Goal: Transaction & Acquisition: Purchase product/service

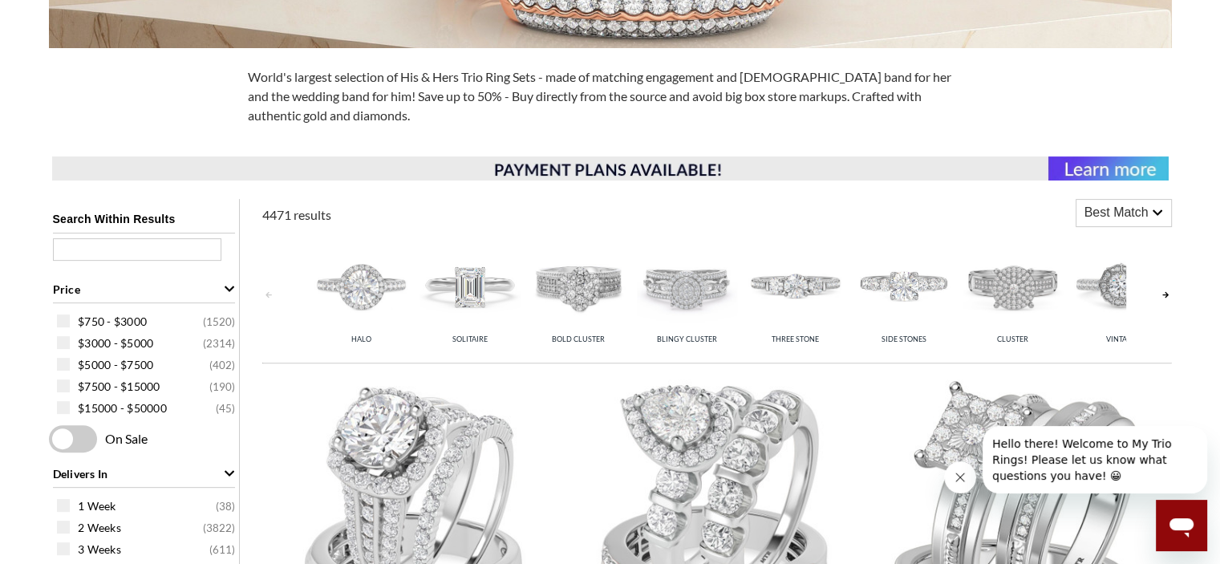
click at [1165, 206] on div "Best Match" at bounding box center [1123, 213] width 95 height 26
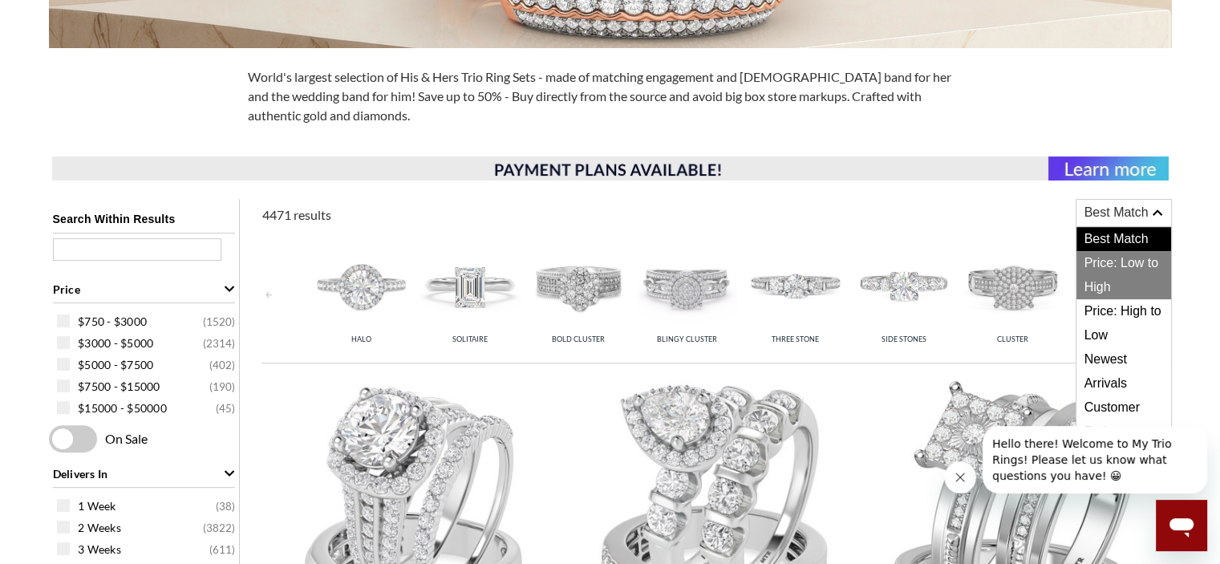
click at [1126, 262] on span "Price: Low to High" at bounding box center [1123, 275] width 95 height 48
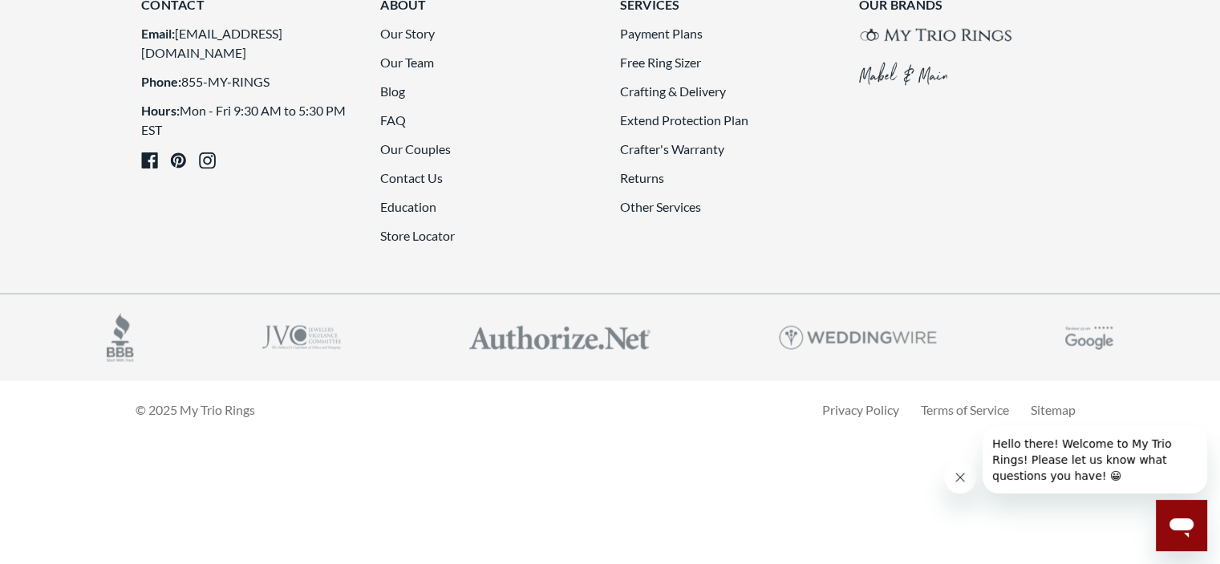
scroll to position [4010, 0]
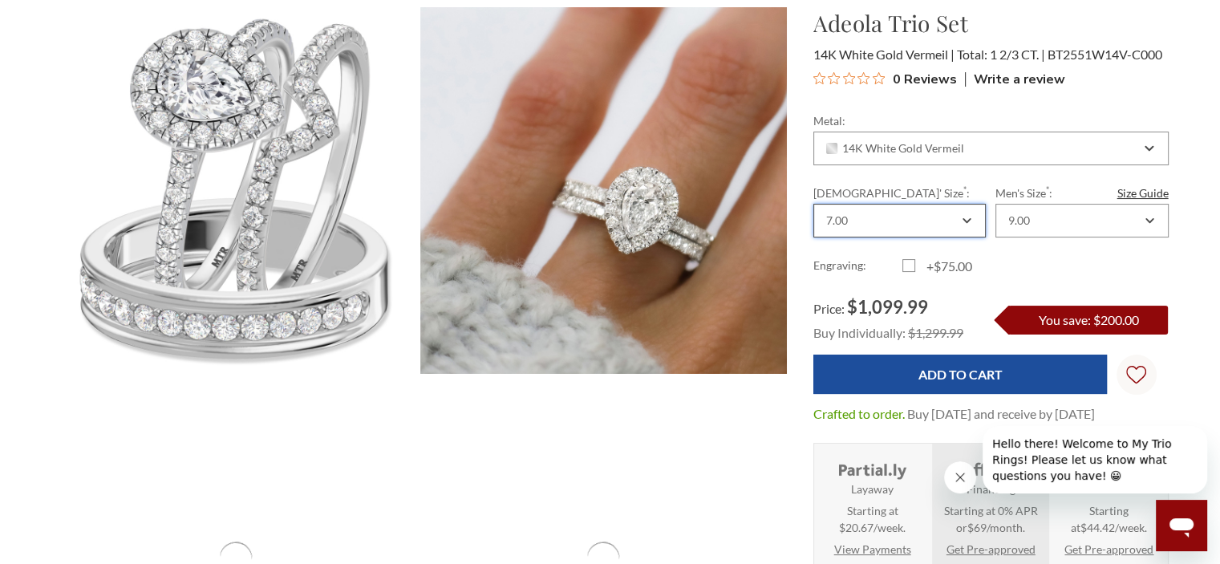
click at [966, 225] on icon "Combobox" at bounding box center [966, 221] width 9 height 10
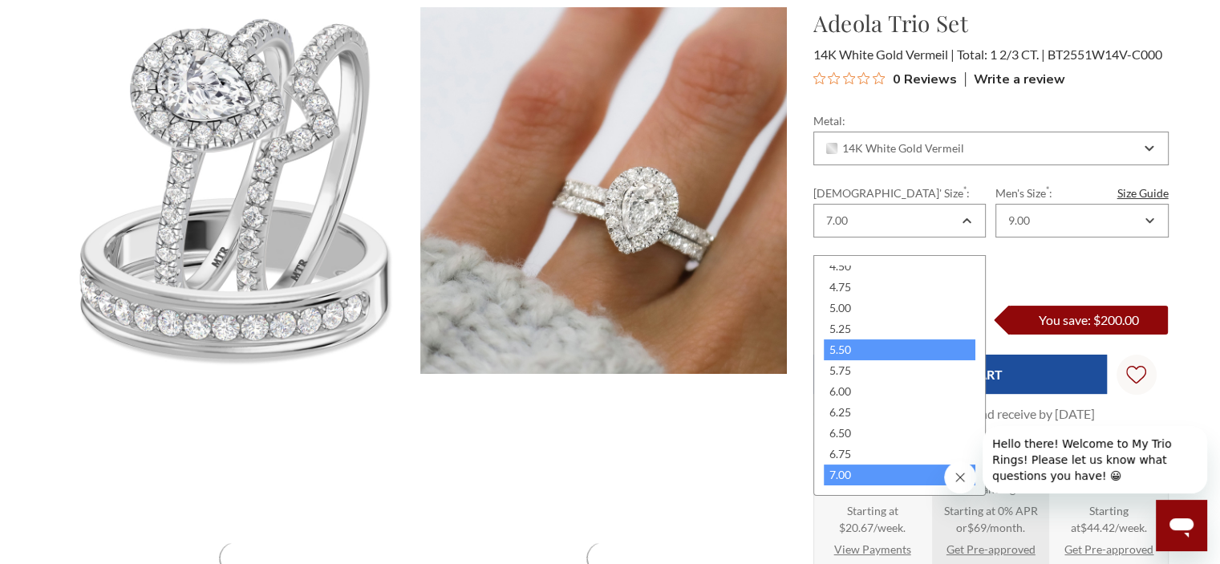
click at [845, 346] on div "5.50" at bounding box center [900, 349] width 152 height 21
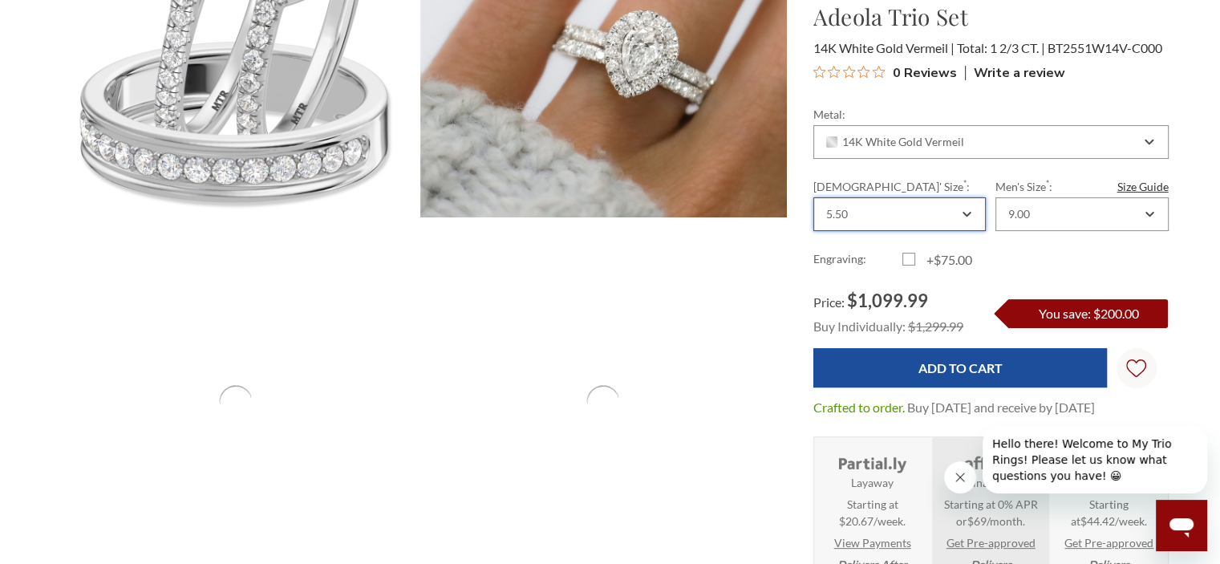
scroll to position [321, 0]
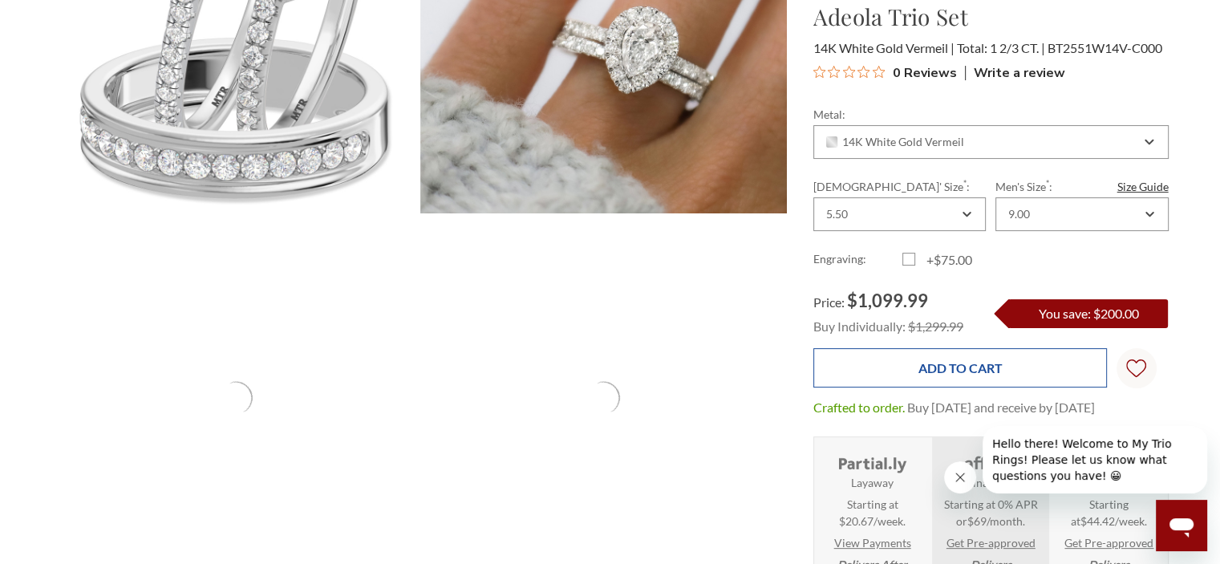
click at [978, 387] on input "Add to Cart" at bounding box center [960, 367] width 294 height 39
type input "Add to Cart"
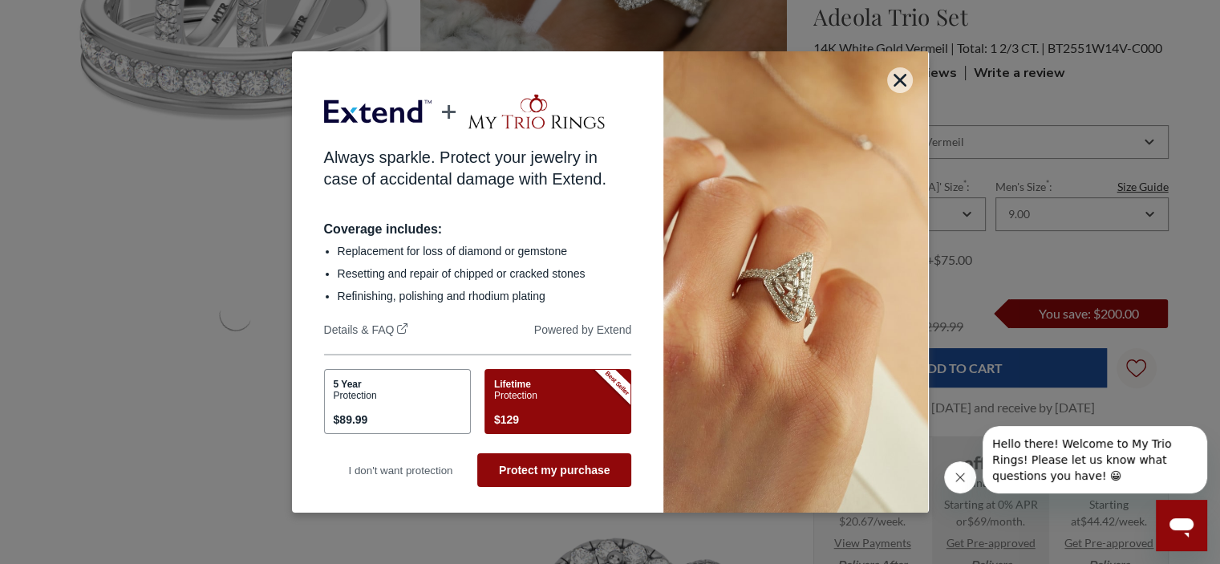
scroll to position [481, 0]
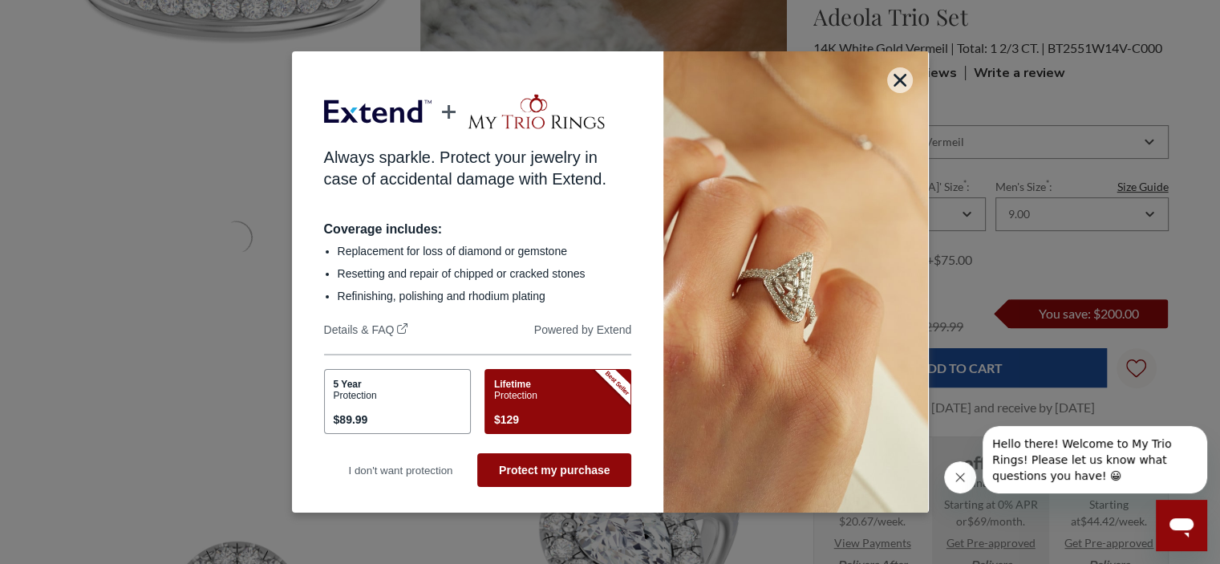
click at [380, 330] on link "Details & FAQ" at bounding box center [366, 331] width 84 height 16
click at [528, 403] on div "Lifetime Protection $129" at bounding box center [555, 404] width 123 height 51
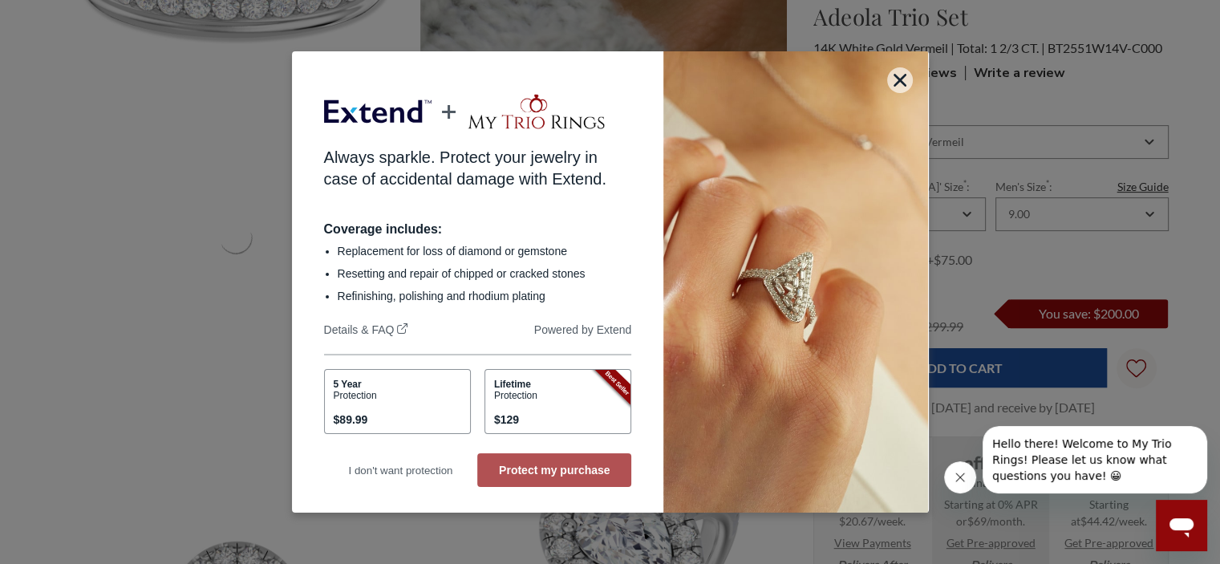
click at [550, 472] on button "Protect my purchase" at bounding box center [554, 470] width 154 height 34
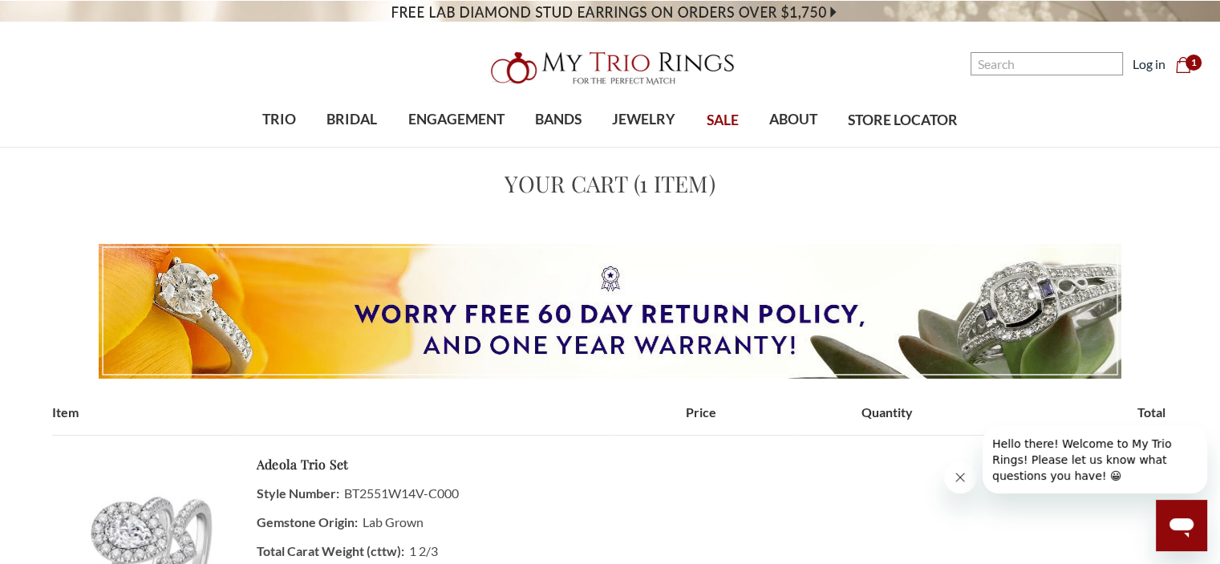
click at [1188, 60] on span "1" at bounding box center [1193, 63] width 16 height 16
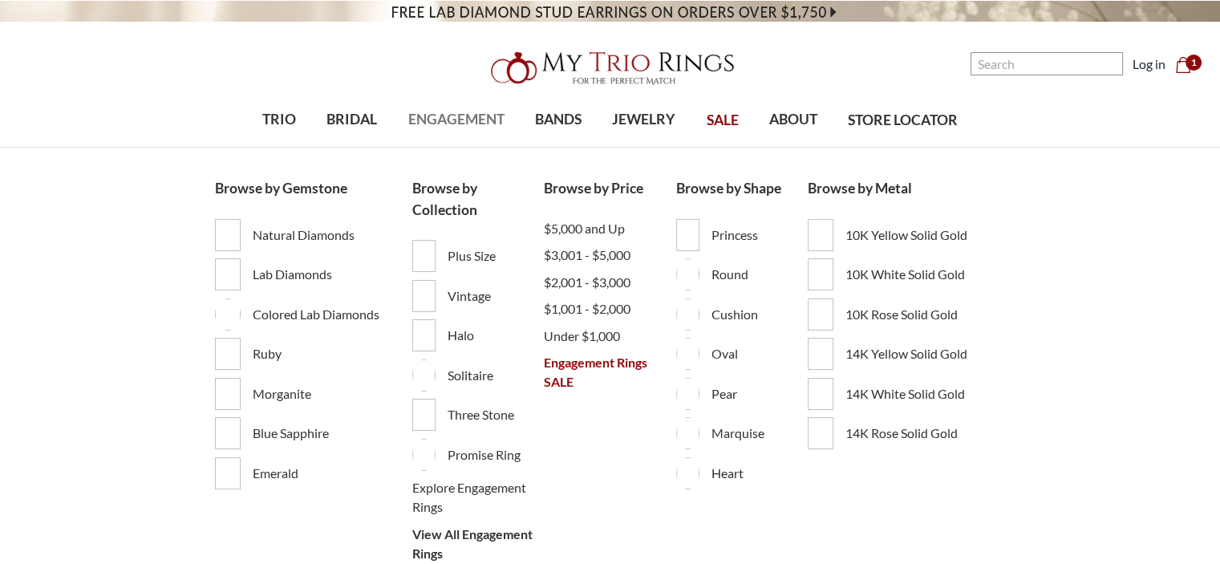
click at [455, 119] on span "ENGAGEMENT" at bounding box center [455, 119] width 96 height 21
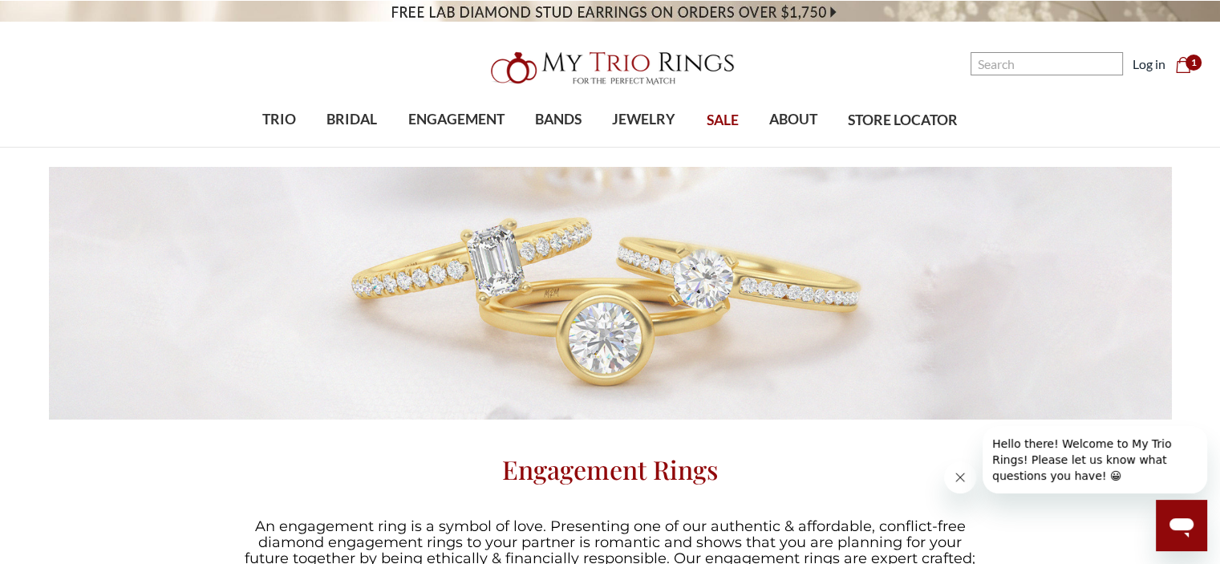
click at [1187, 63] on span "1" at bounding box center [1193, 63] width 16 height 16
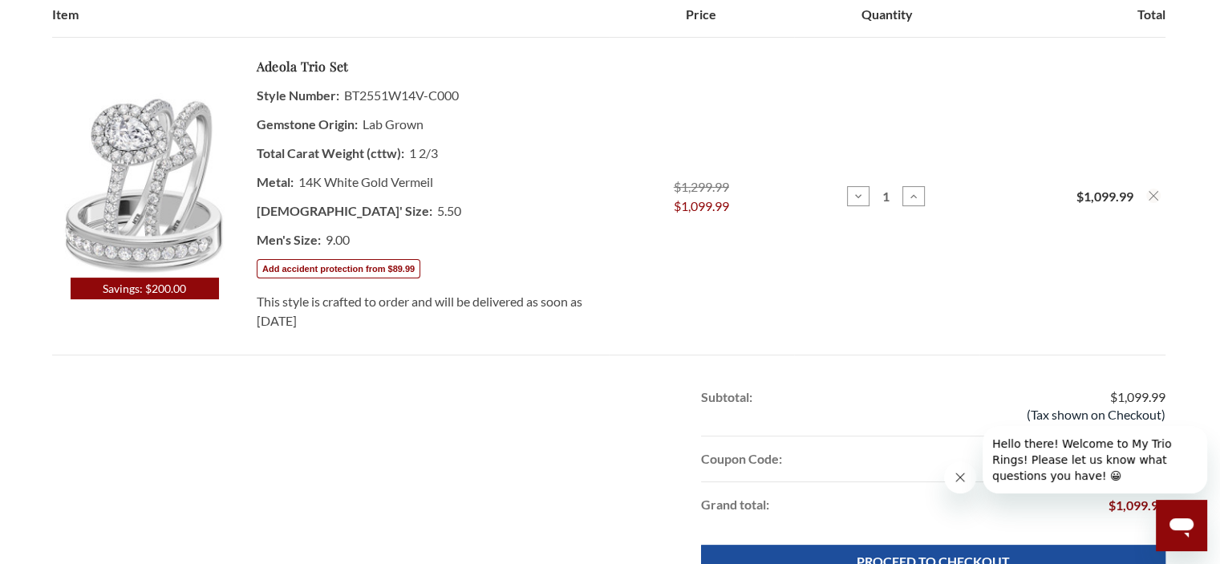
scroll to position [481, 0]
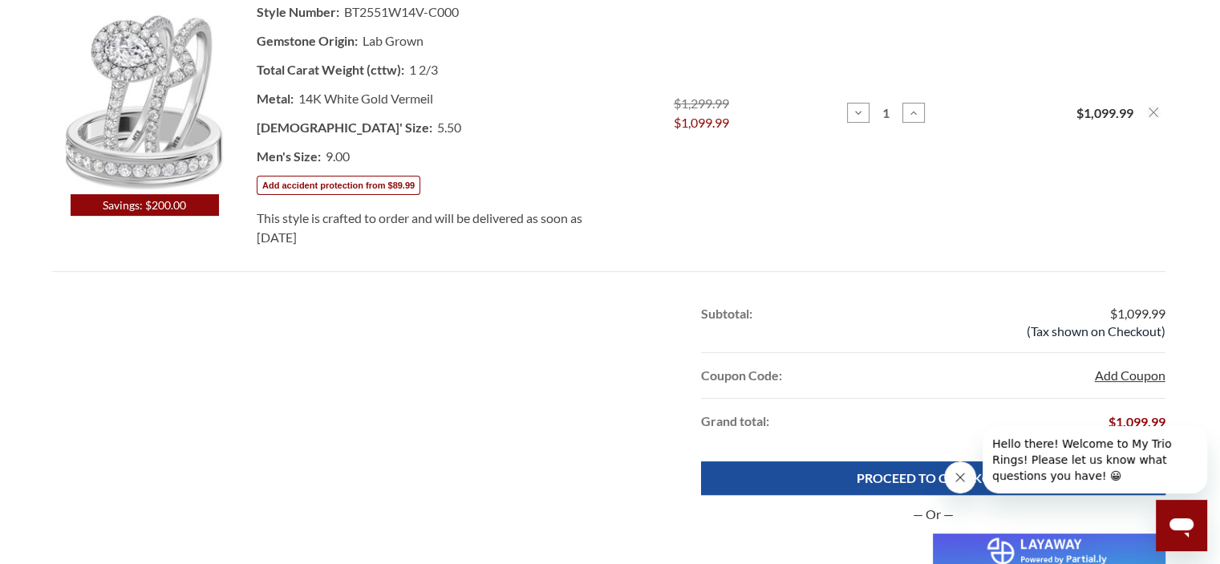
click at [1133, 372] on button "Add Coupon" at bounding box center [1129, 375] width 71 height 19
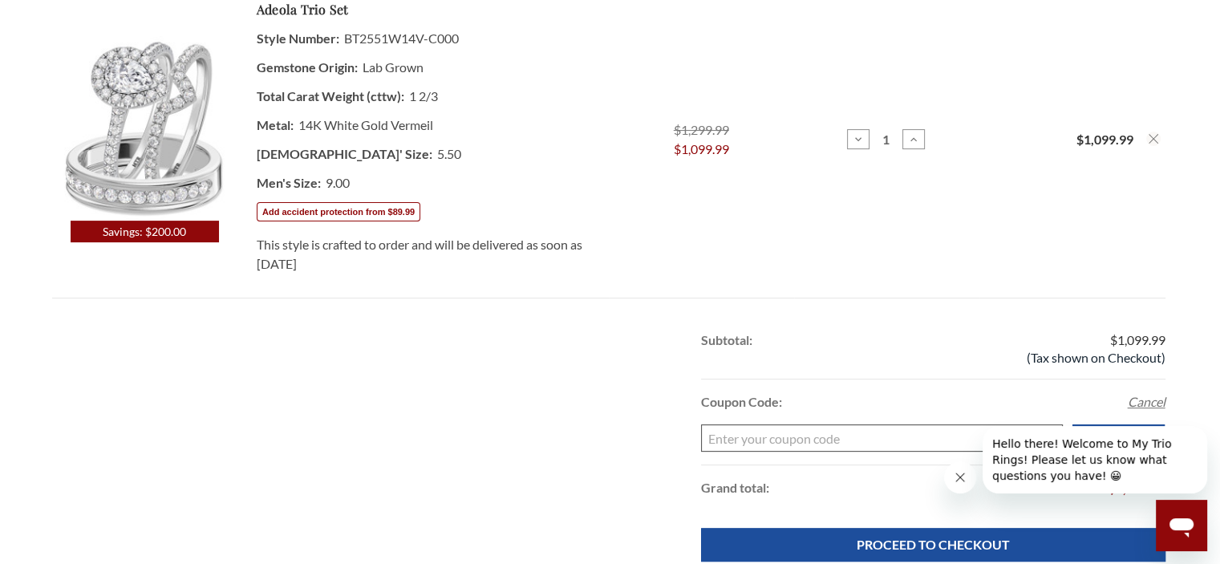
scroll to position [321, 0]
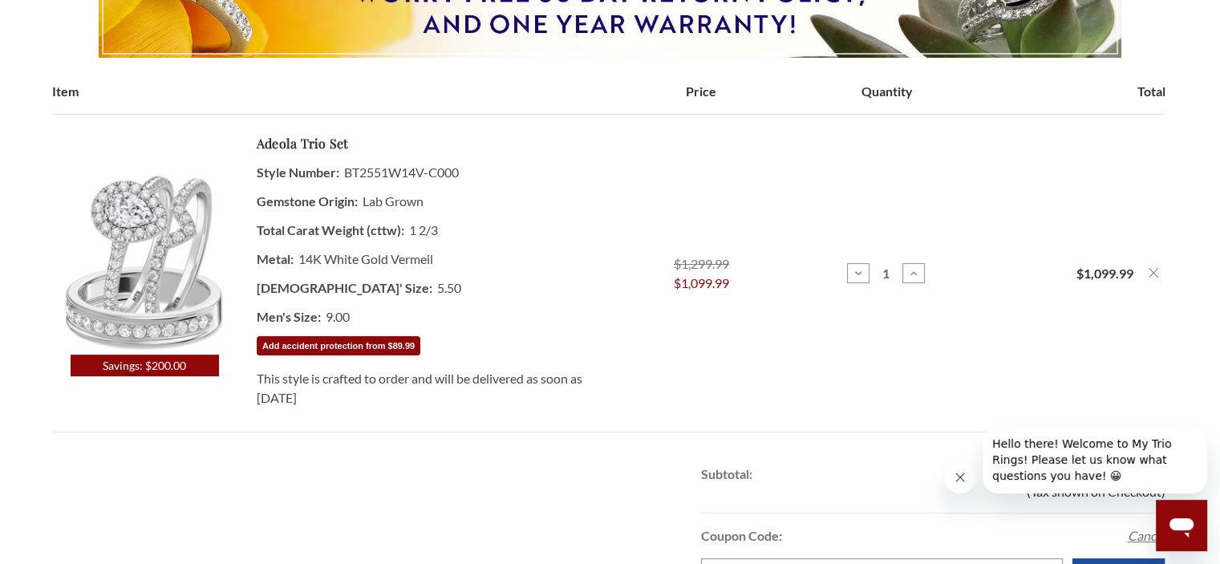
click at [354, 345] on button "Add accident protection from $89.99" at bounding box center [338, 345] width 164 height 19
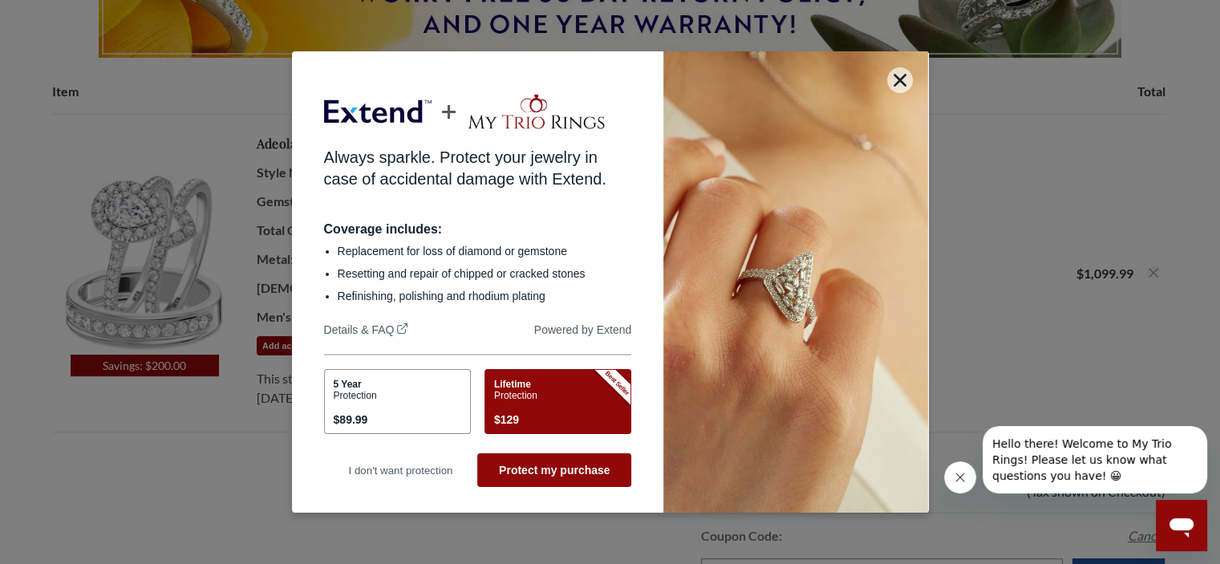
scroll to position [0, 0]
click at [541, 379] on div "Lifetime Protection $129" at bounding box center [555, 404] width 123 height 51
click at [554, 392] on div "Lifetime Protection $129" at bounding box center [555, 404] width 123 height 51
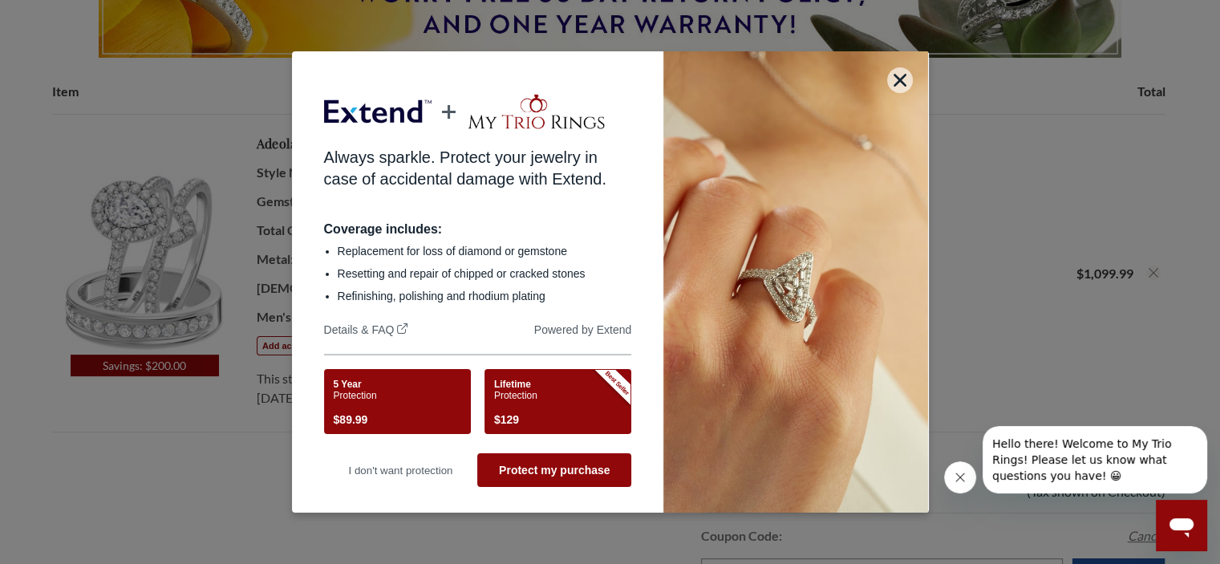
click at [440, 395] on div "5 Year Protection $89.99" at bounding box center [395, 404] width 123 height 51
click at [578, 404] on div "Lifetime Protection $129" at bounding box center [555, 404] width 123 height 51
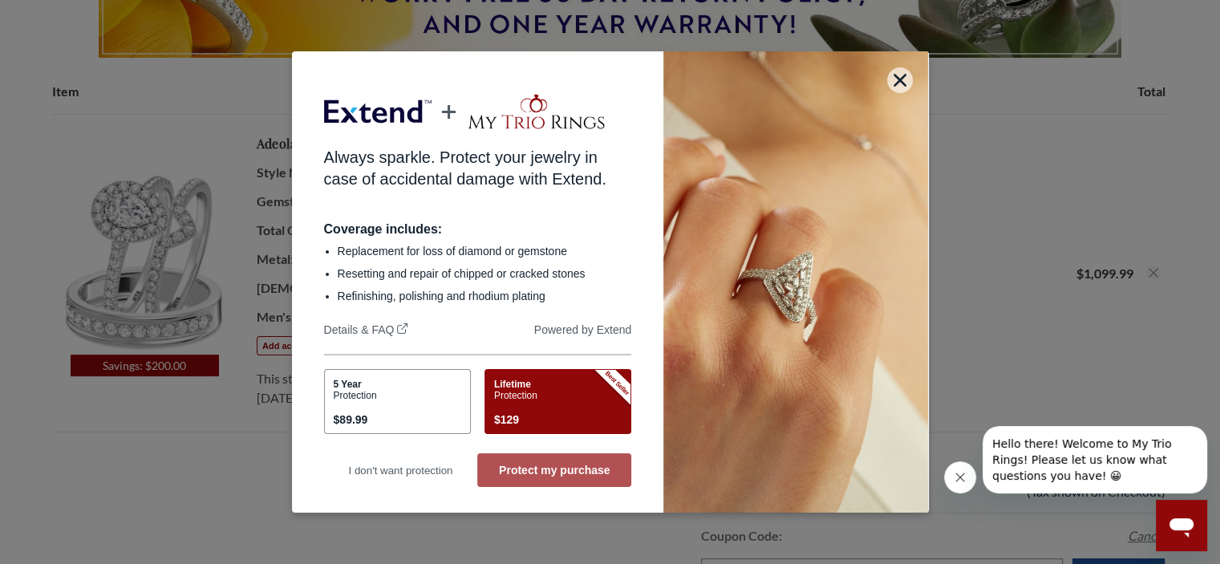
click at [595, 473] on button "Protect my purchase" at bounding box center [554, 470] width 154 height 34
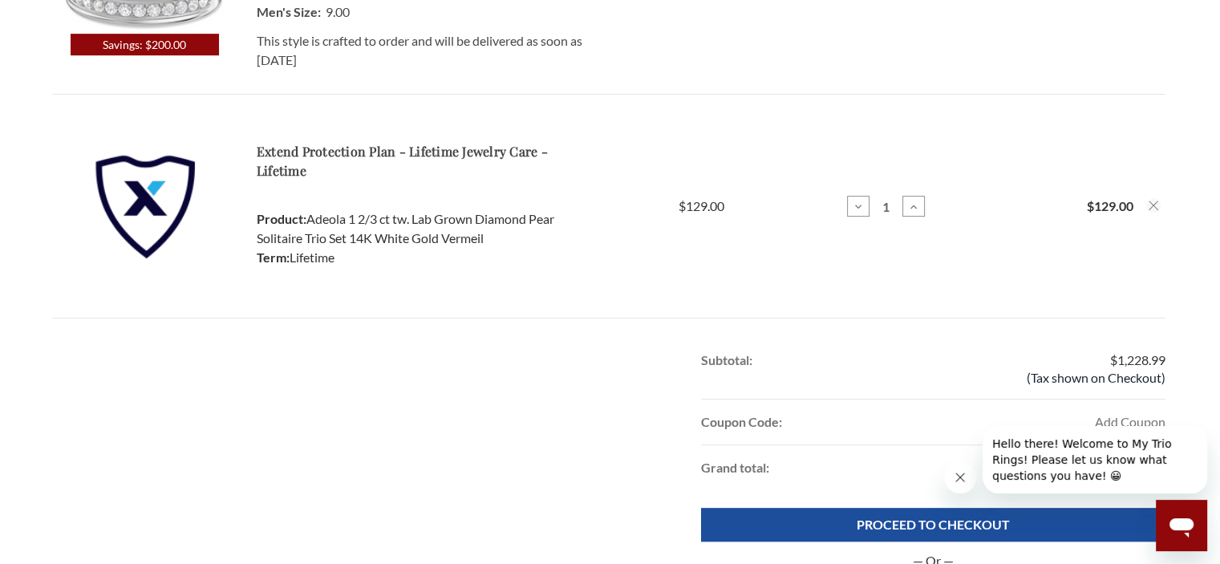
scroll to position [882, 0]
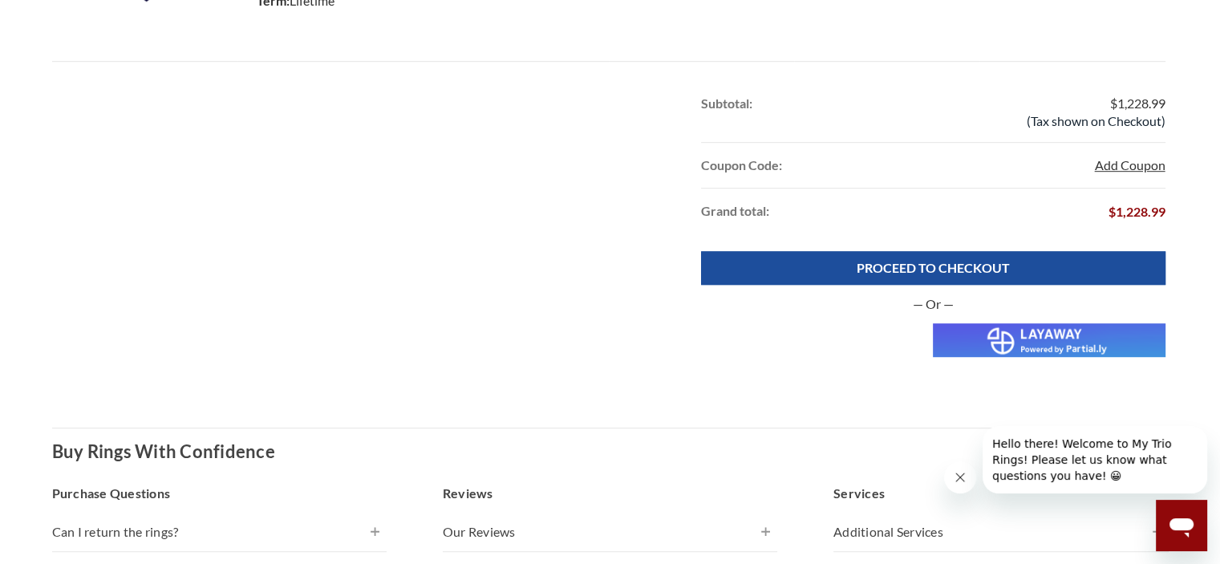
click at [1120, 164] on button "Add Coupon" at bounding box center [1129, 165] width 71 height 19
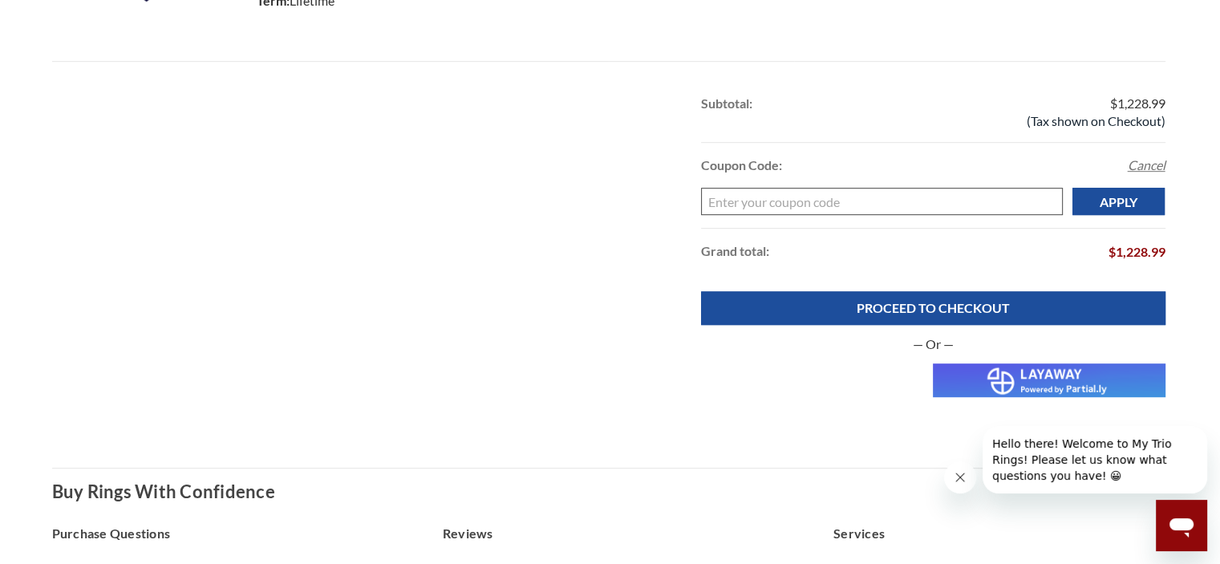
click at [808, 204] on input "Enter your coupon code" at bounding box center [882, 201] width 362 height 27
type input "TRUEGEMTRIO"
click at [1136, 200] on input "Apply" at bounding box center [1118, 201] width 93 height 27
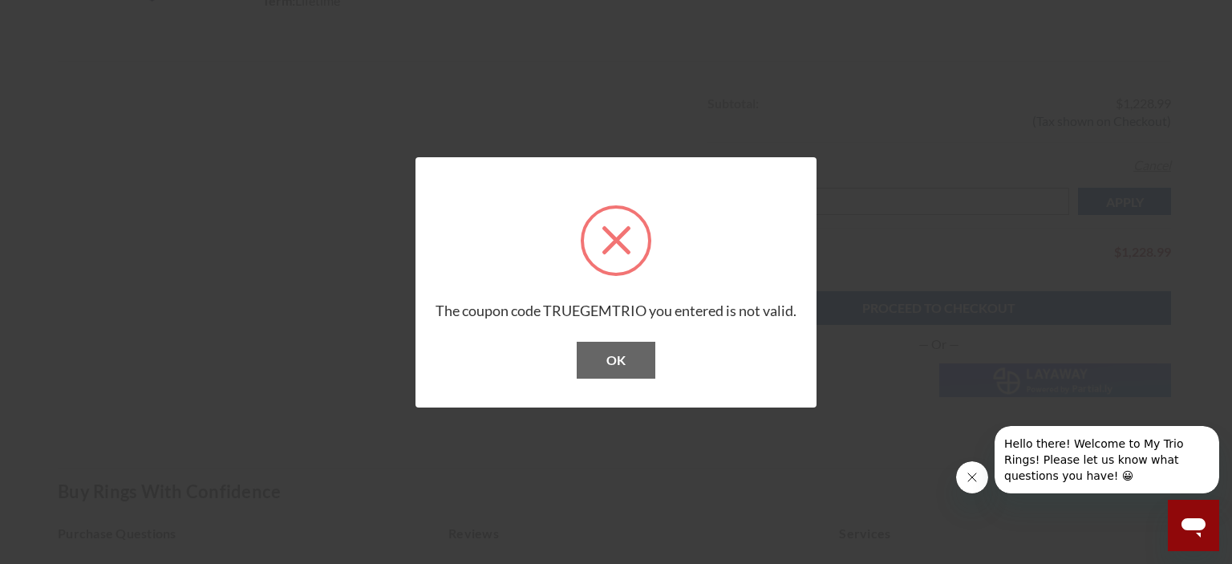
click at [648, 349] on button "OK" at bounding box center [616, 360] width 79 height 37
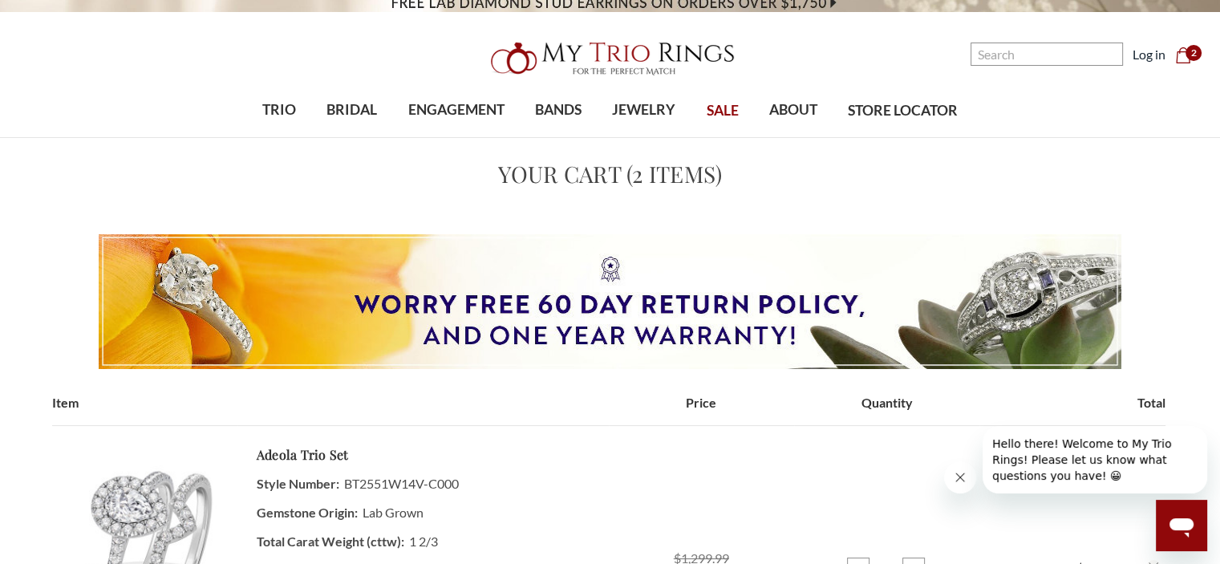
scroll to position [0, 0]
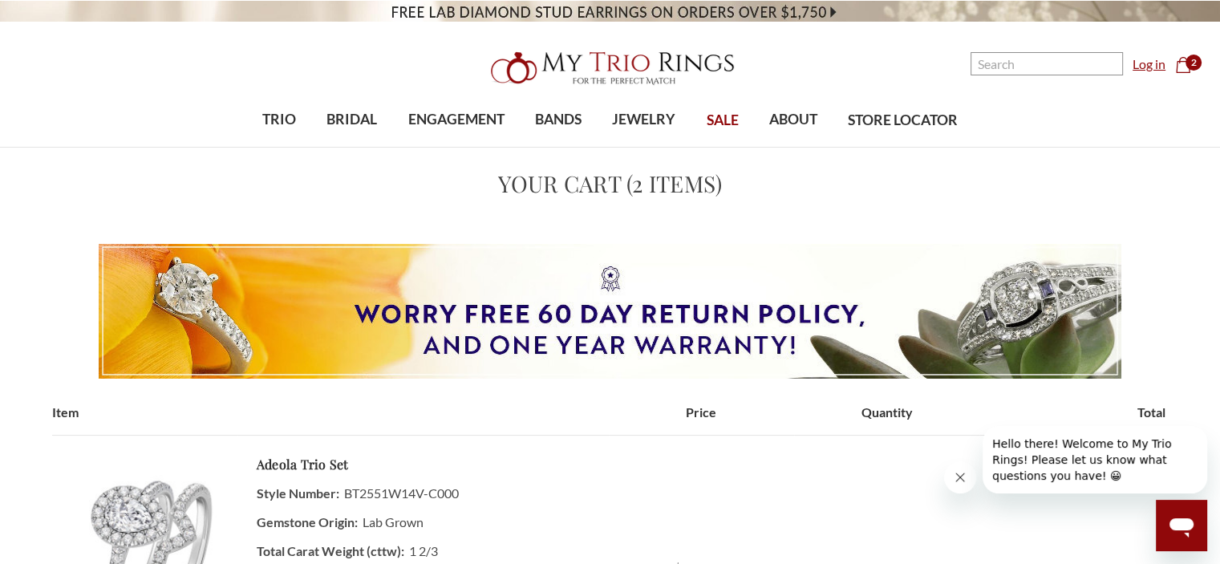
click at [1155, 65] on link "Log in" at bounding box center [1148, 64] width 33 height 19
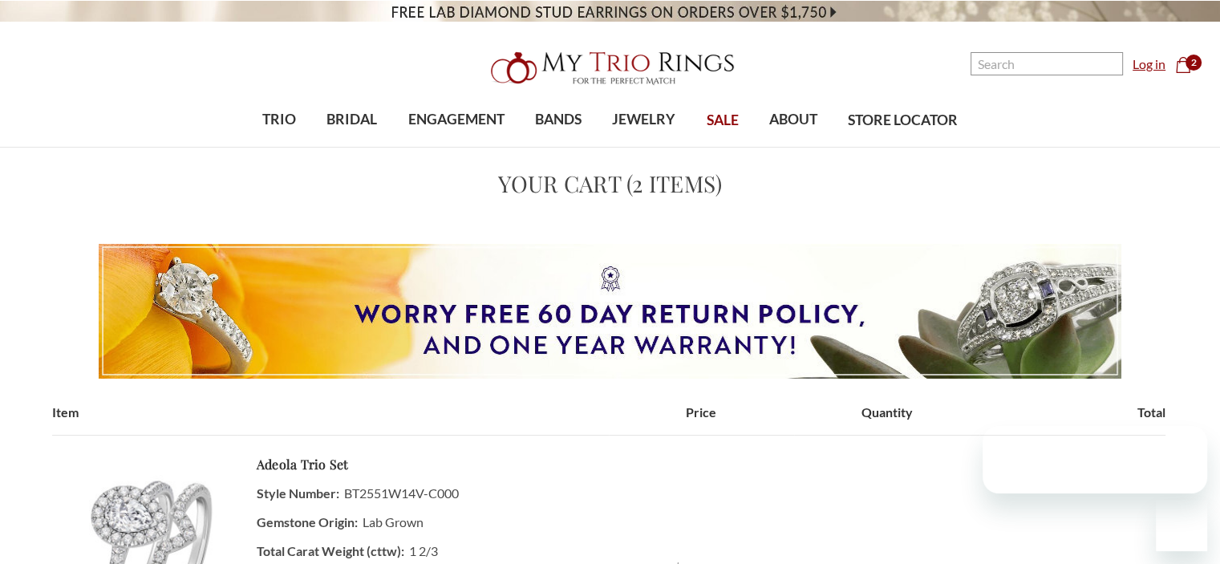
click at [1137, 63] on link "Log in" at bounding box center [1148, 64] width 33 height 19
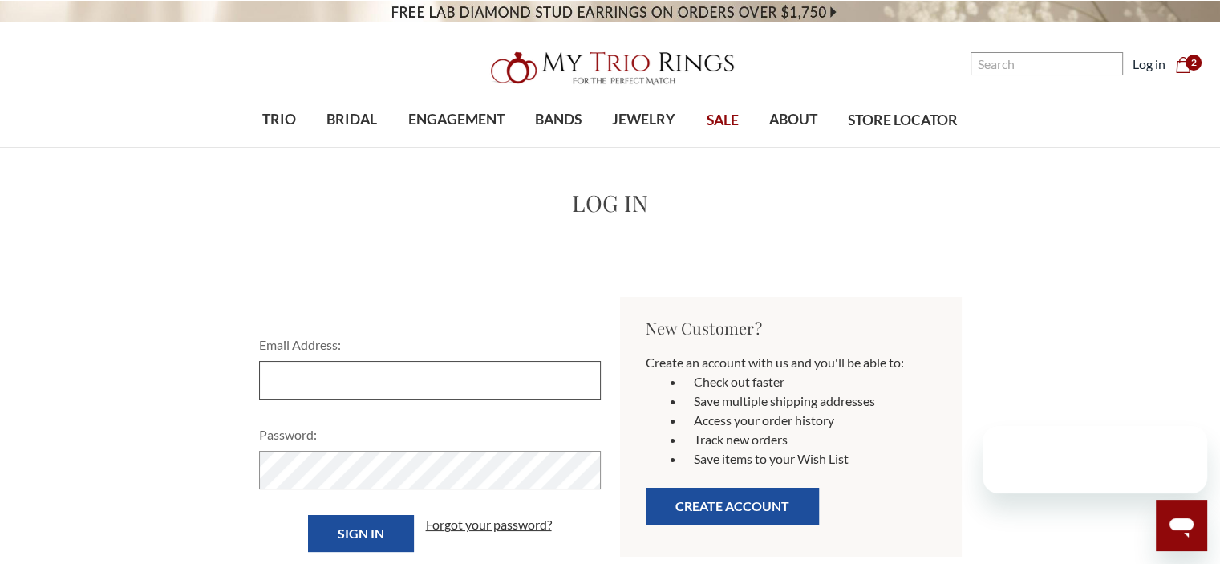
click at [395, 367] on input "Email Address:" at bounding box center [430, 380] width 342 height 38
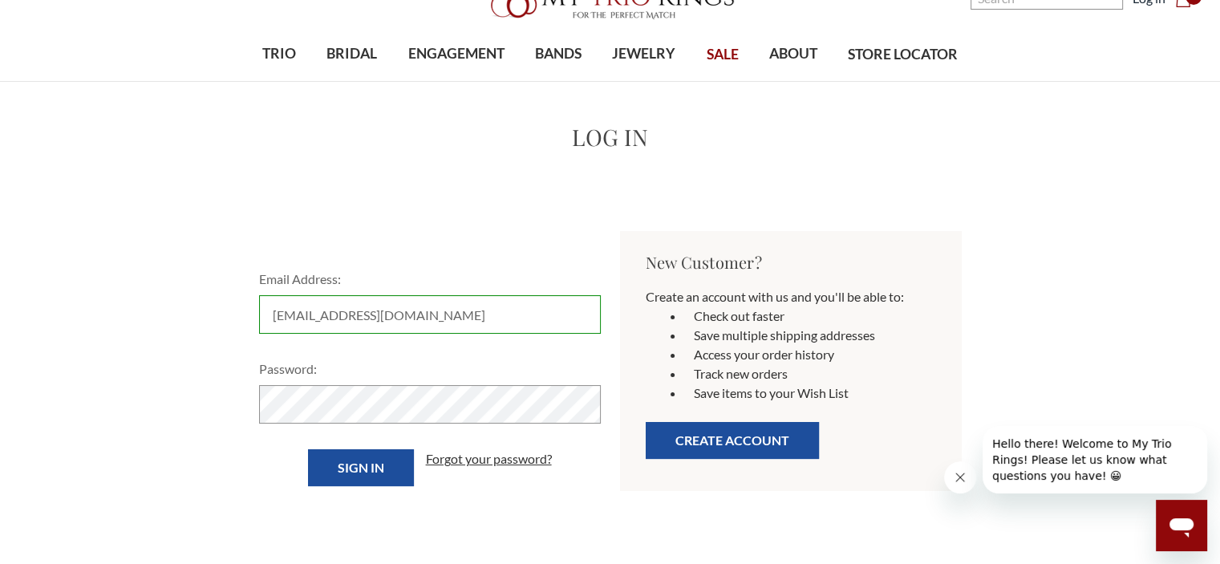
scroll to position [160, 0]
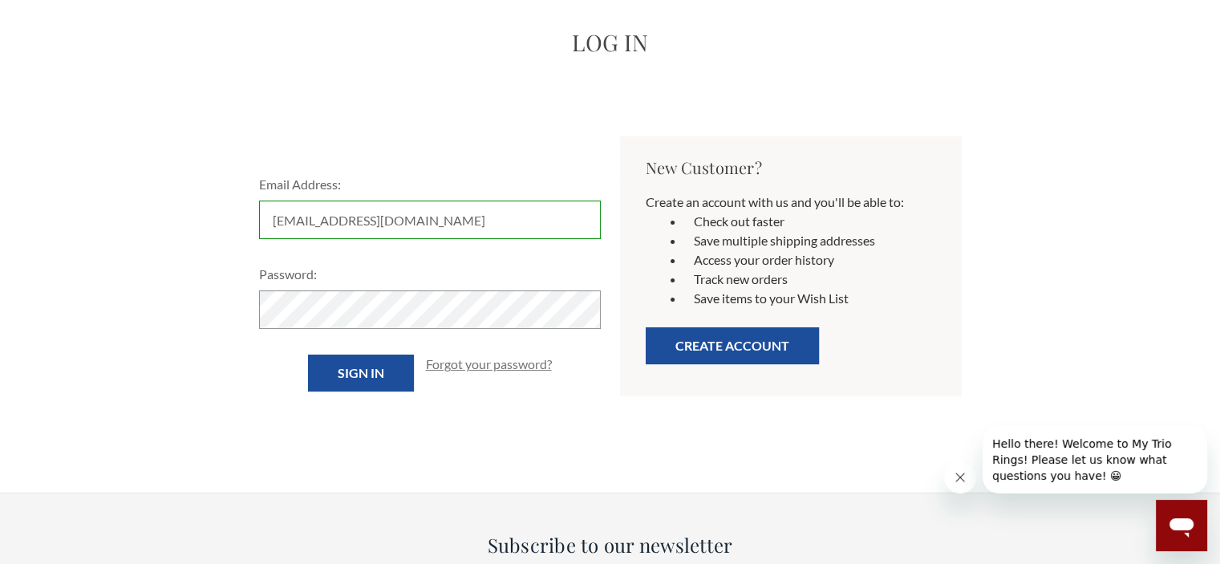
type input "[EMAIL_ADDRESS][DOMAIN_NAME]"
click at [503, 368] on link "Forgot your password?" at bounding box center [489, 363] width 126 height 19
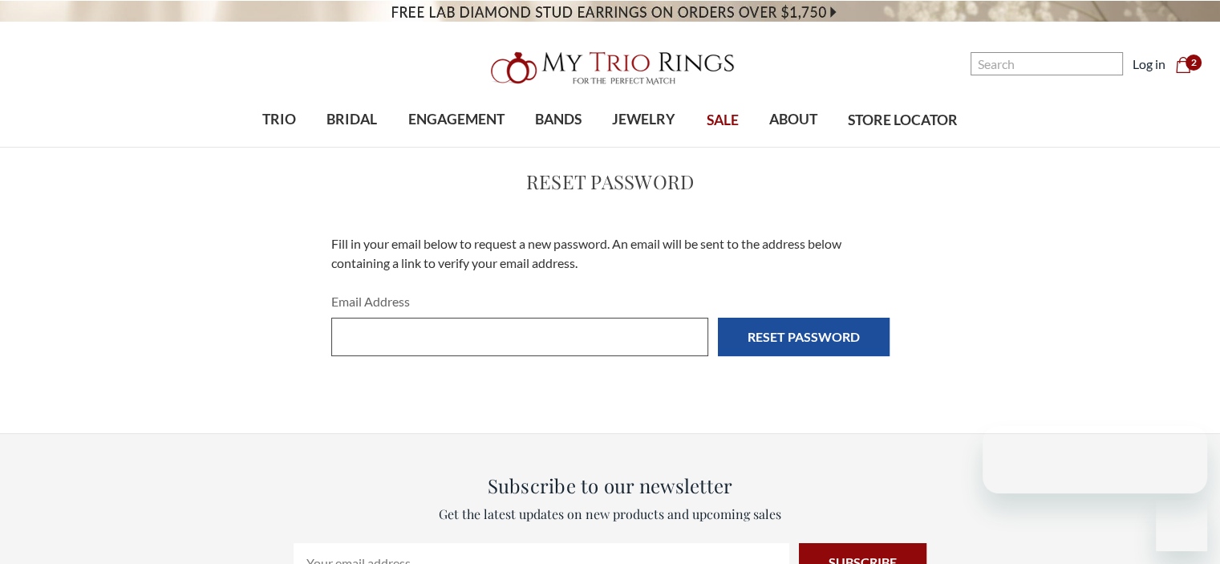
click at [472, 348] on input "Email Address" at bounding box center [519, 337] width 377 height 38
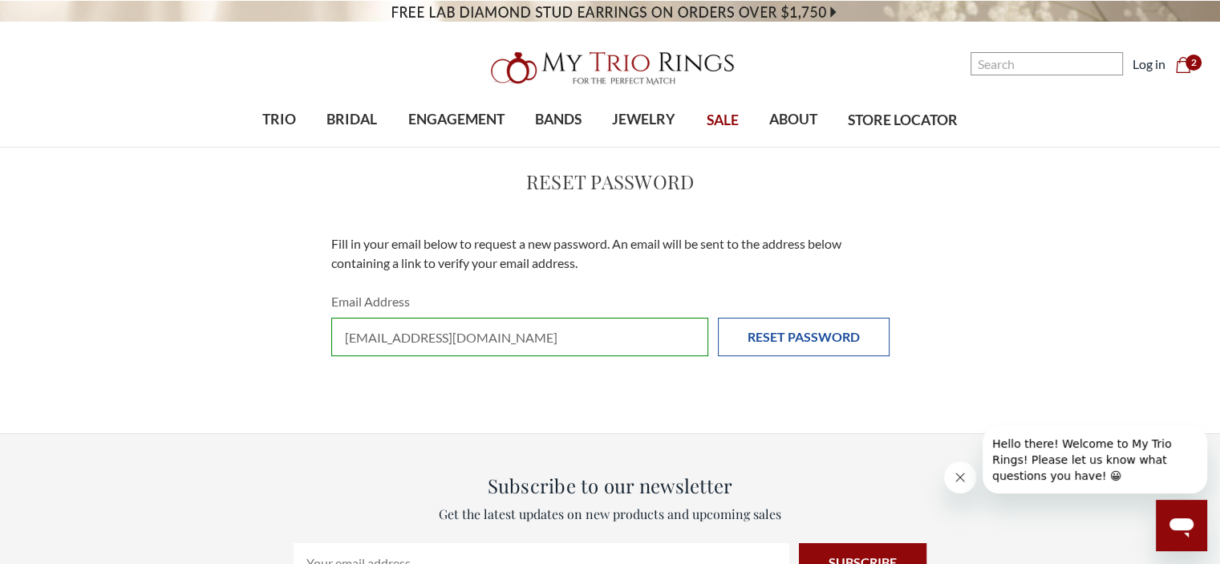
type input "[EMAIL_ADDRESS][DOMAIN_NAME]"
click at [783, 330] on input "Reset Password" at bounding box center [804, 337] width 172 height 38
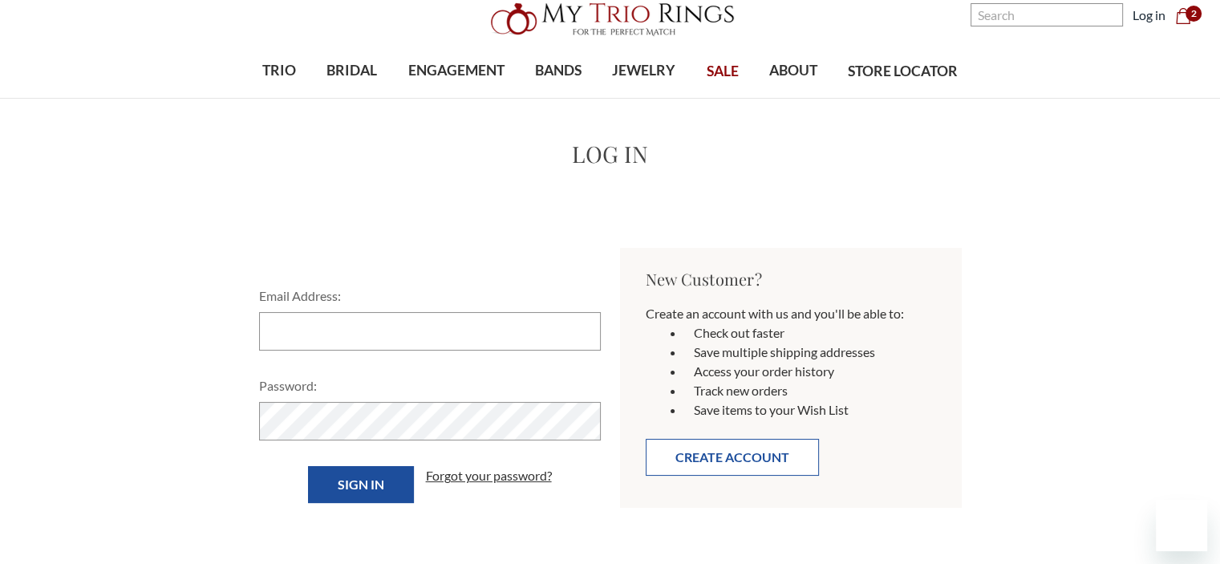
scroll to position [160, 0]
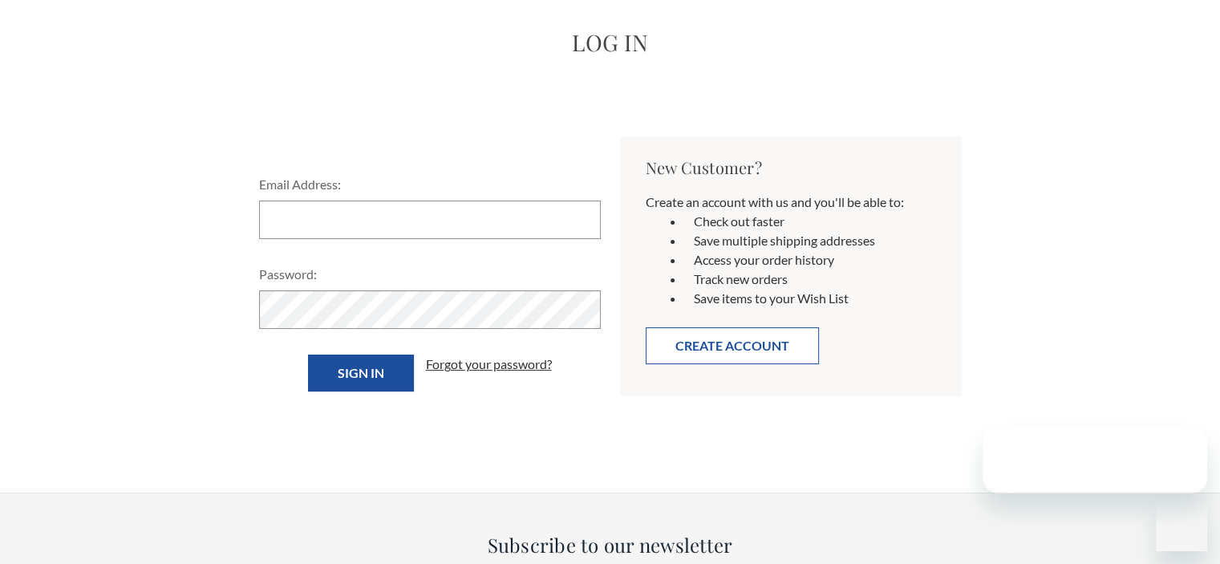
click at [719, 350] on button "Create Account" at bounding box center [732, 345] width 173 height 37
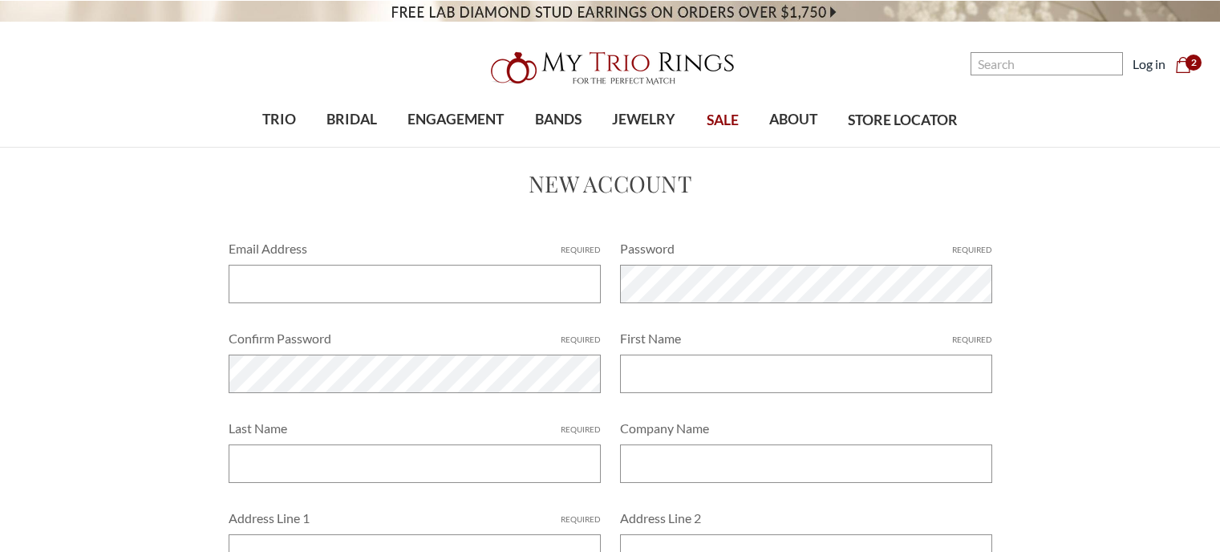
click at [372, 285] on input "Email Address Required" at bounding box center [415, 284] width 372 height 38
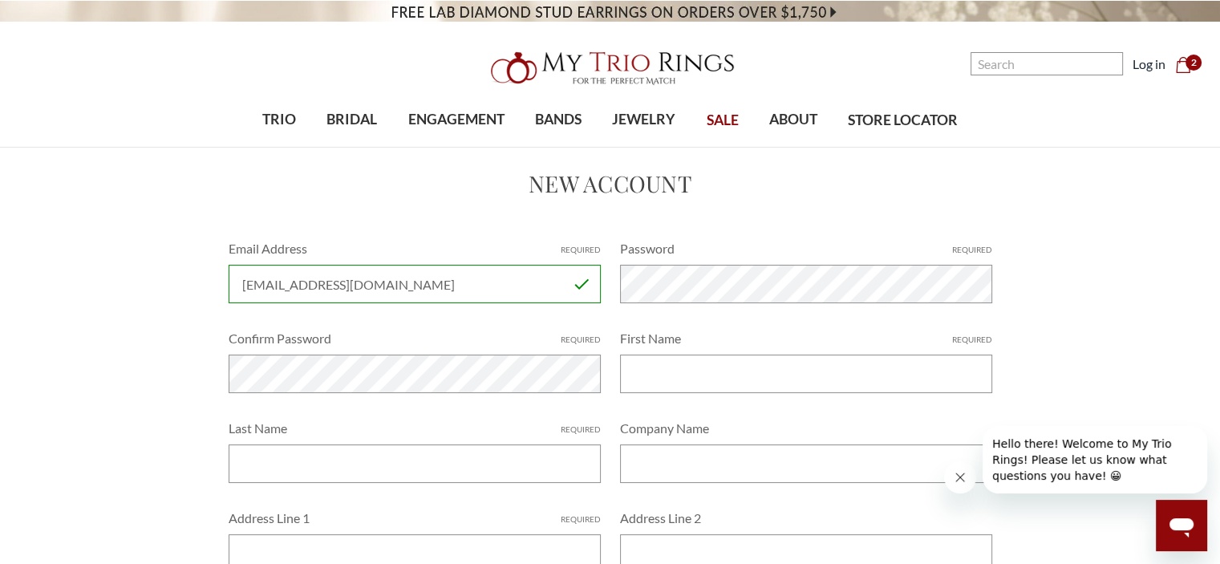
type input "[EMAIL_ADDRESS][DOMAIN_NAME]"
click at [221, 280] on div "Email Address Required PMBARGER@YAHOO.COM Password Required Confirm Password Re…" at bounding box center [610, 553] width 783 height 629
click at [654, 381] on input "First Name Required" at bounding box center [806, 373] width 372 height 38
click at [416, 373] on div "Email Address Required PMBARGER@YAHOO.COM Password Required Confirm Password Re…" at bounding box center [610, 553] width 783 height 629
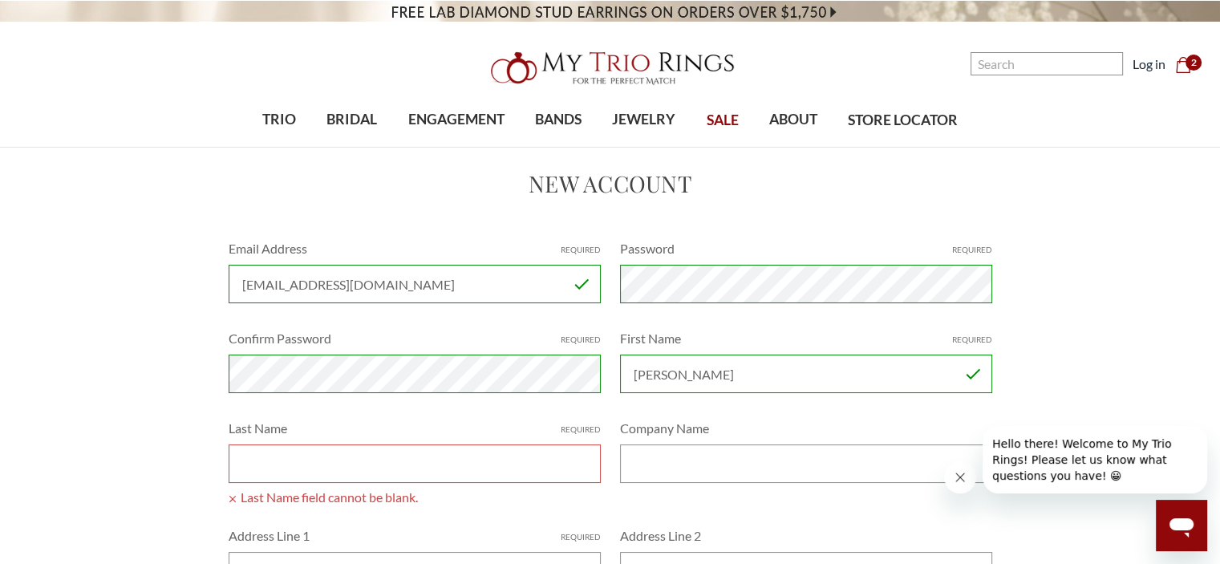
type input "Patrick"
drag, startPoint x: 675, startPoint y: 369, endPoint x: 316, endPoint y: 247, distance: 379.4
click at [321, 262] on div "Email Address Required PMBARGER@YAHOO.COM Password Required Confirm Password Re…" at bounding box center [610, 562] width 783 height 646
click at [338, 458] on input "Last Name Required" at bounding box center [415, 463] width 372 height 38
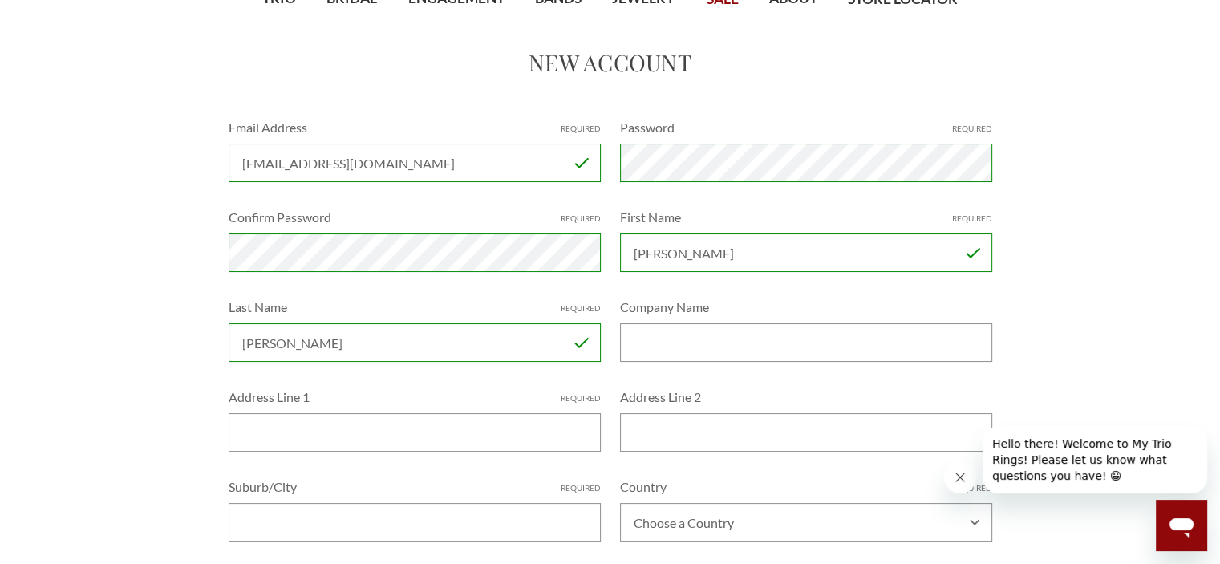
scroll to position [241, 0]
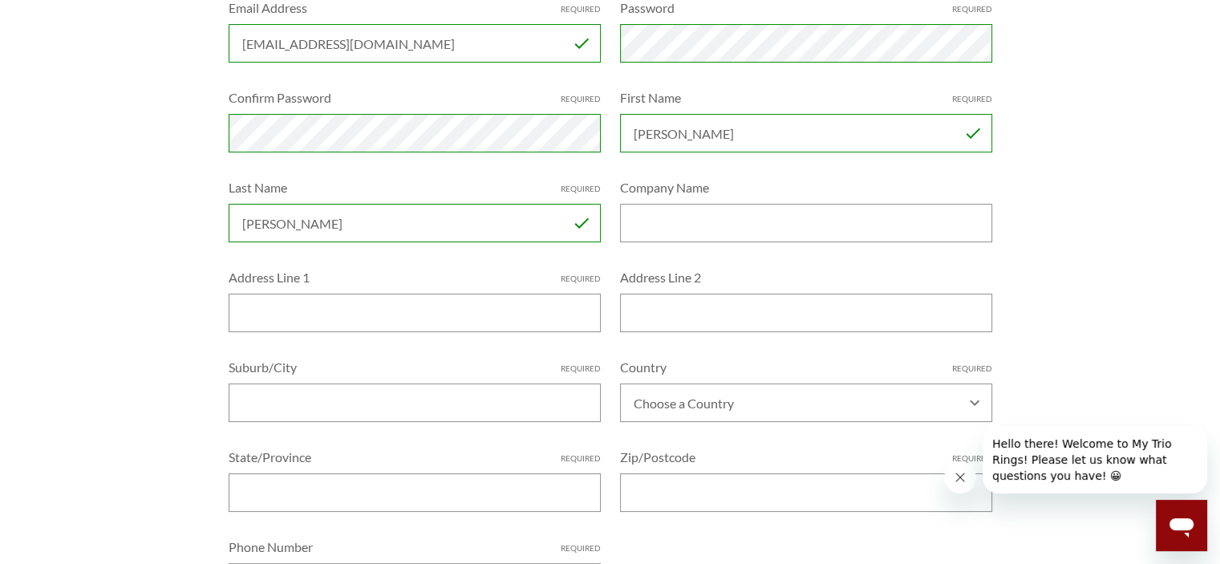
type input "Barger"
click at [410, 306] on input "Address Line 1 Required" at bounding box center [415, 313] width 372 height 38
type input "721 Terrace Avenue"
click at [391, 410] on input "Suburb/City Required" at bounding box center [415, 402] width 372 height 38
type input "Grove City"
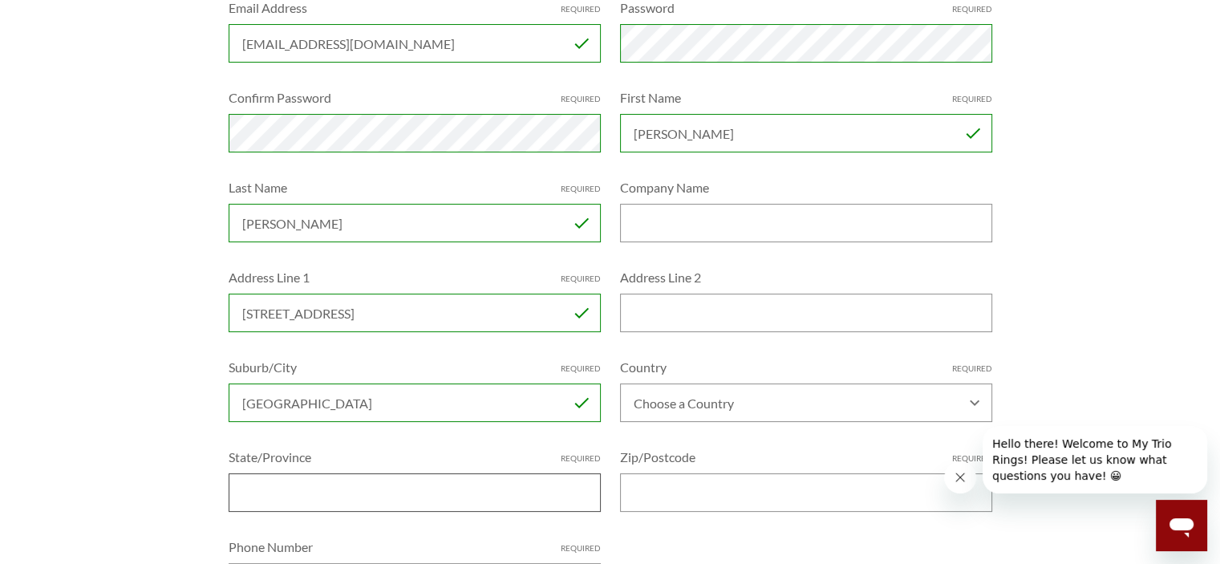
click at [411, 500] on input "State/Province Required" at bounding box center [415, 492] width 372 height 38
type input "PA"
click at [678, 502] on input "Zip/Postcode Required" at bounding box center [806, 492] width 372 height 38
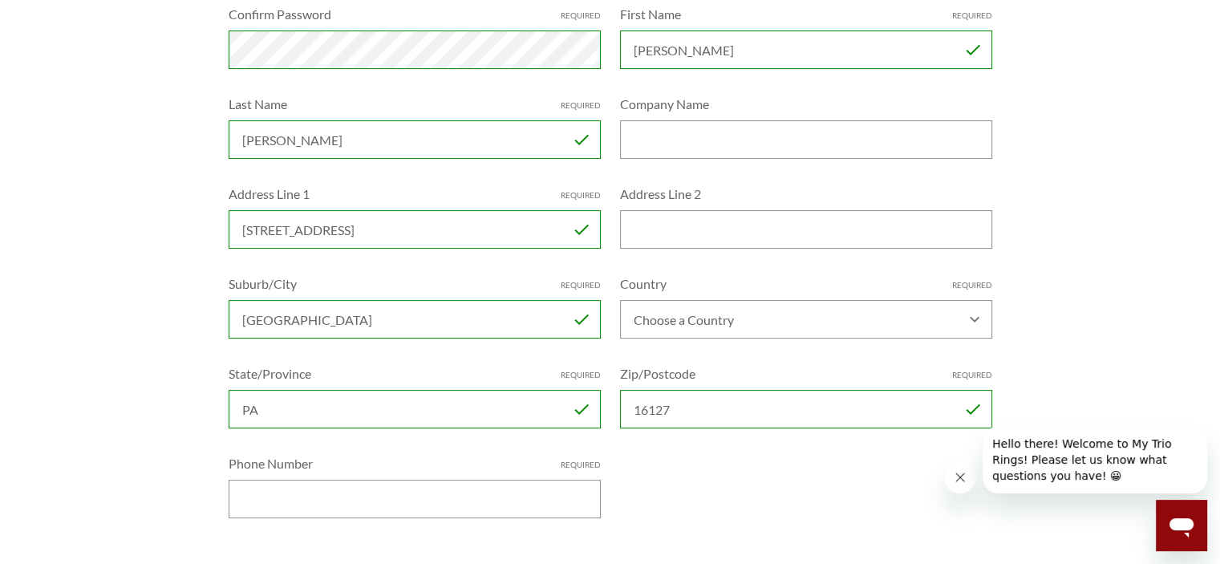
scroll to position [481, 0]
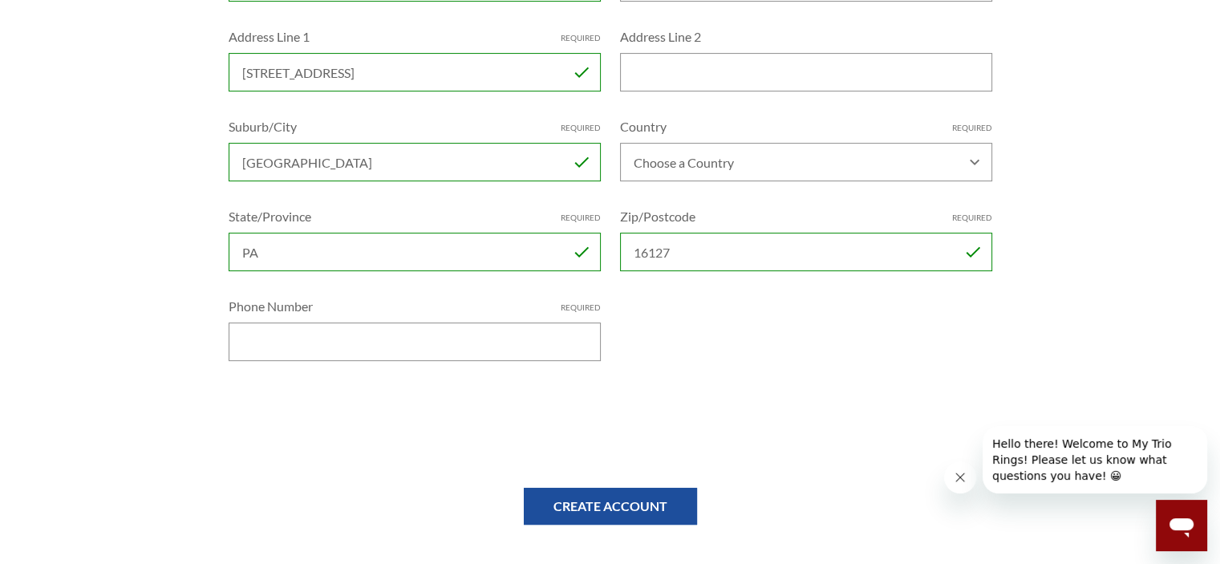
type input "16127"
click at [437, 331] on input "Phone Number Required" at bounding box center [415, 341] width 372 height 38
click at [974, 156] on select "Choose a Country Afghanistan Åland Islands Albania Algeria American Samoa Andor…" at bounding box center [806, 162] width 372 height 38
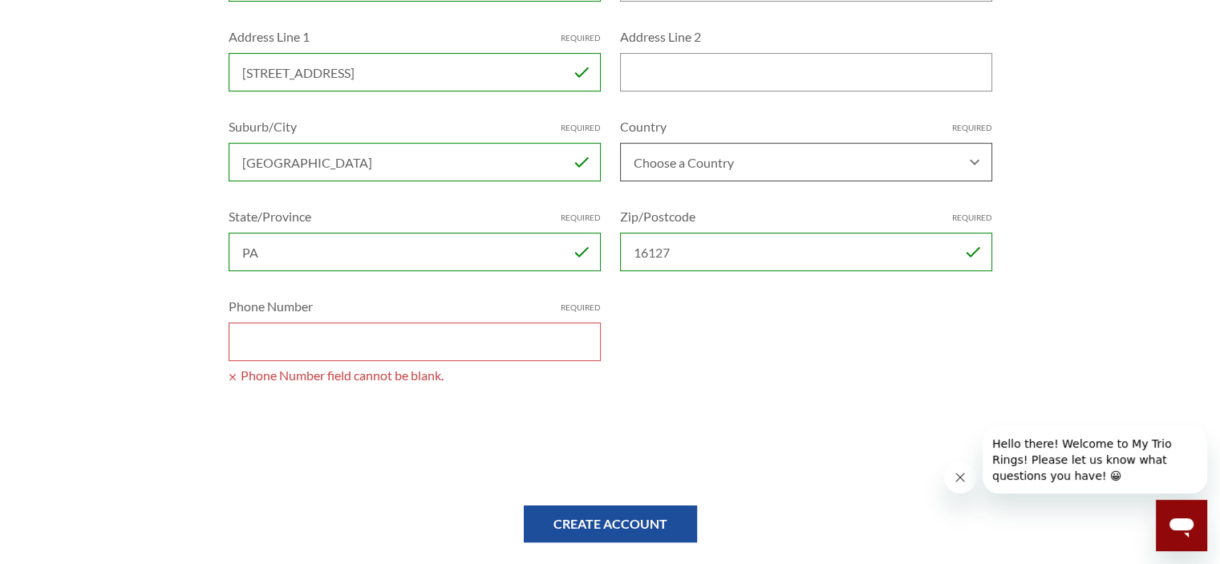
select select "United States"
click at [620, 143] on select "Choose a Country Afghanistan Åland Islands Albania Algeria American Samoa Andor…" at bounding box center [806, 162] width 372 height 38
click at [355, 342] on input "Phone Number Required" at bounding box center [415, 341] width 372 height 38
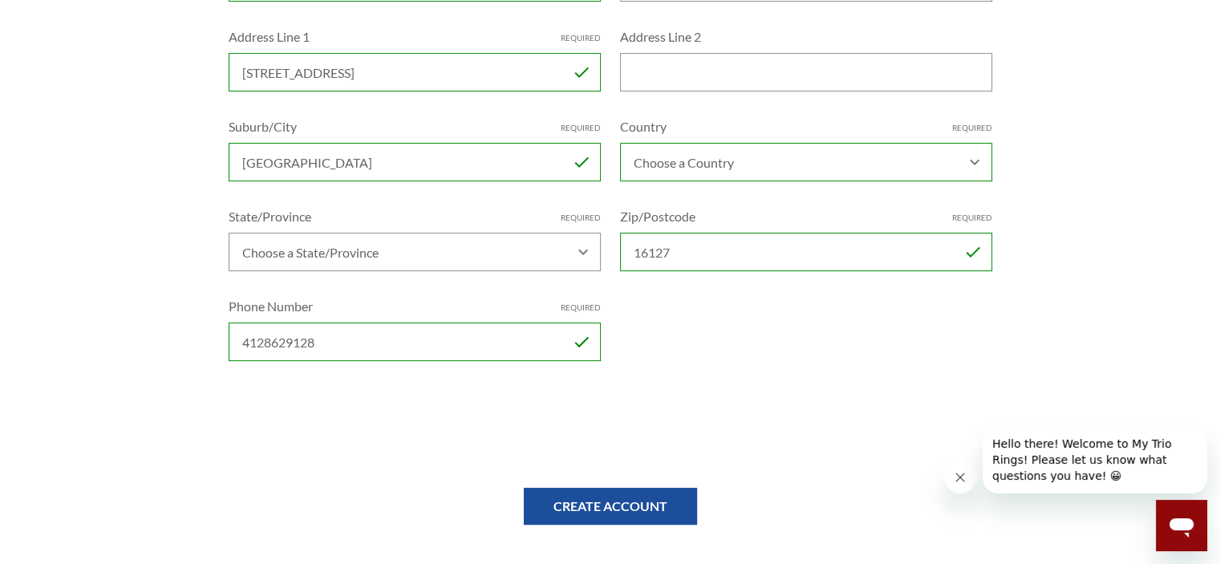
type input "4128629128"
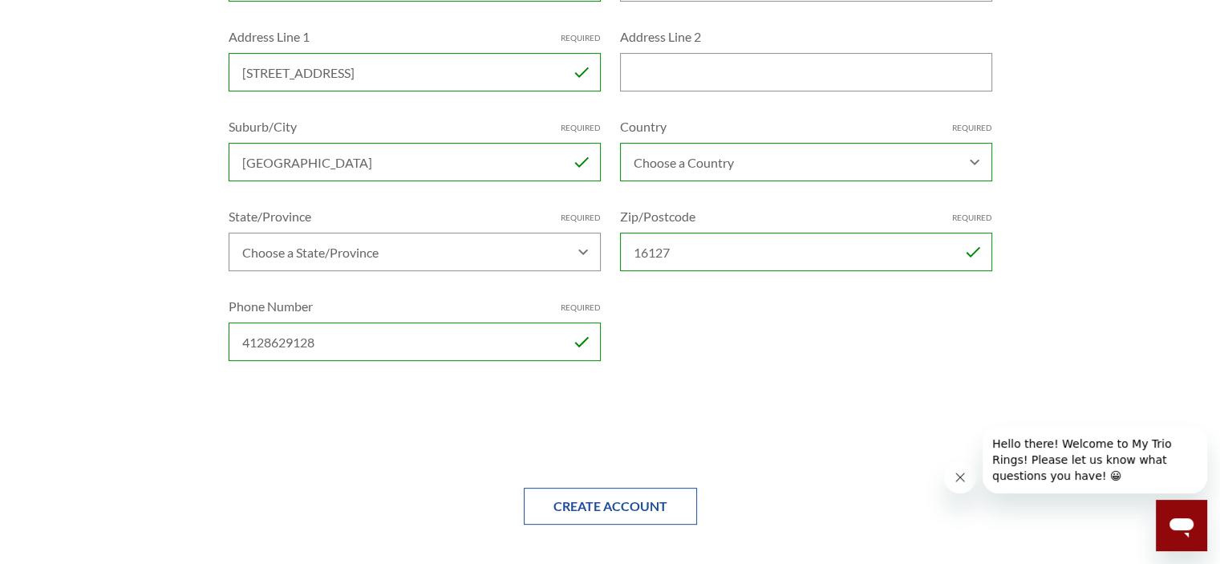
click at [610, 506] on input "Create Account" at bounding box center [610, 506] width 173 height 37
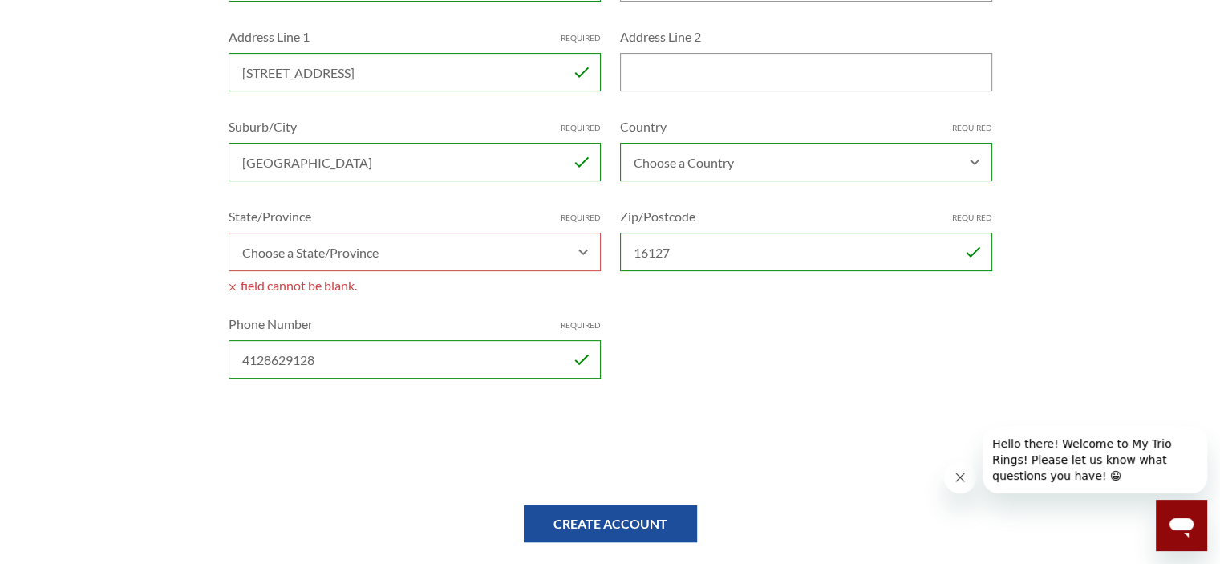
click at [589, 246] on select "Choose a State/Province Alabama Alaska American Samoa Arizona Arkansas Armed Fo…" at bounding box center [415, 252] width 372 height 38
select select "Pennsylvania"
click at [229, 233] on select "Choose a State/Province Alabama Alaska American Samoa Arizona Arkansas Armed Fo…" at bounding box center [415, 252] width 372 height 38
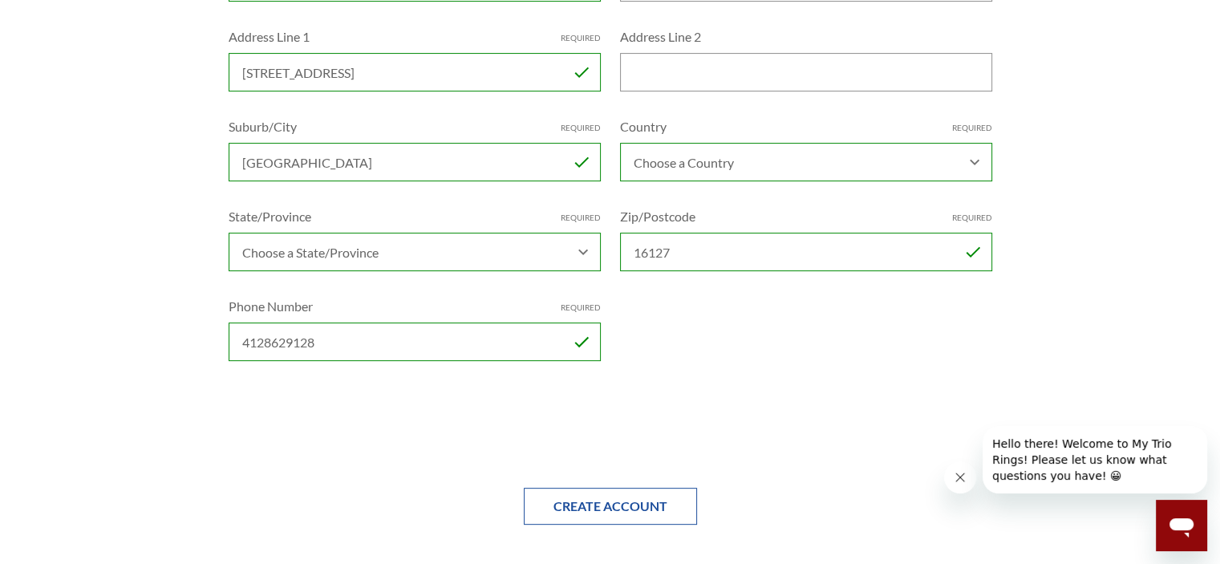
click at [603, 502] on input "Create Account" at bounding box center [610, 506] width 173 height 37
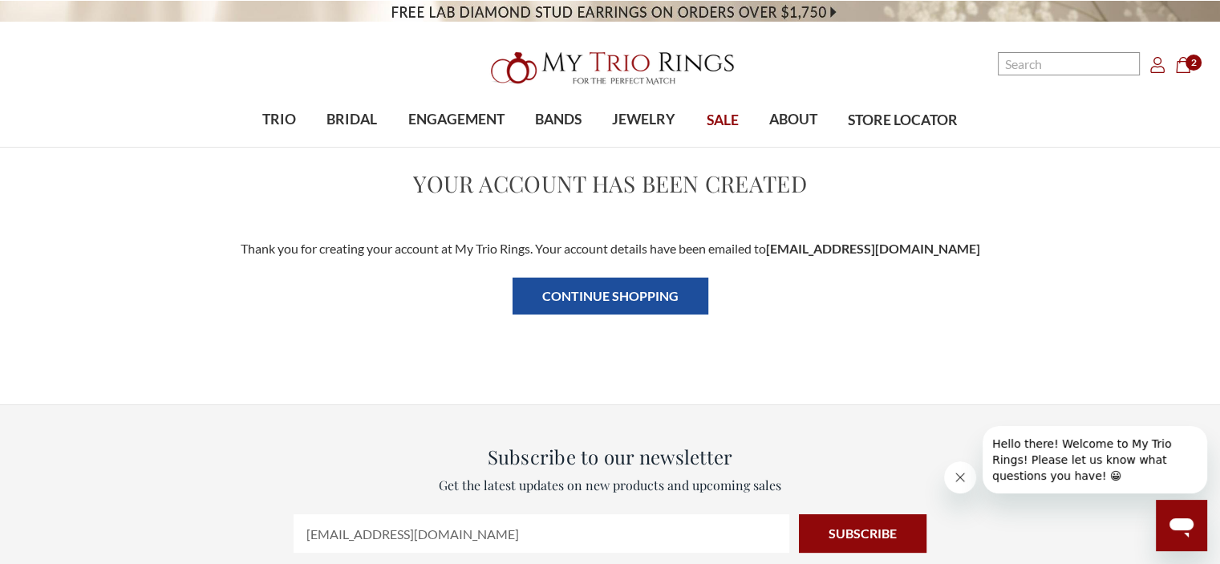
click at [1191, 66] on span "2" at bounding box center [1193, 63] width 16 height 16
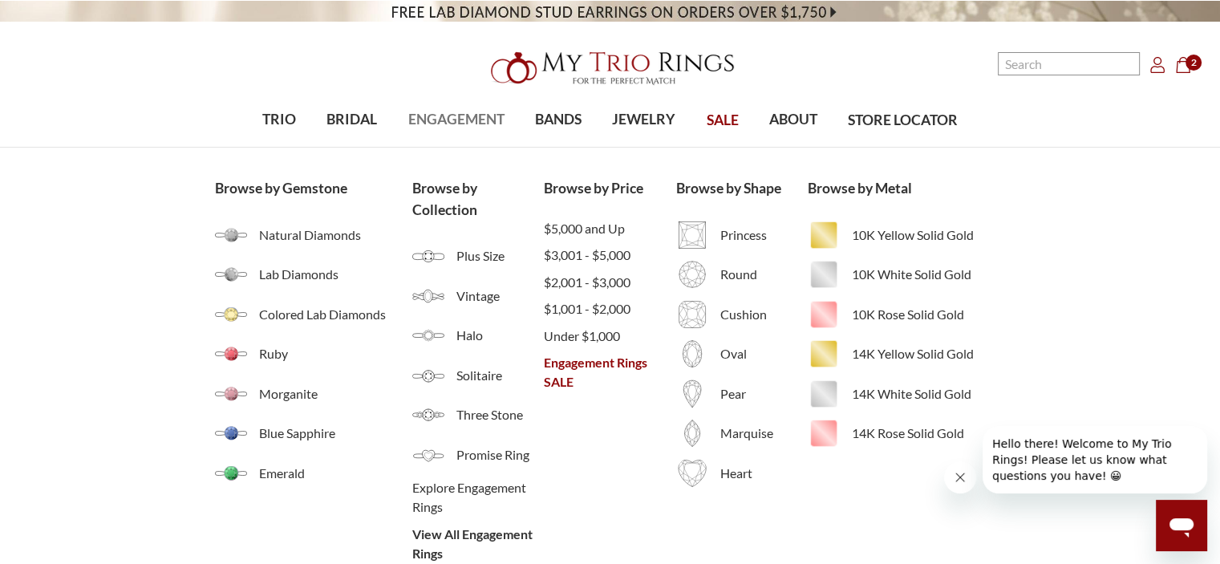
click at [456, 112] on span "ENGAGEMENT" at bounding box center [455, 119] width 96 height 21
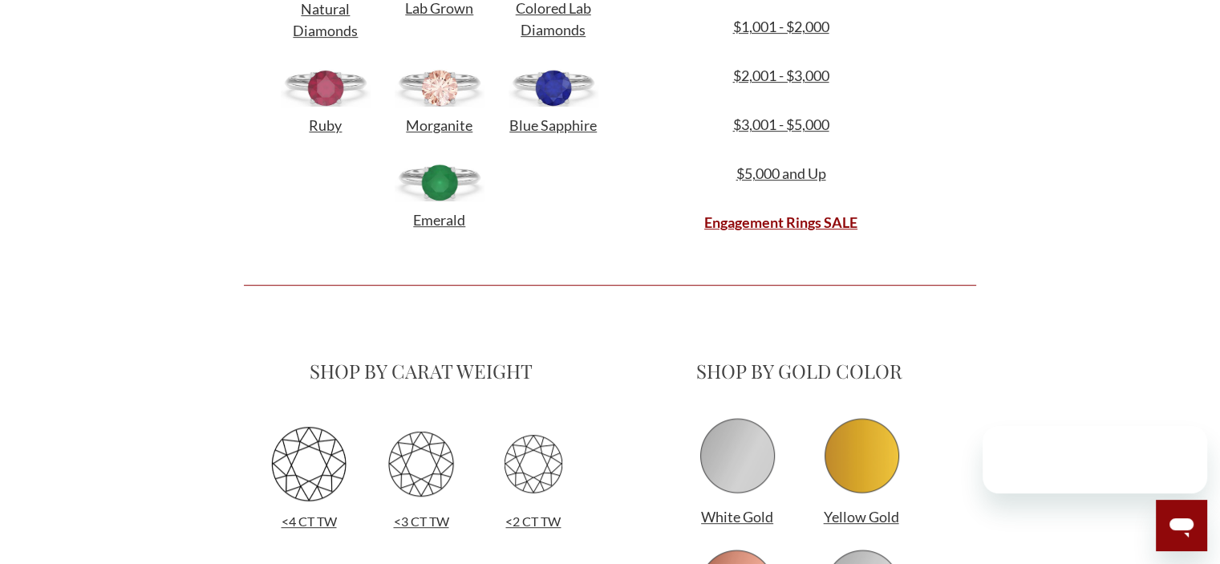
scroll to position [642, 0]
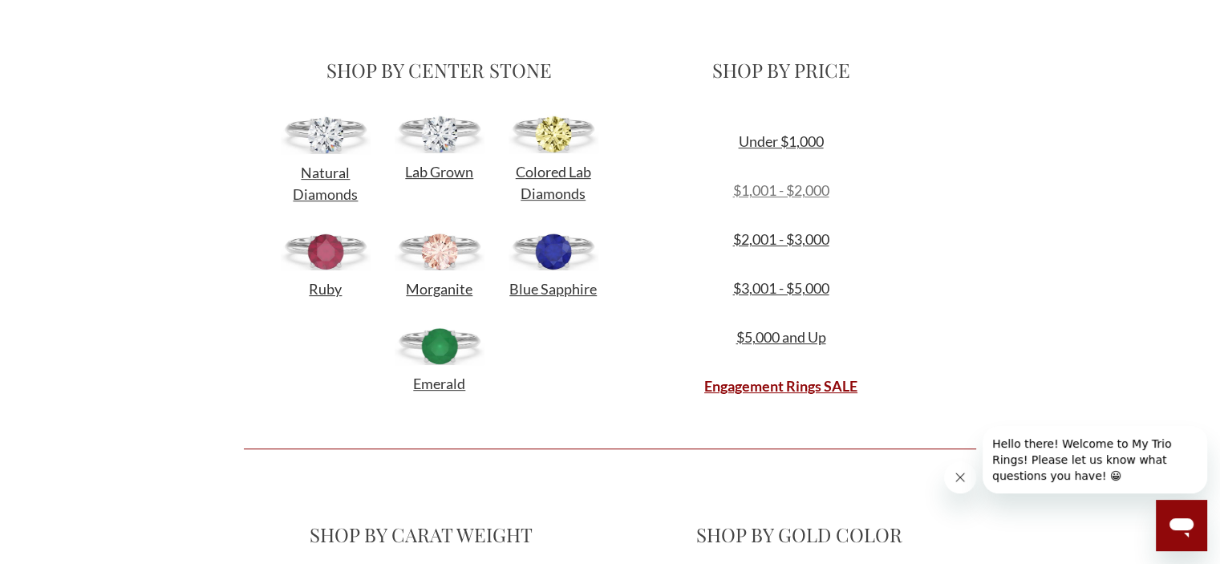
click at [797, 190] on link "$1,001 - $2,000" at bounding box center [780, 190] width 96 height 18
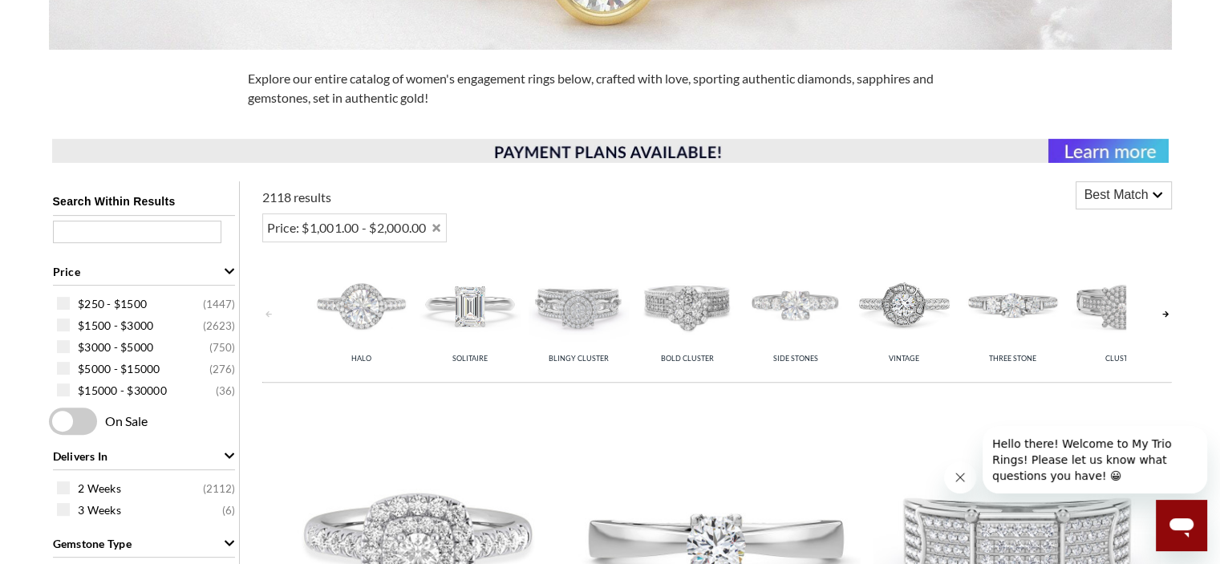
scroll to position [481, 0]
click at [1157, 192] on icon at bounding box center [1157, 193] width 11 height 11
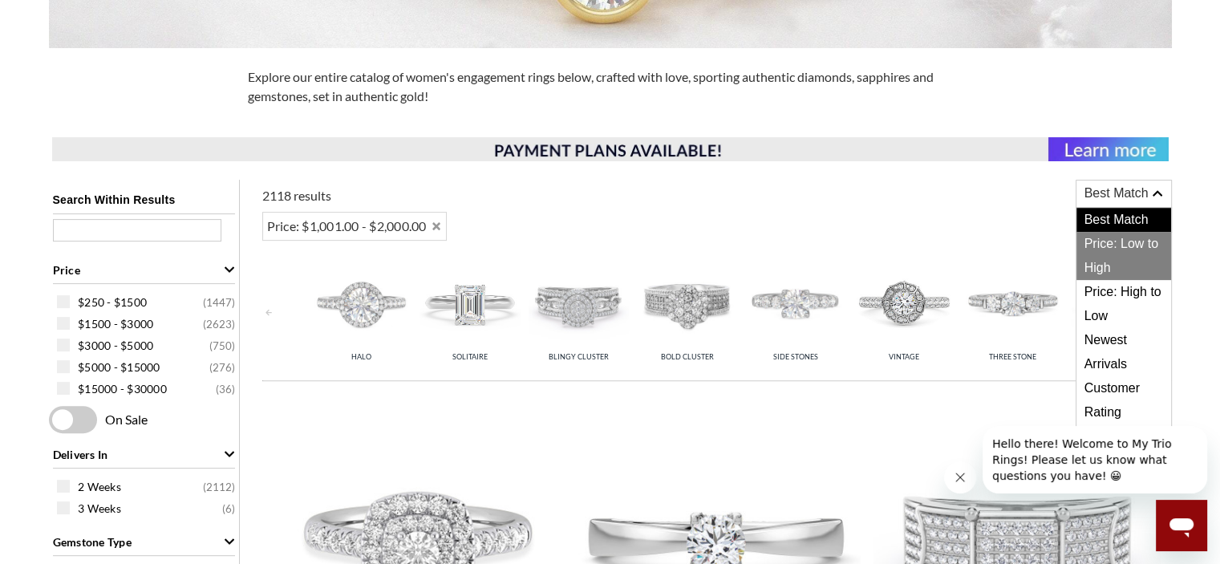
click at [1110, 243] on span "Price: Low to High" at bounding box center [1123, 256] width 95 height 48
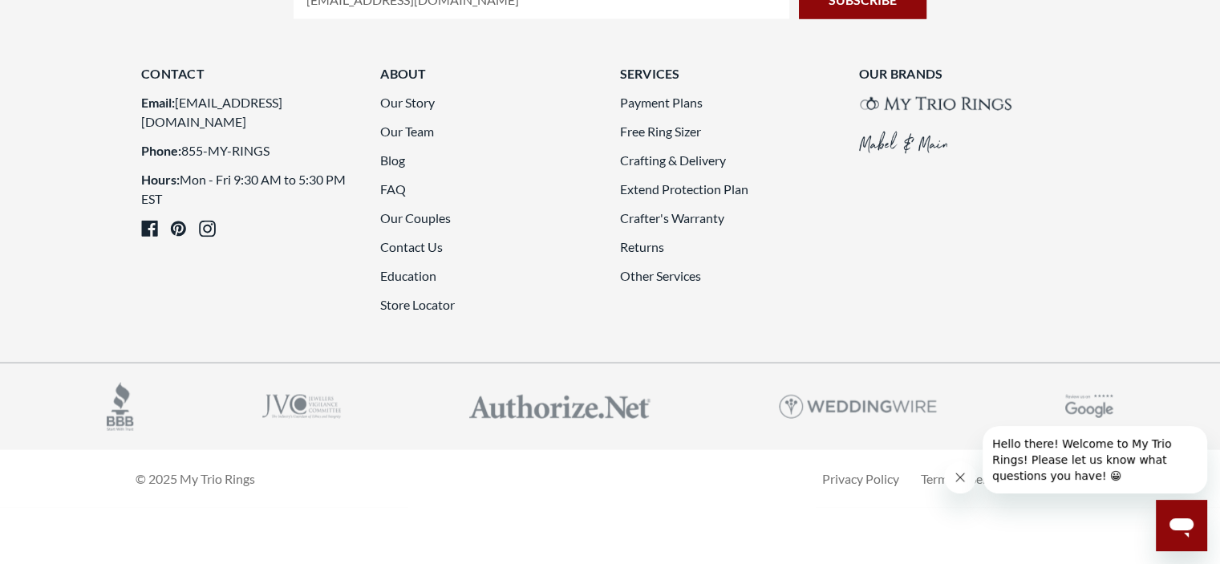
scroll to position [4651, 0]
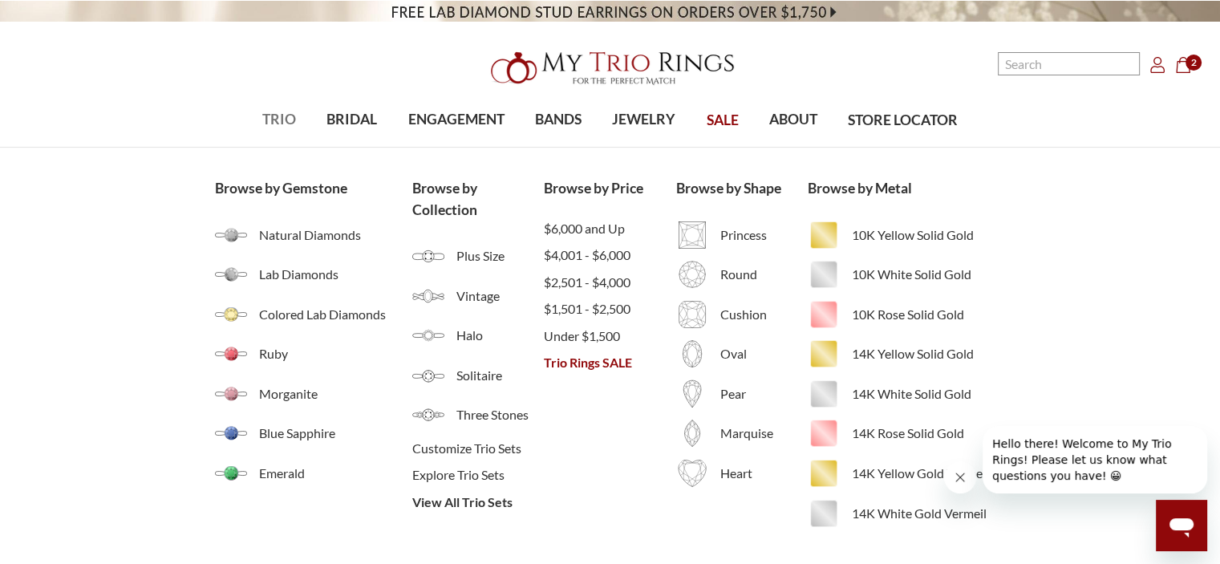
click at [274, 109] on span "TRIO" at bounding box center [279, 119] width 34 height 21
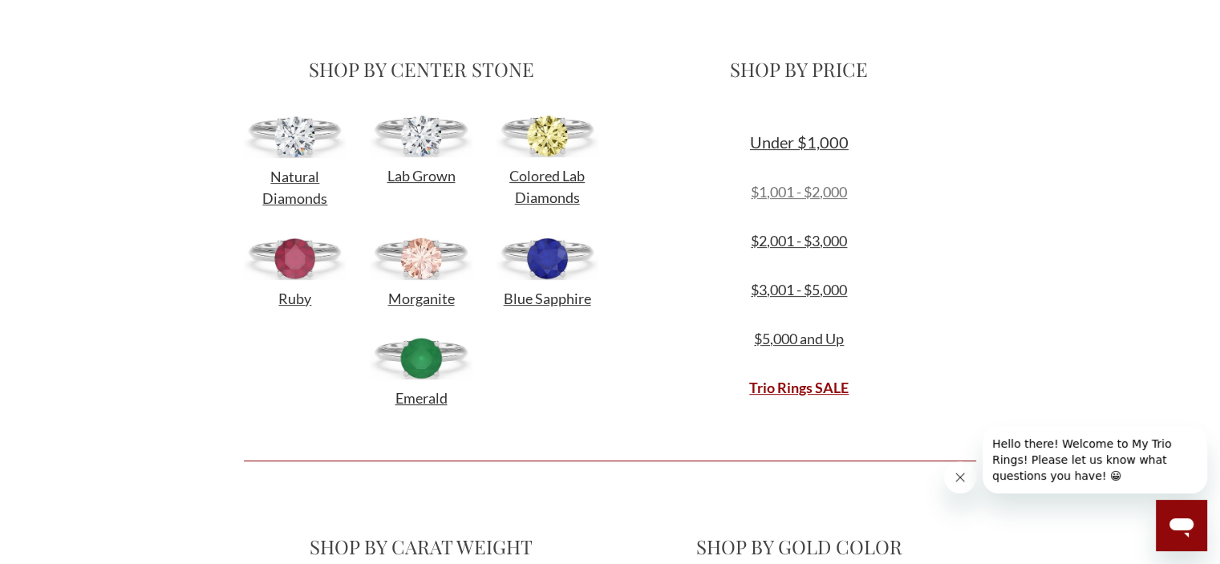
click at [804, 192] on link "$1,001 - $2,000" at bounding box center [799, 192] width 96 height 18
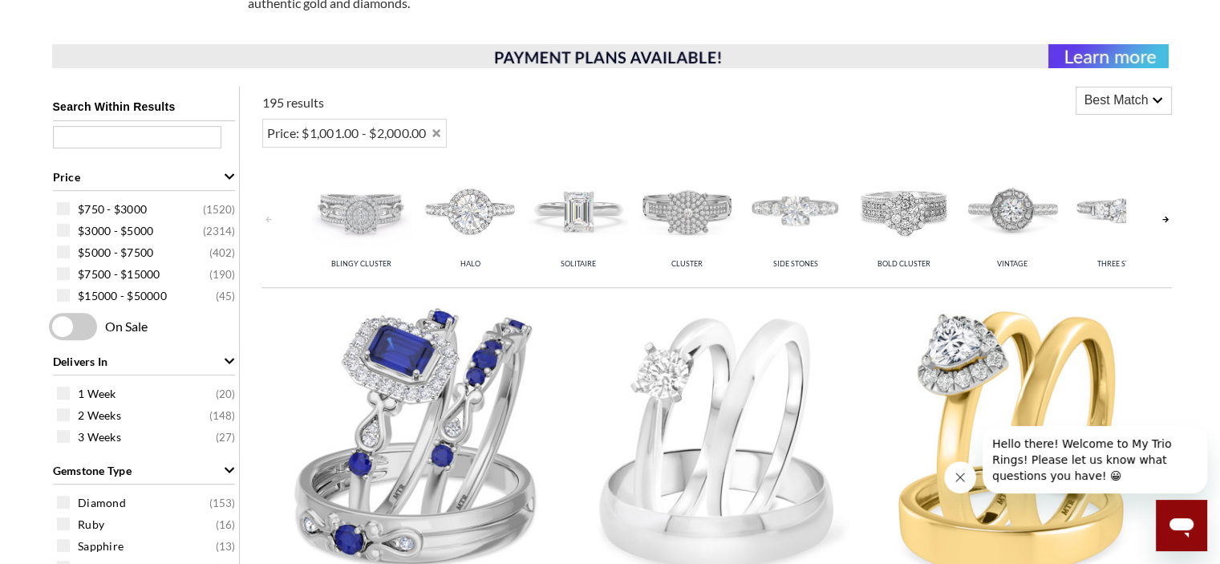
scroll to position [580, 0]
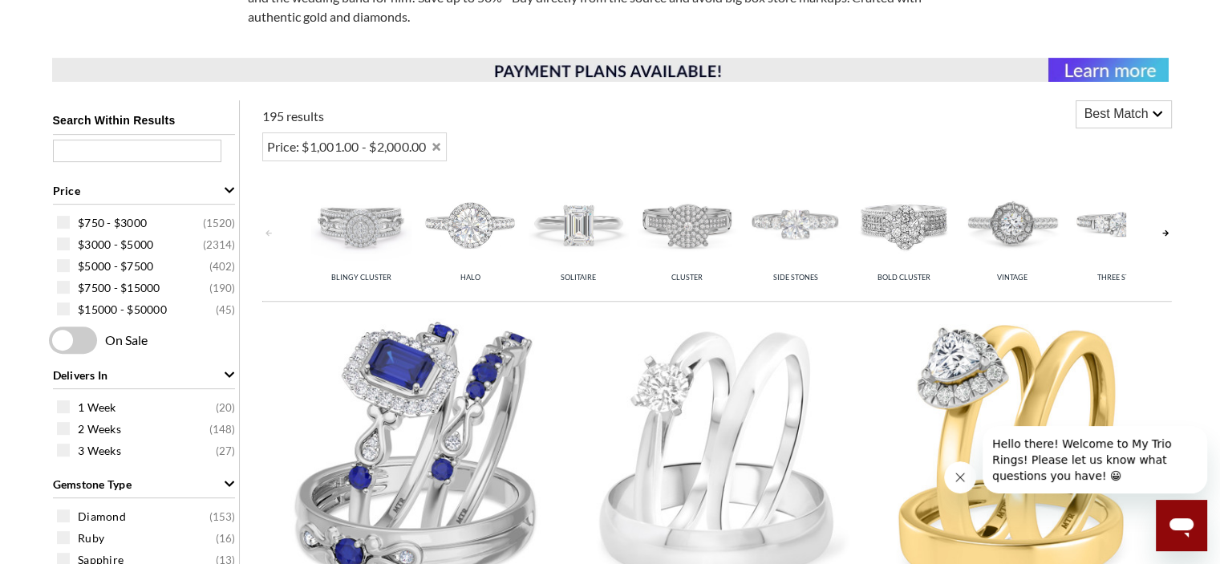
click at [1158, 110] on icon at bounding box center [1157, 113] width 11 height 11
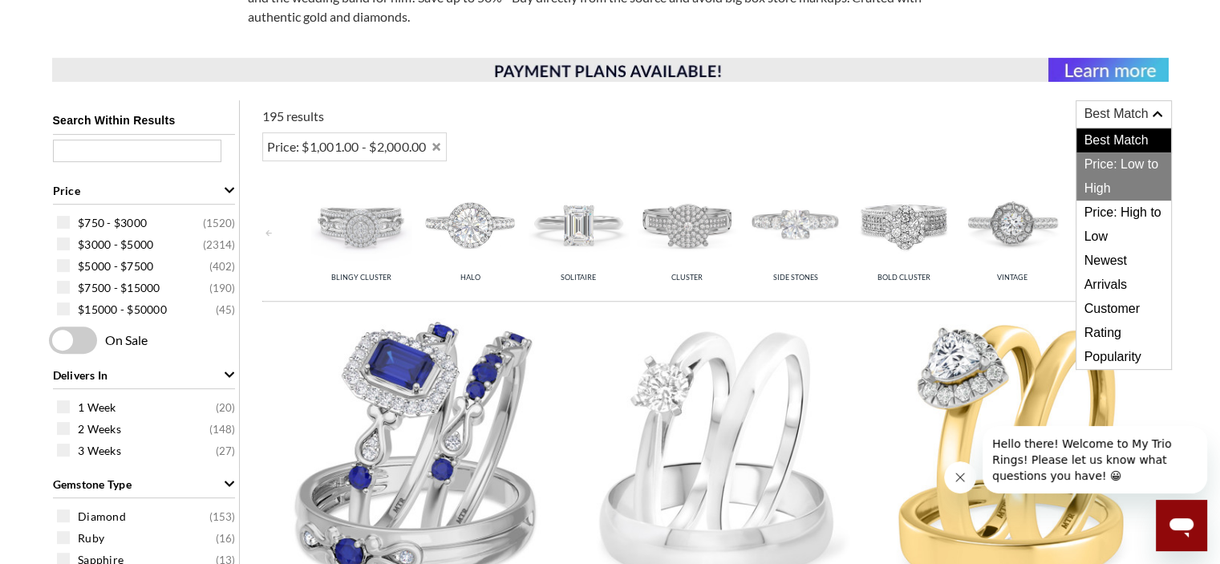
click at [1115, 160] on span "Price: Low to High" at bounding box center [1123, 176] width 95 height 48
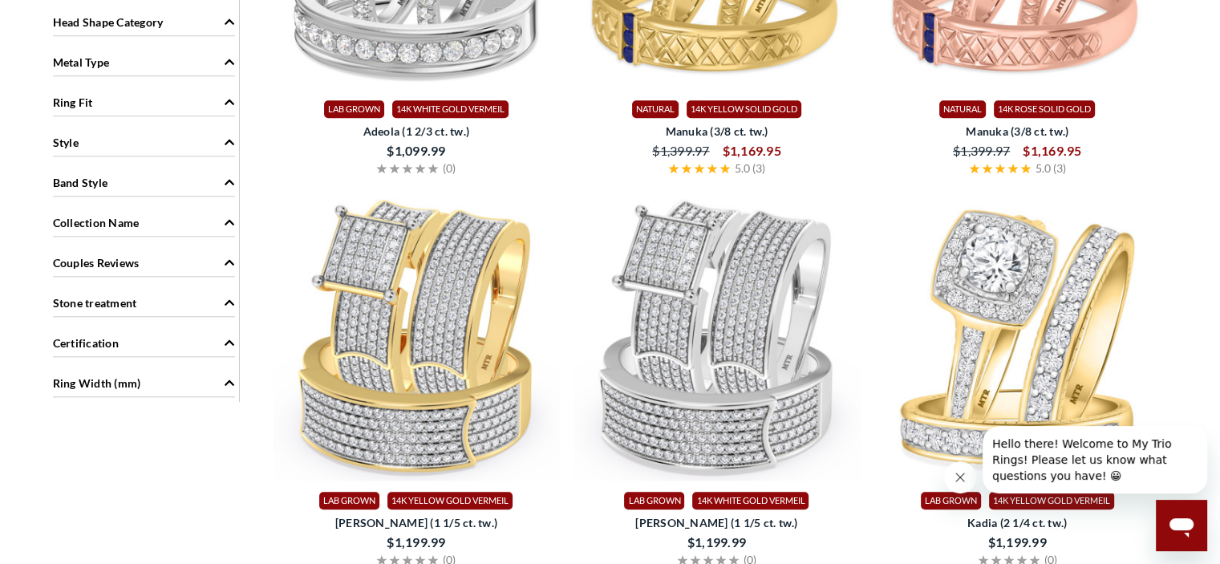
scroll to position [1861, 0]
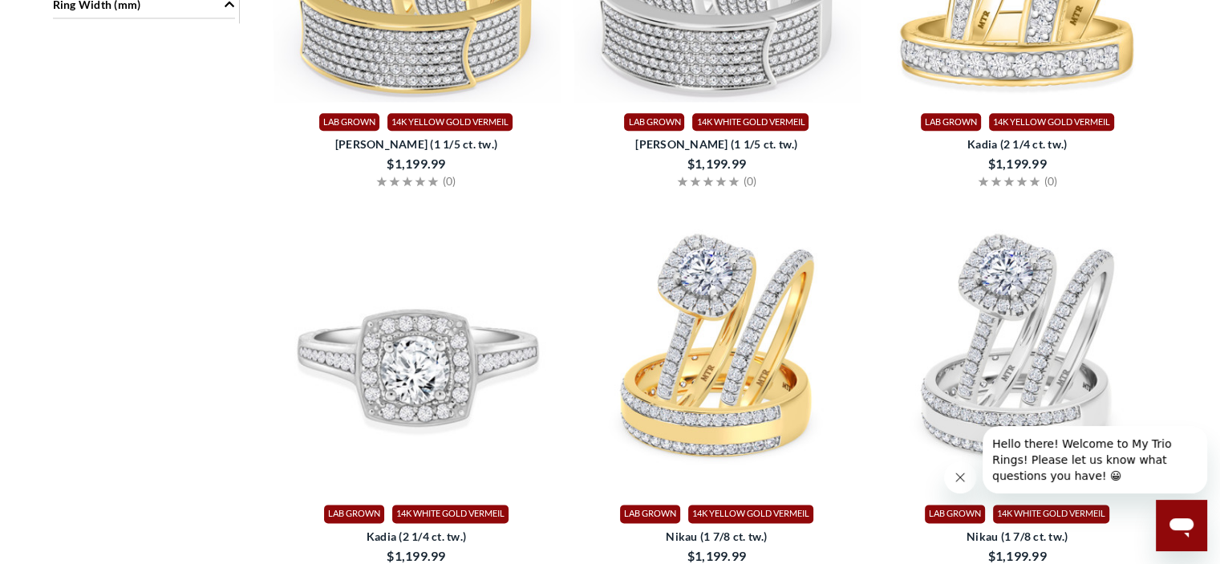
click at [410, 342] on img at bounding box center [417, 349] width 288 height 288
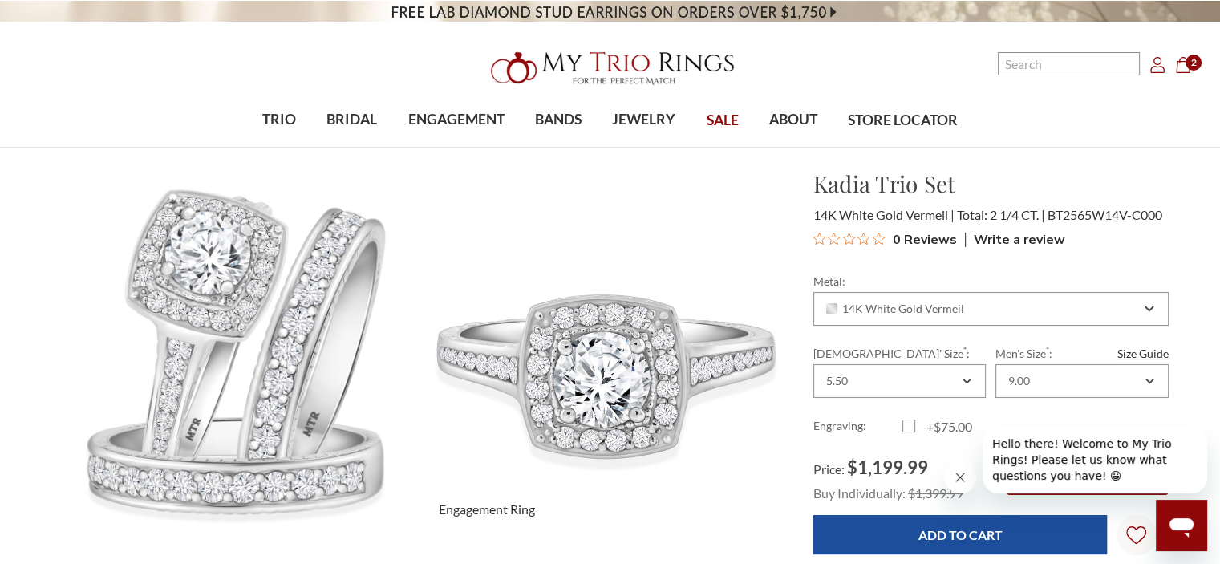
click at [474, 269] on img at bounding box center [603, 350] width 403 height 403
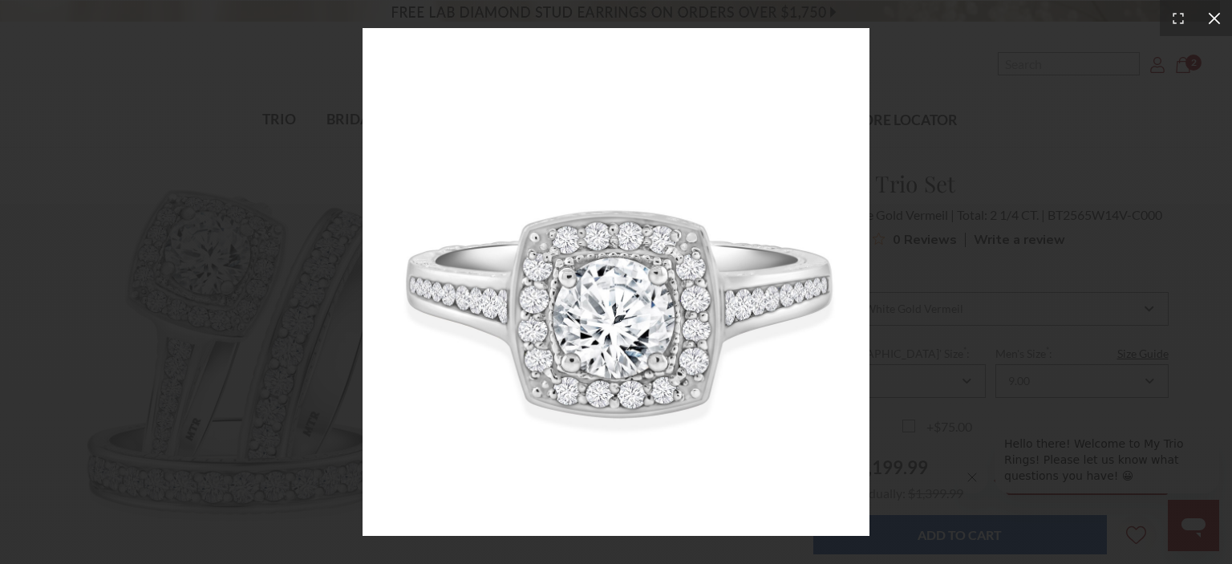
click at [1219, 19] on icon at bounding box center [1214, 18] width 16 height 16
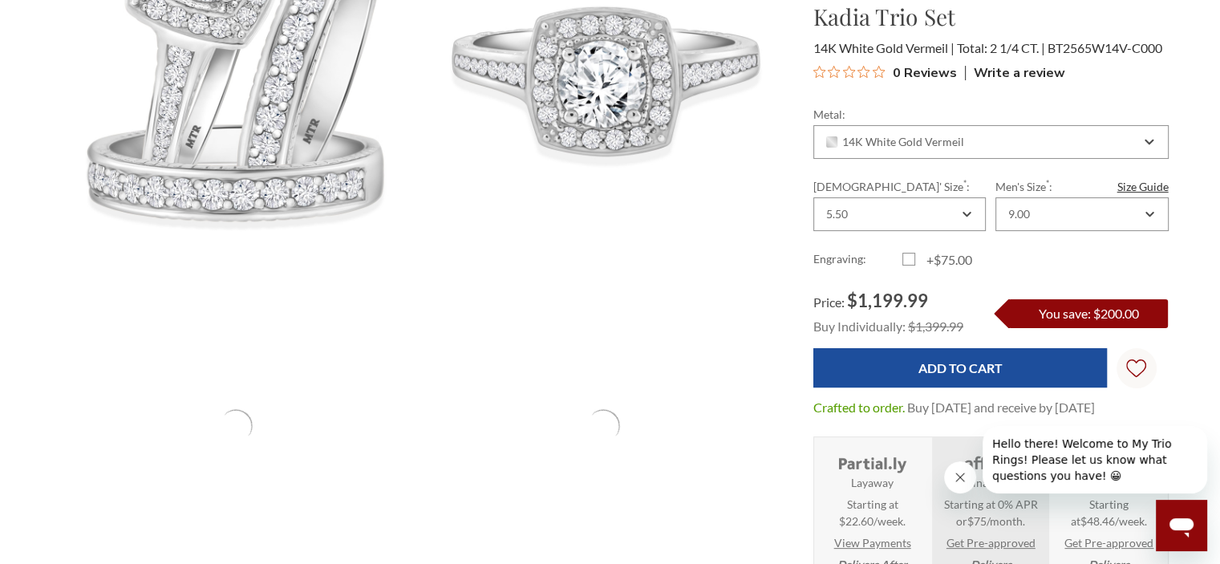
scroll to position [321, 0]
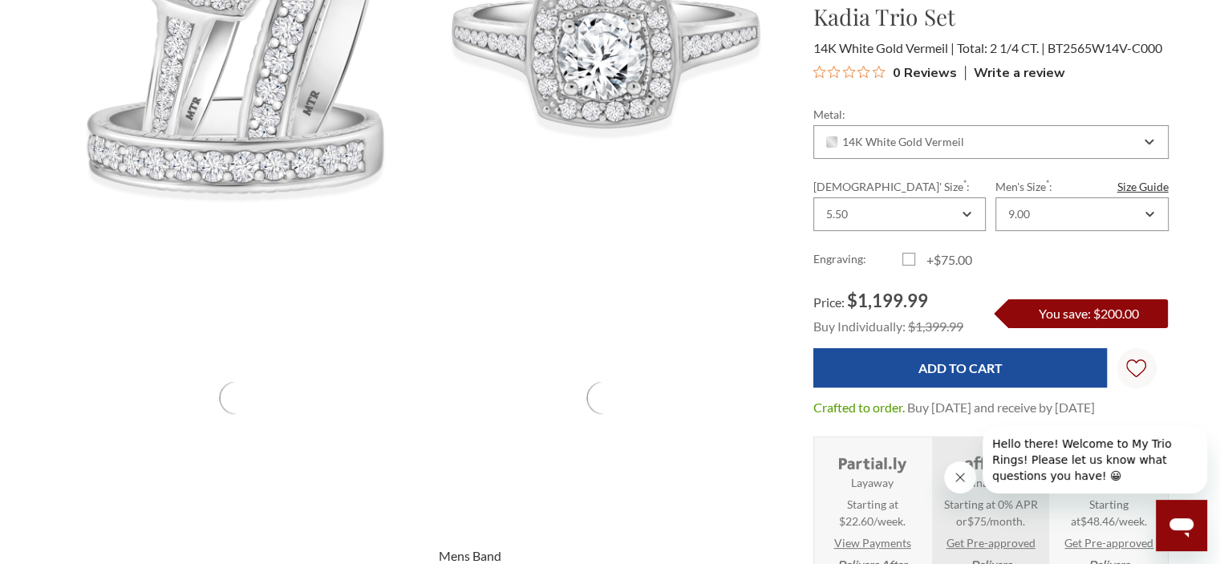
click at [491, 348] on div "Product gallery" at bounding box center [603, 398] width 366 height 366
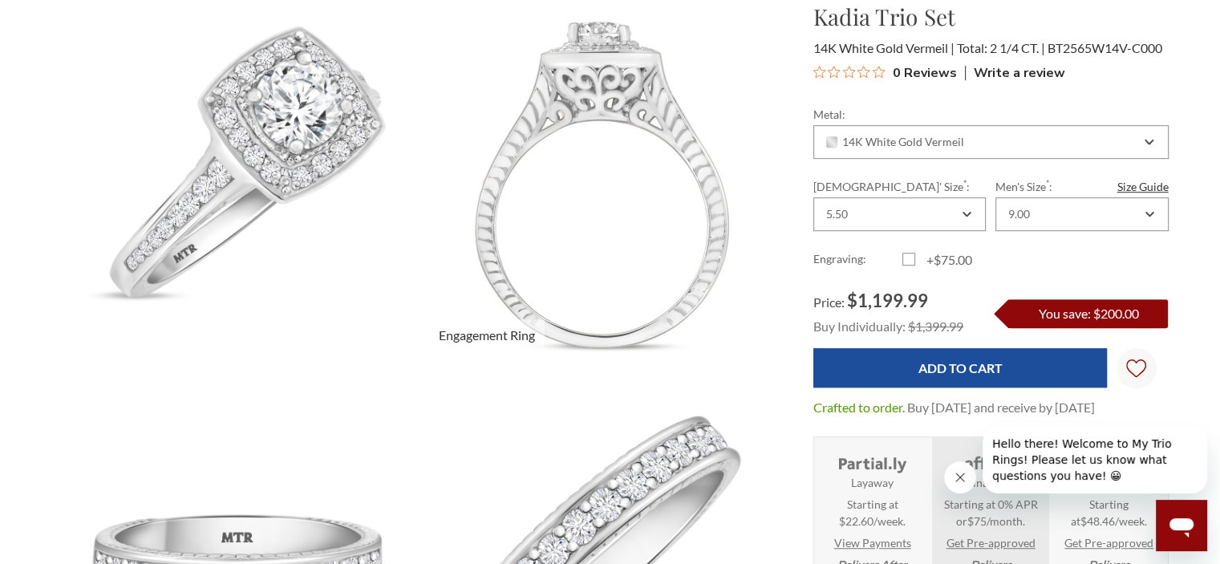
scroll to position [882, 0]
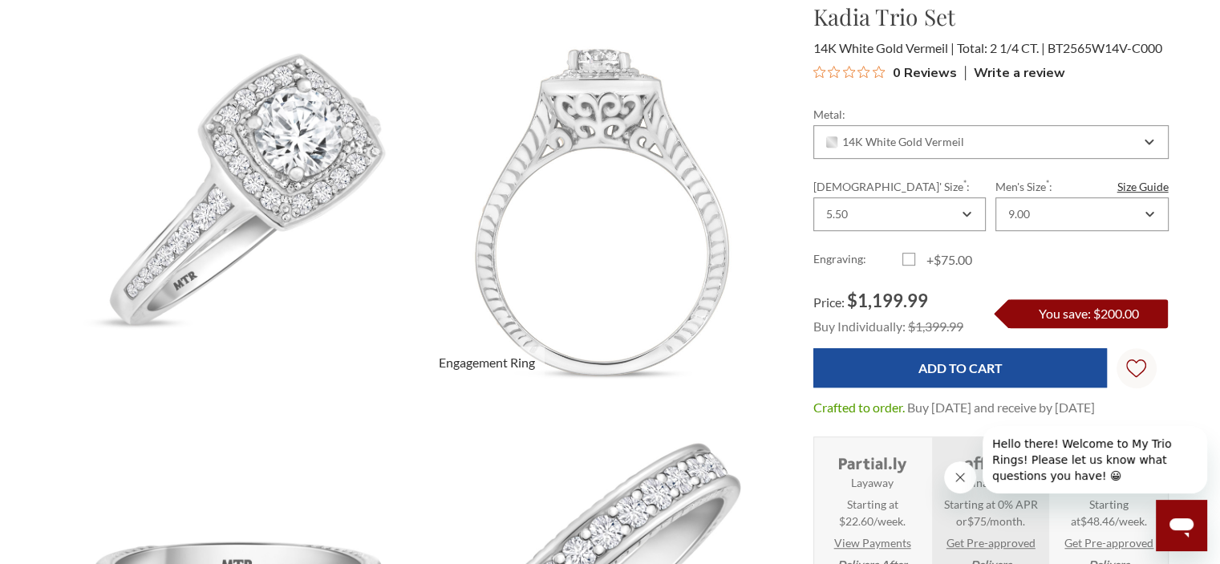
click at [616, 205] on img at bounding box center [603, 203] width 403 height 403
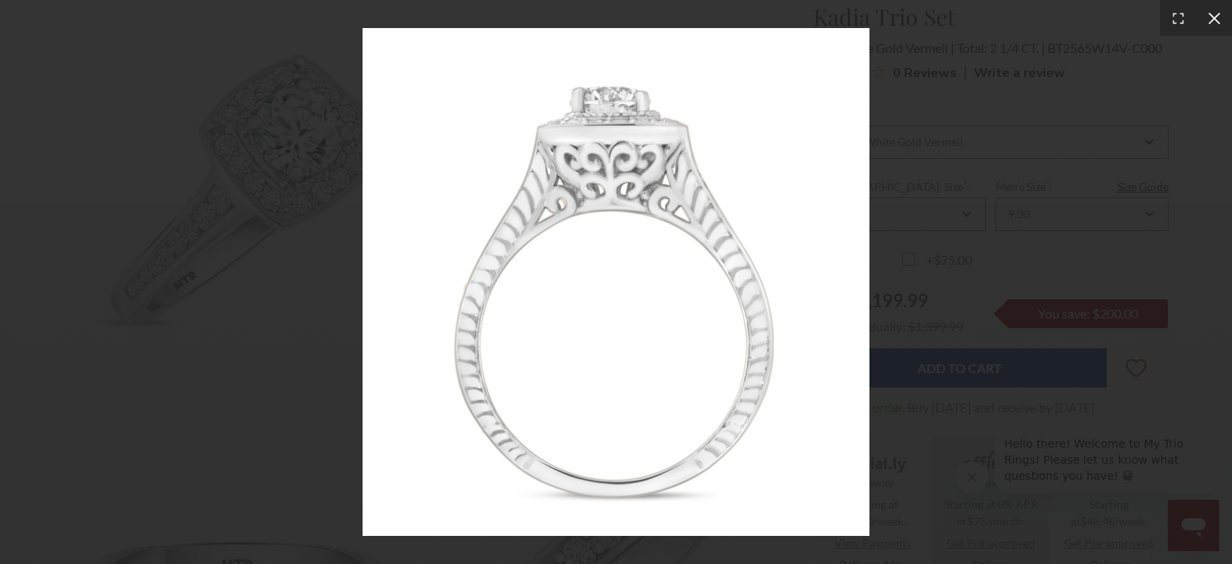
click at [1209, 21] on icon at bounding box center [1214, 18] width 12 height 12
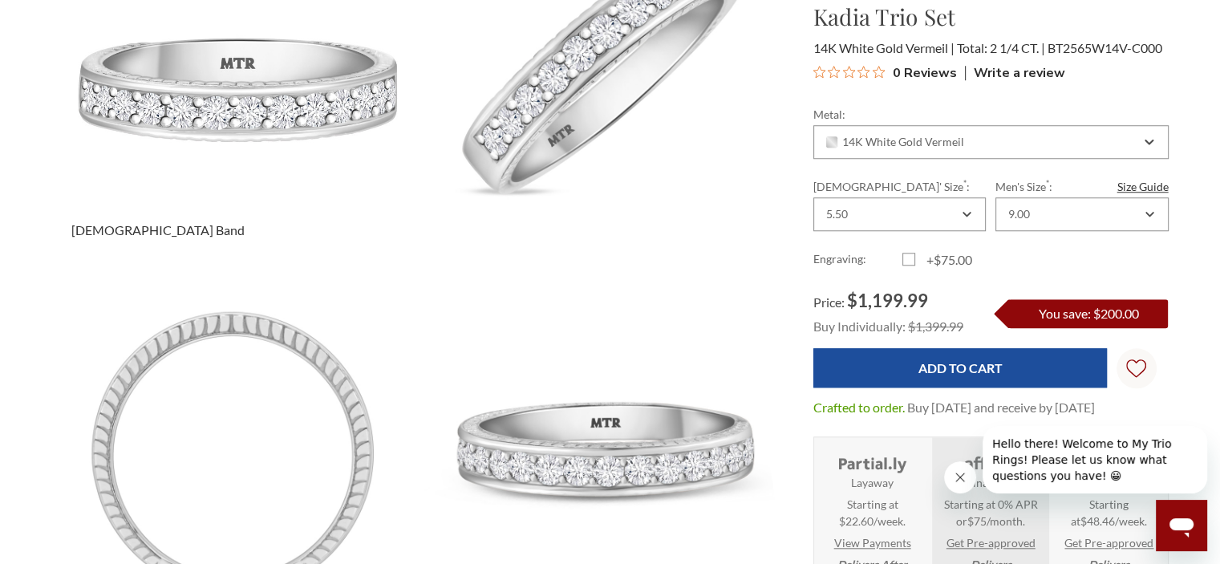
scroll to position [1283, 0]
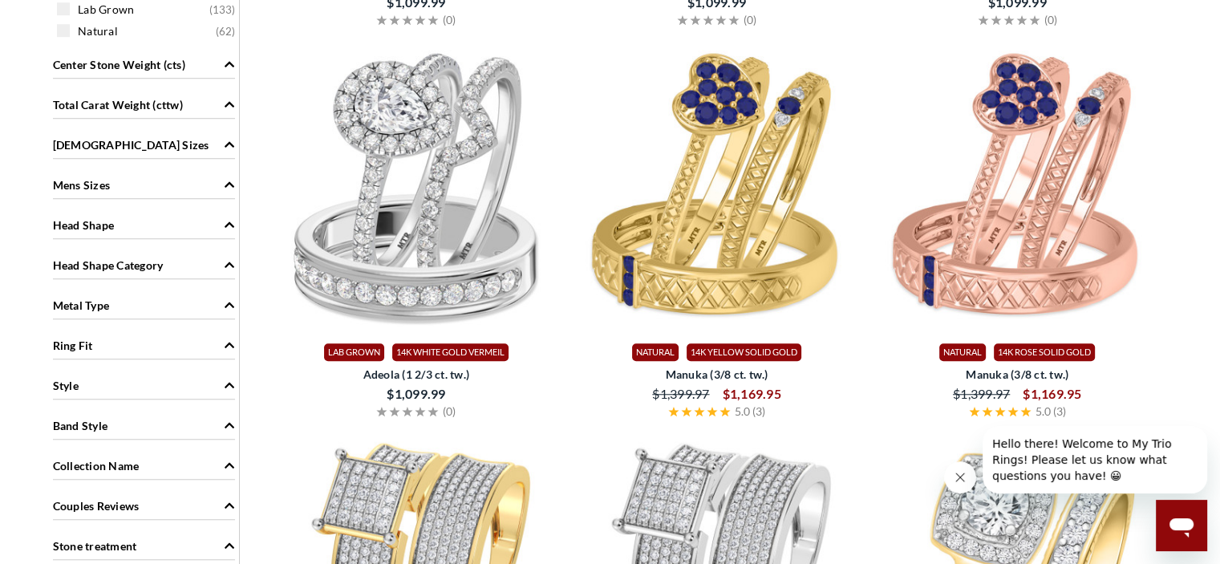
scroll to position [1123, 0]
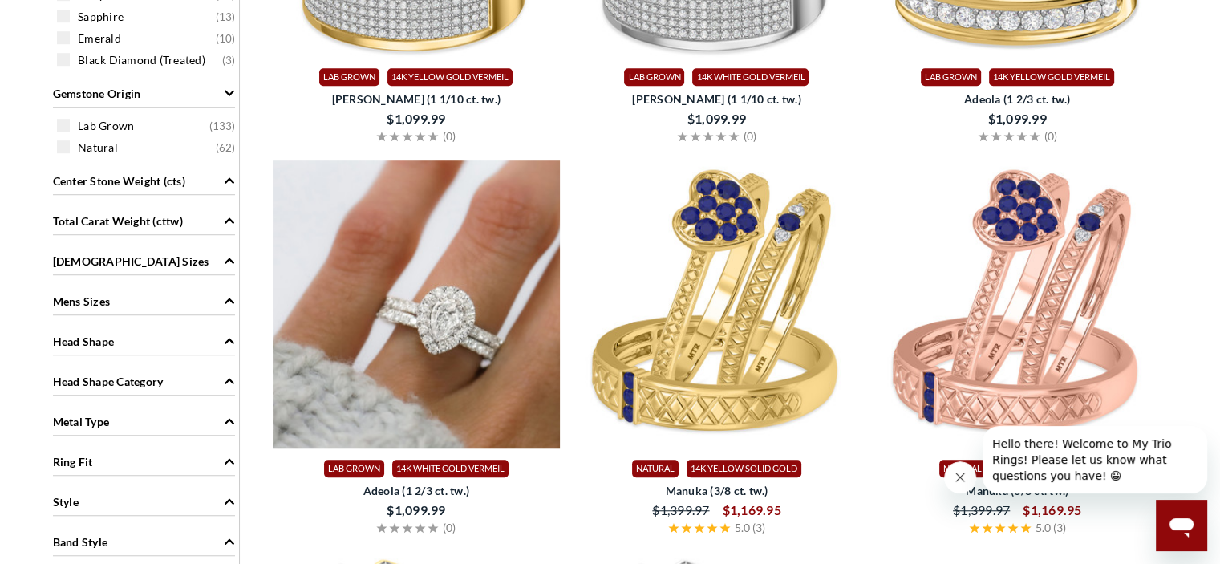
click at [439, 291] on img at bounding box center [417, 304] width 288 height 288
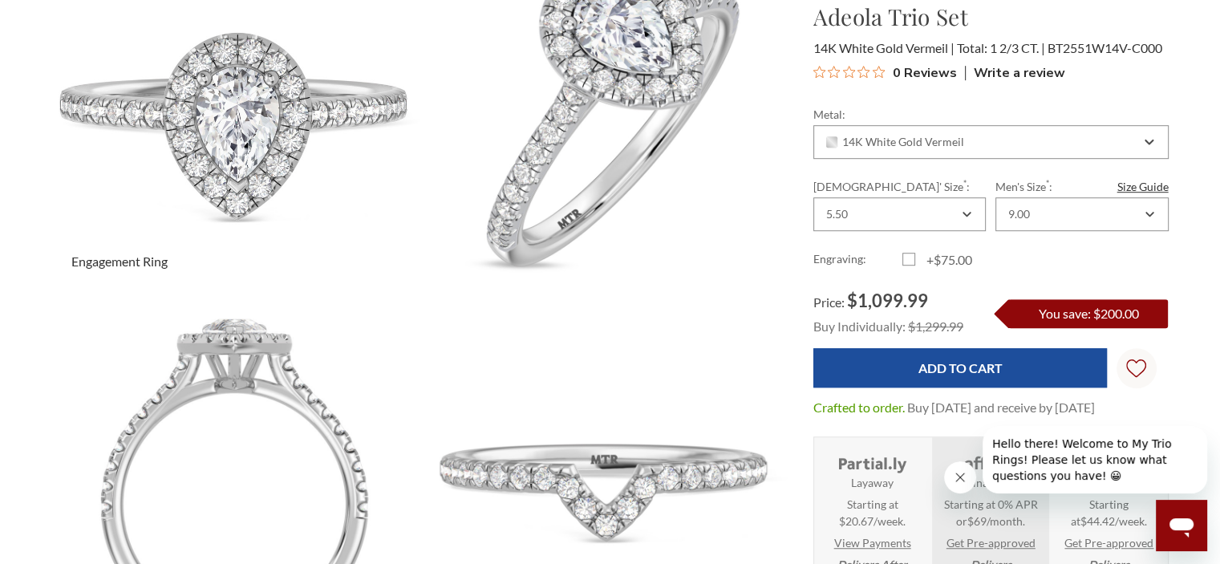
scroll to position [802, 0]
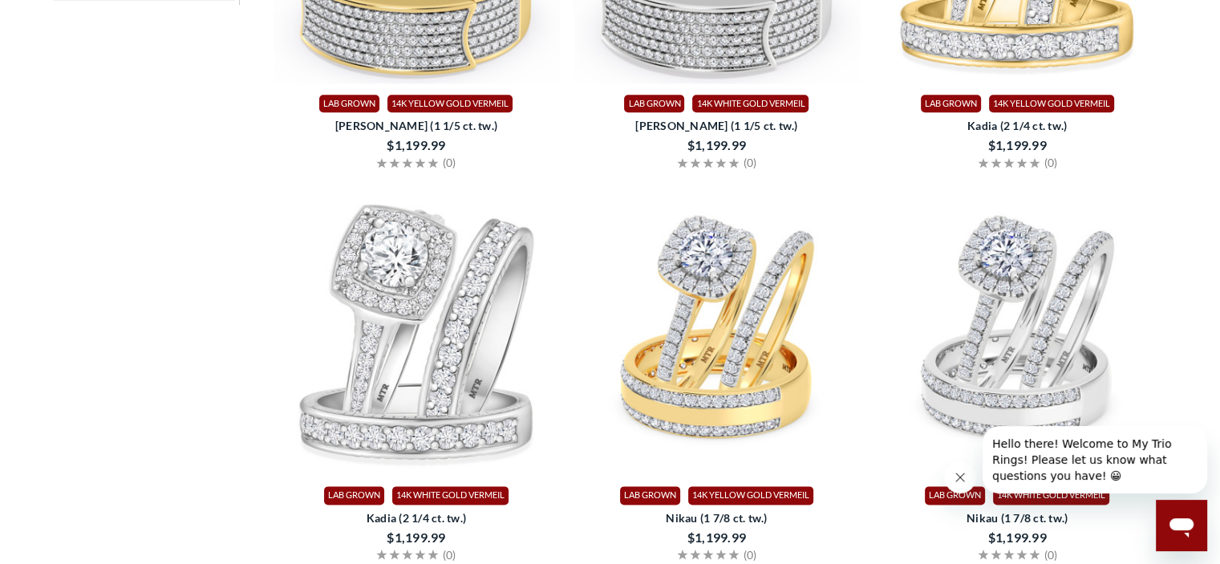
scroll to position [2005, 0]
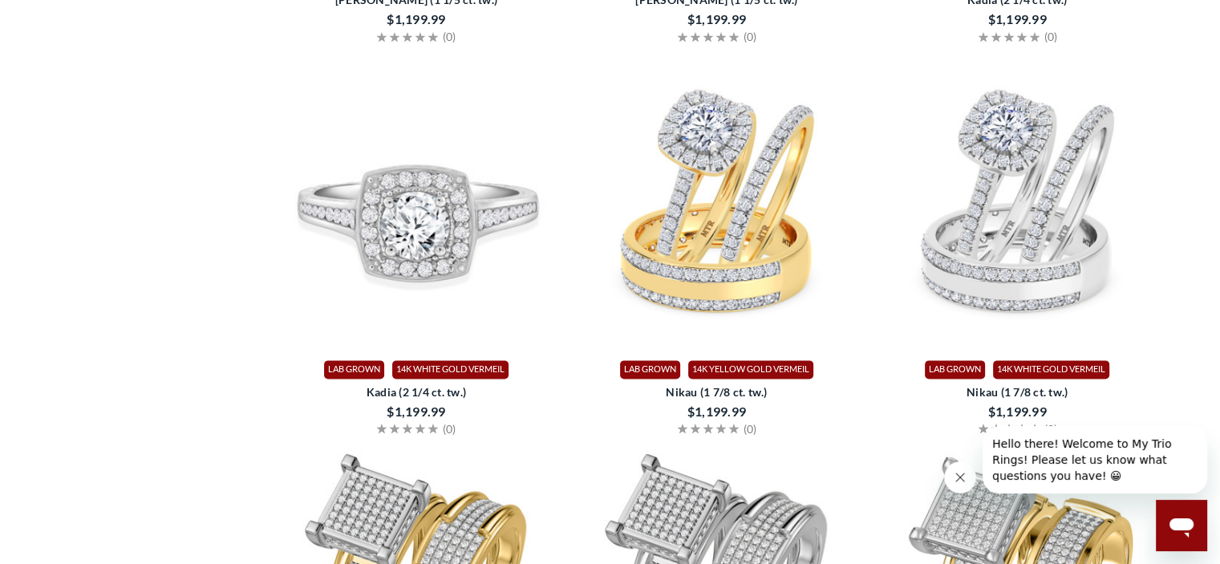
click at [480, 286] on img at bounding box center [417, 205] width 288 height 288
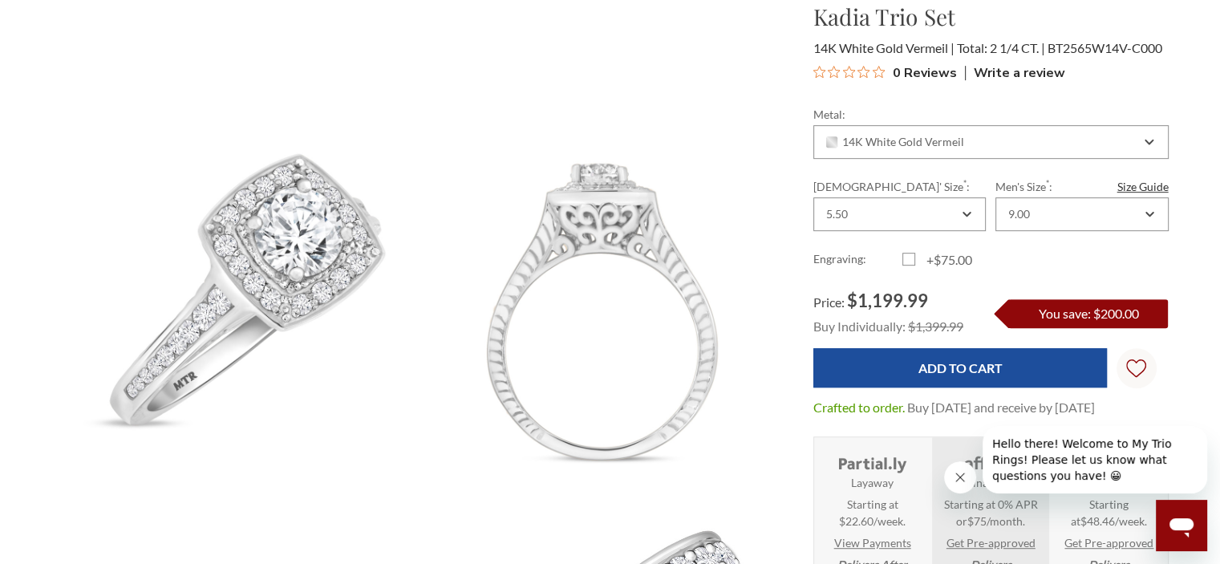
scroll to position [962, 0]
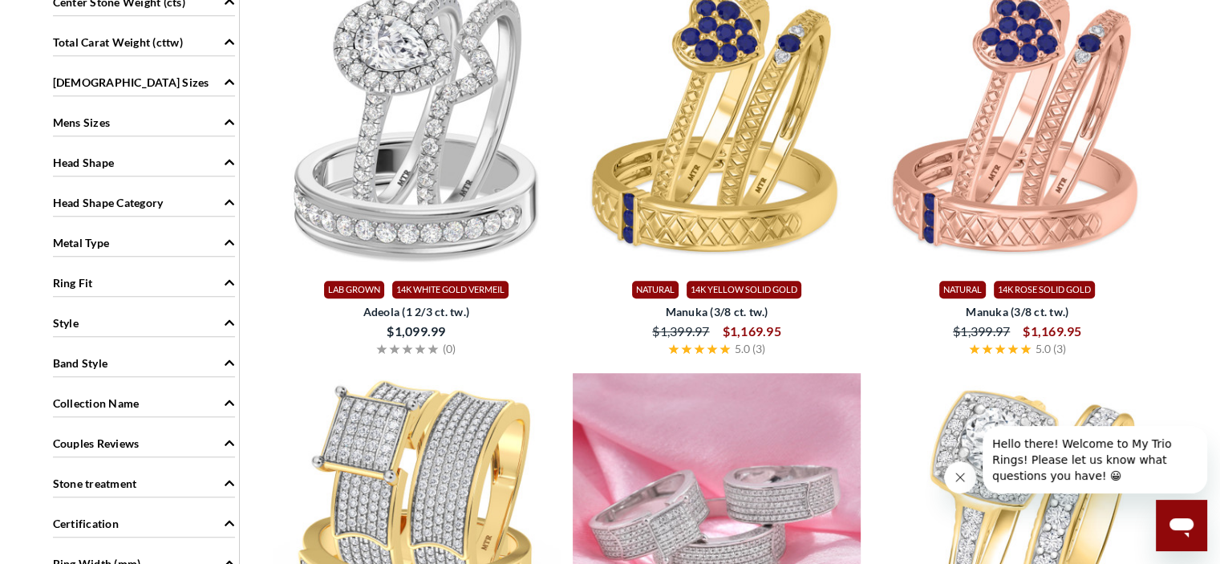
scroll to position [1123, 0]
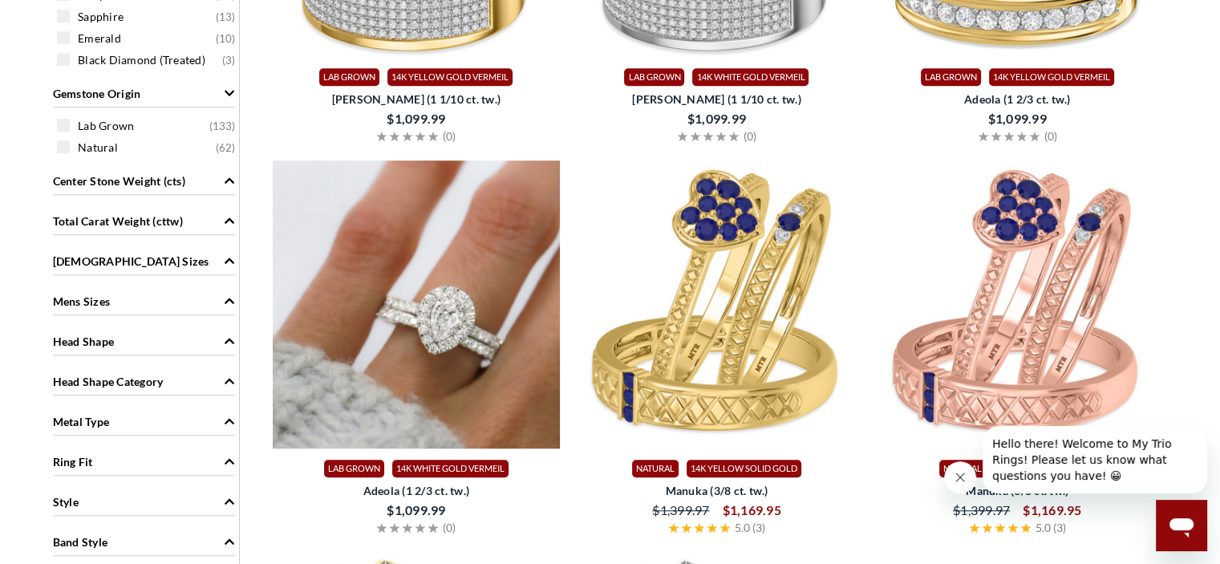
click at [468, 317] on img at bounding box center [417, 304] width 288 height 288
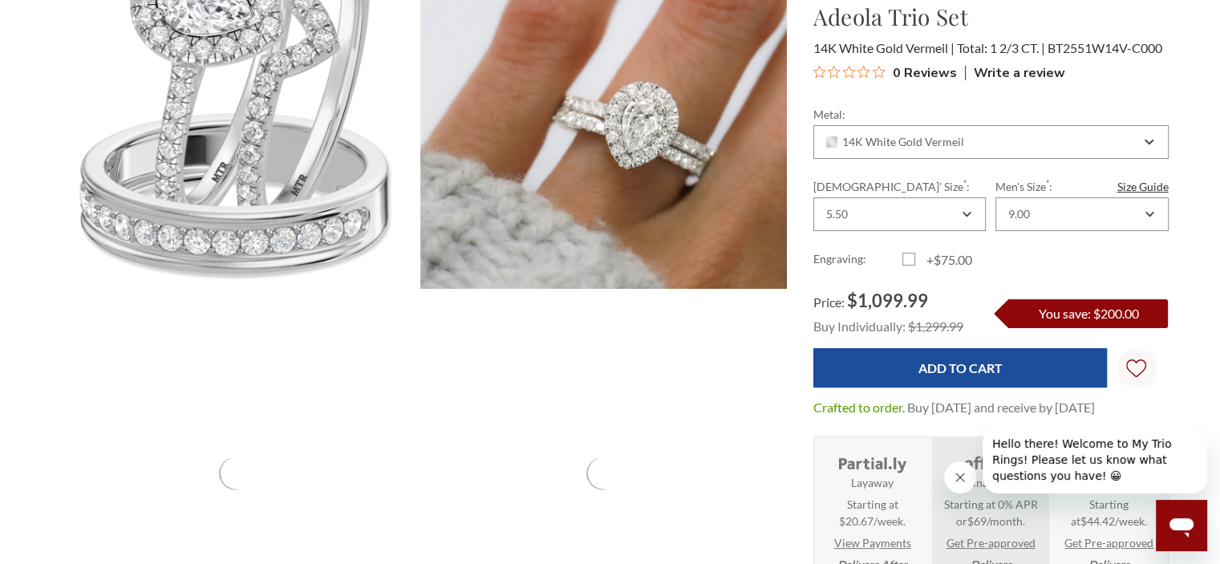
scroll to position [80, 0]
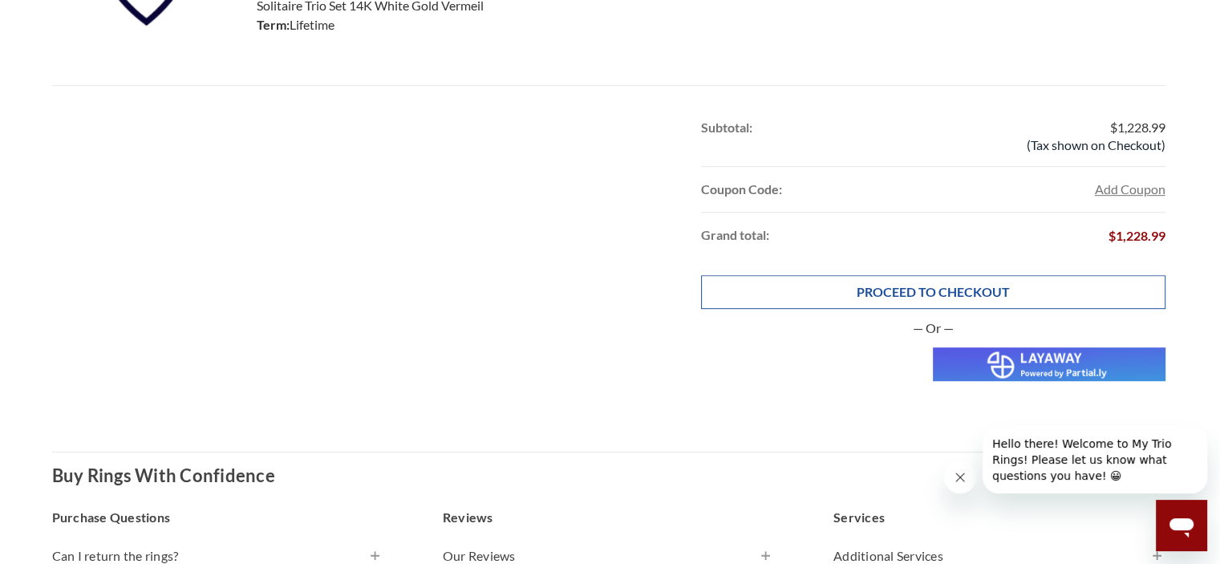
scroll to position [802, 0]
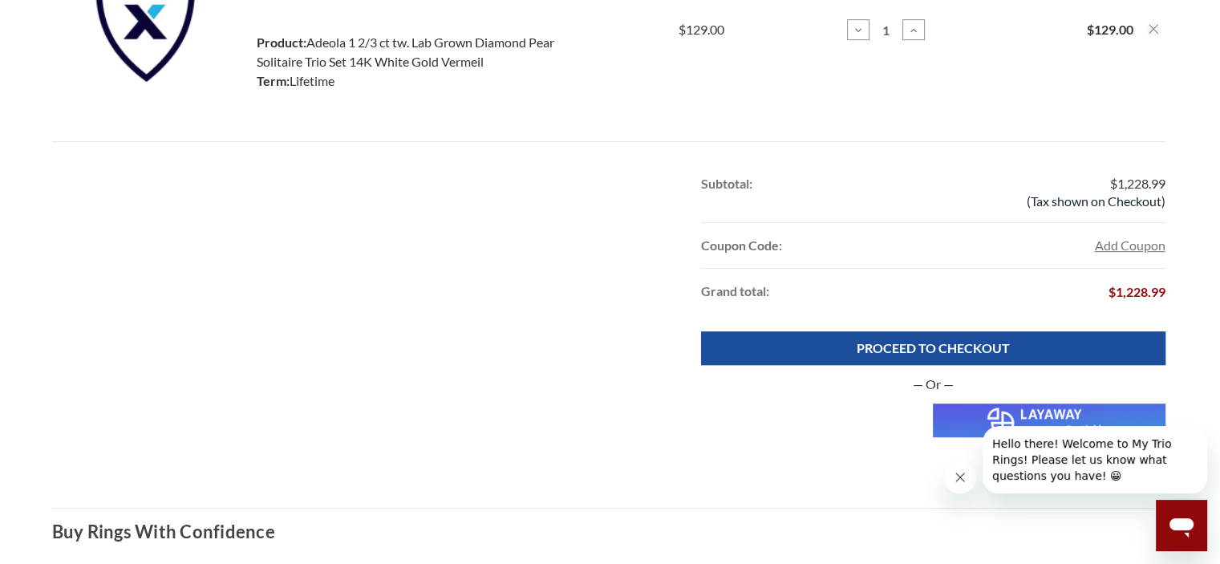
click at [983, 410] on img at bounding box center [1049, 420] width 232 height 34
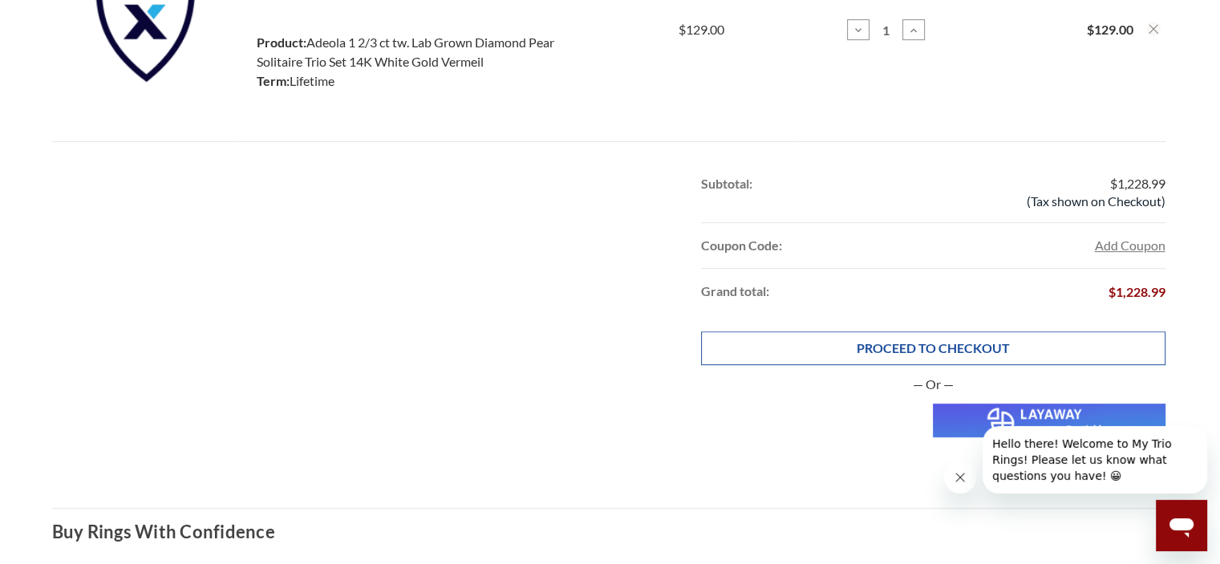
click at [950, 352] on link "PROCEED TO CHECKOUT" at bounding box center [933, 348] width 464 height 34
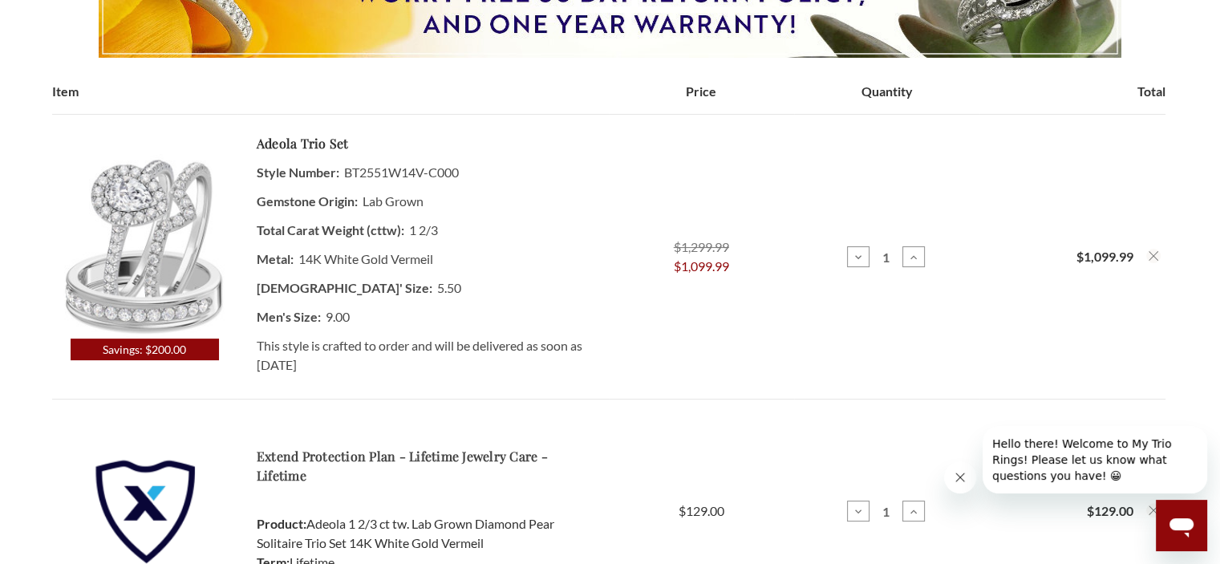
click at [311, 197] on dt "Gemstone Origin:" at bounding box center [307, 201] width 101 height 29
click at [200, 347] on span "Savings: $200.00" at bounding box center [145, 349] width 148 height 22
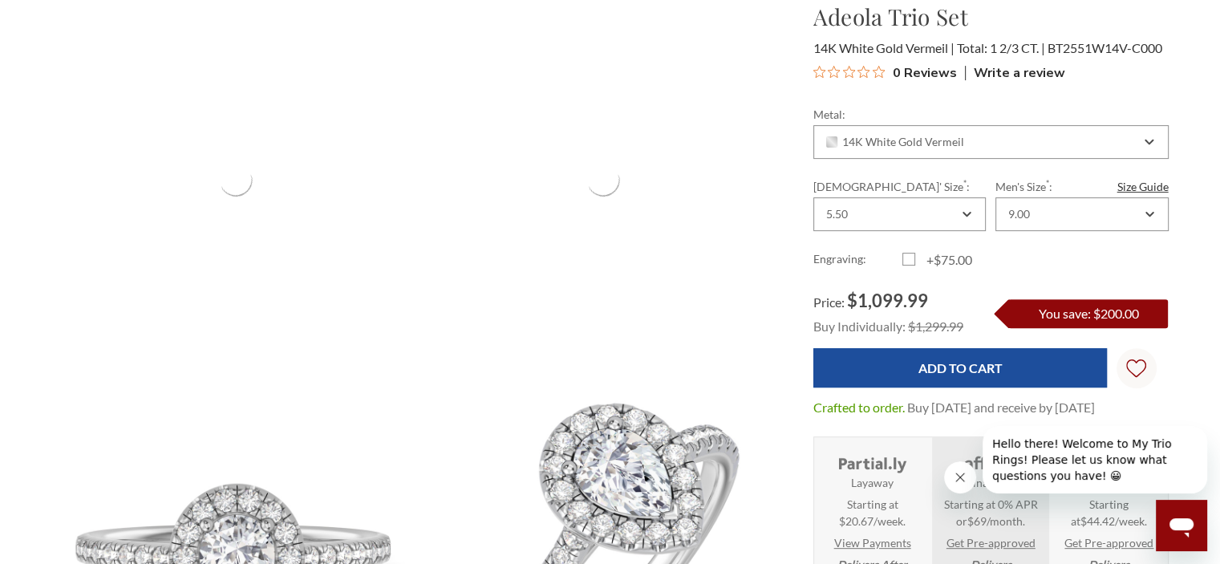
scroll to position [160, 0]
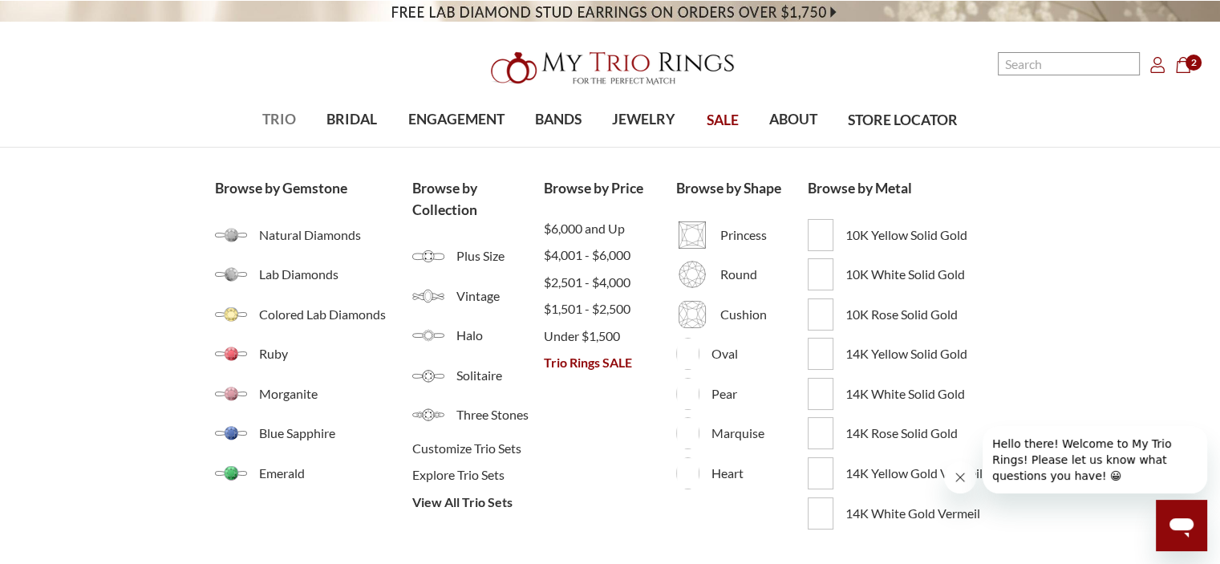
click at [273, 125] on span "TRIO" at bounding box center [279, 119] width 34 height 21
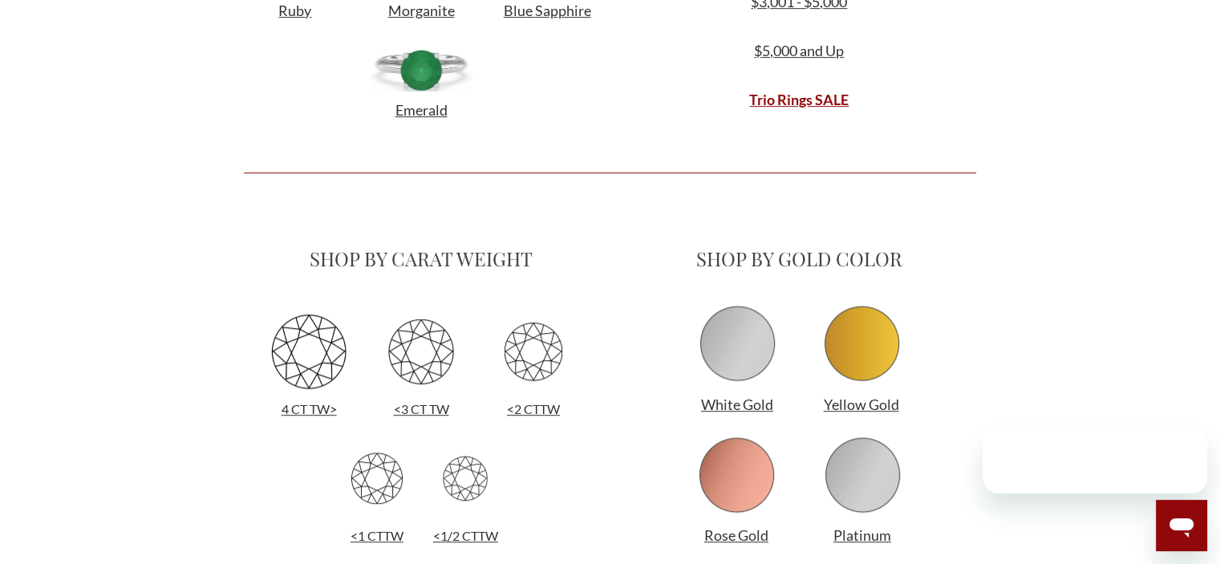
scroll to position [722, 0]
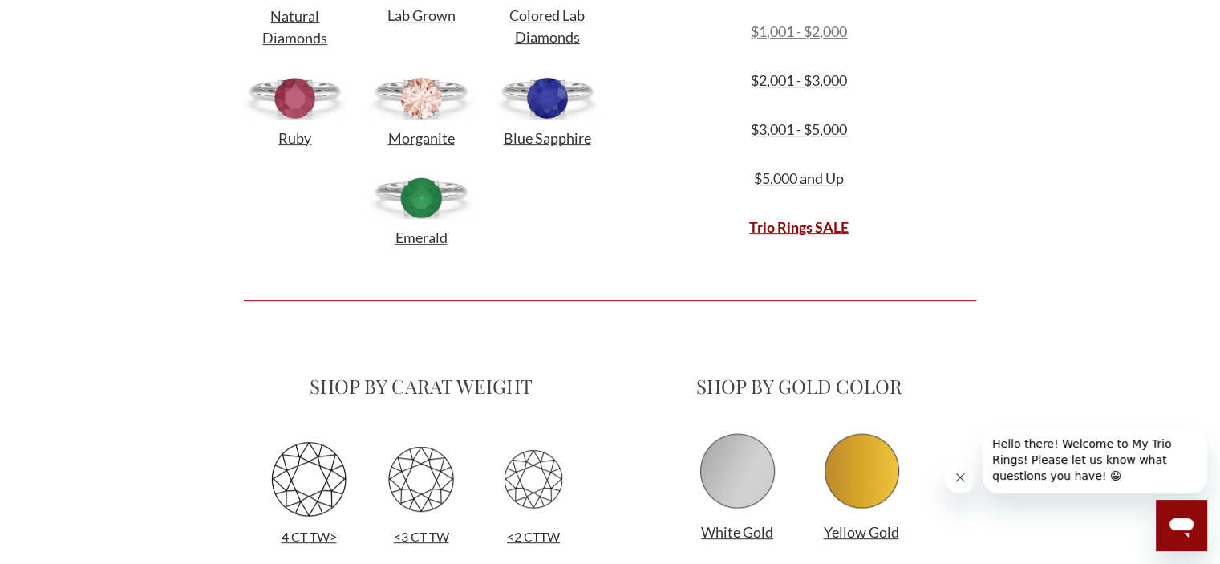
click at [833, 35] on link "$1,001 - $2,000" at bounding box center [799, 31] width 96 height 18
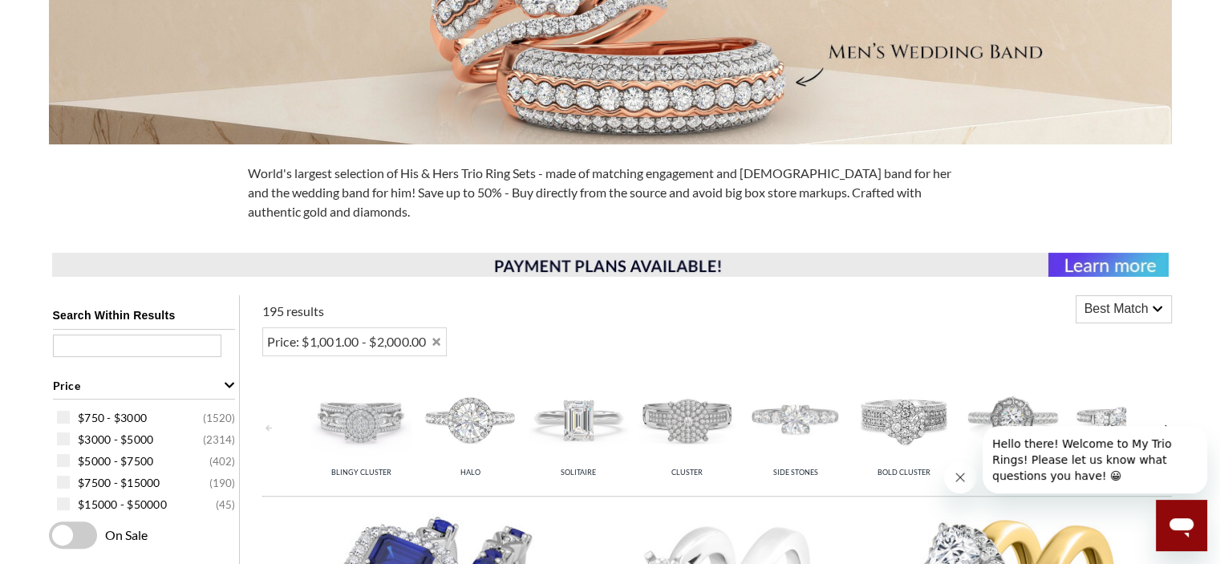
scroll to position [401, 0]
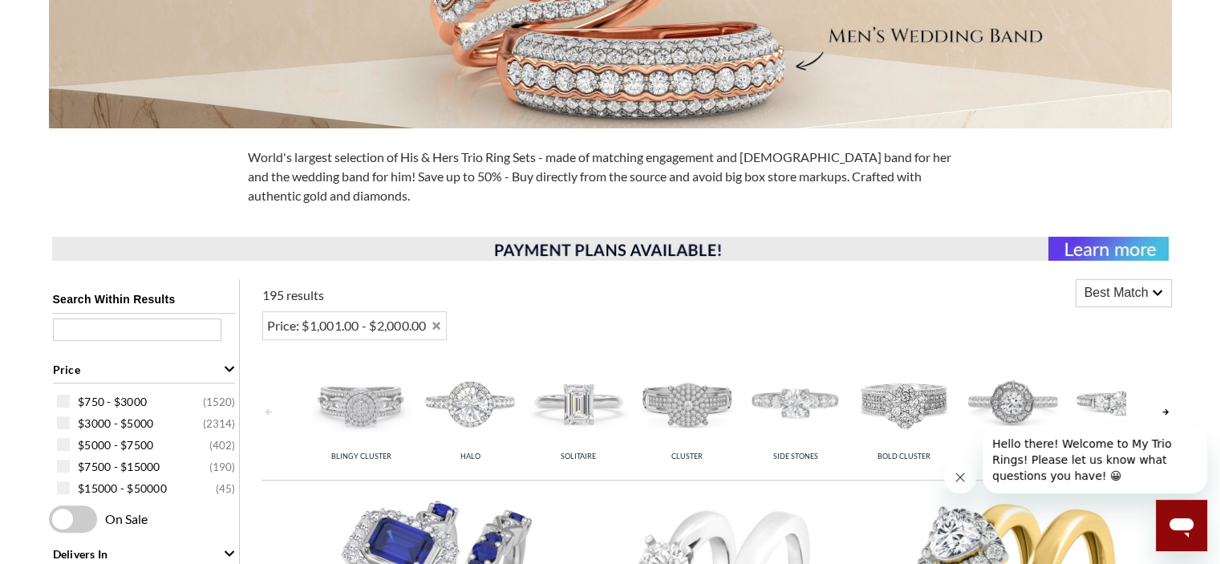
click at [1164, 285] on div "Best Match" at bounding box center [1123, 293] width 95 height 26
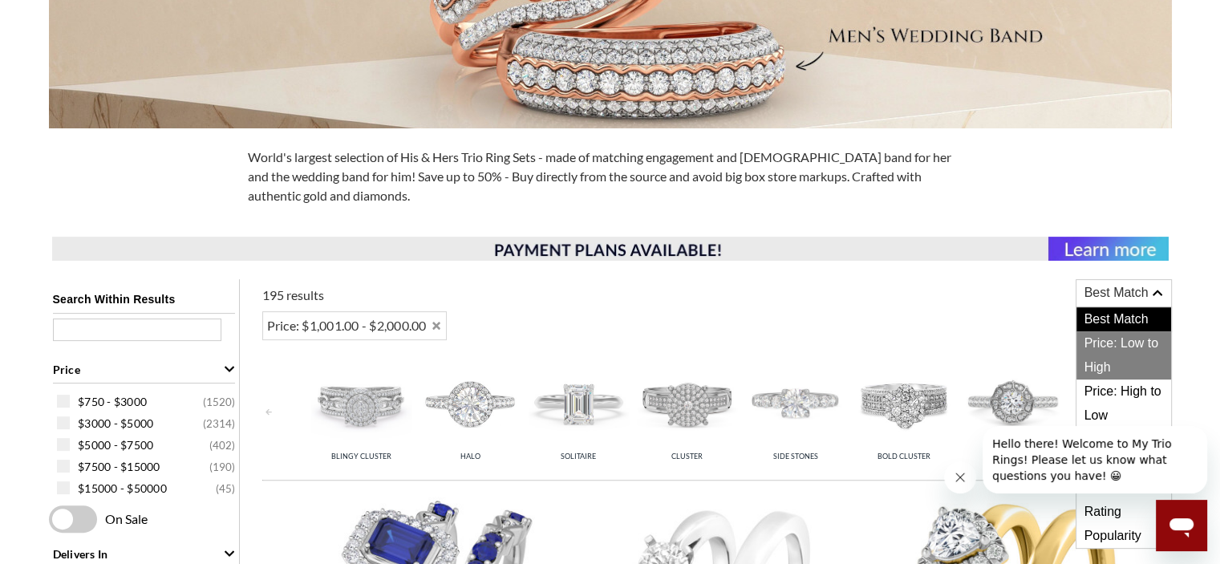
click at [1124, 339] on span "Price: Low to High" at bounding box center [1123, 355] width 95 height 48
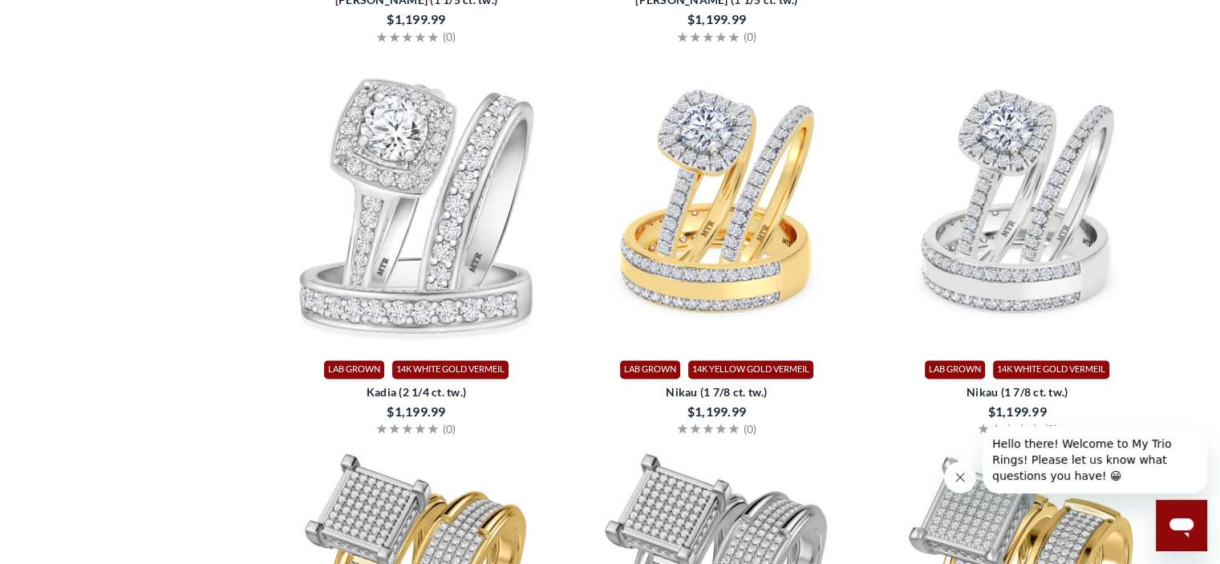
scroll to position [1925, 0]
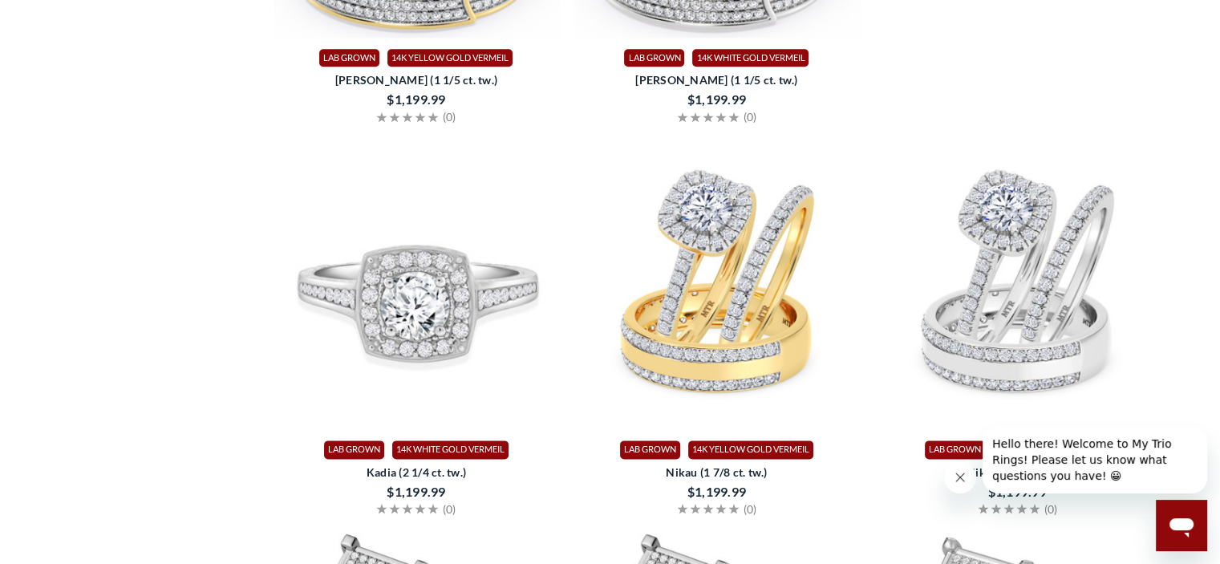
click at [459, 275] on img at bounding box center [417, 285] width 288 height 288
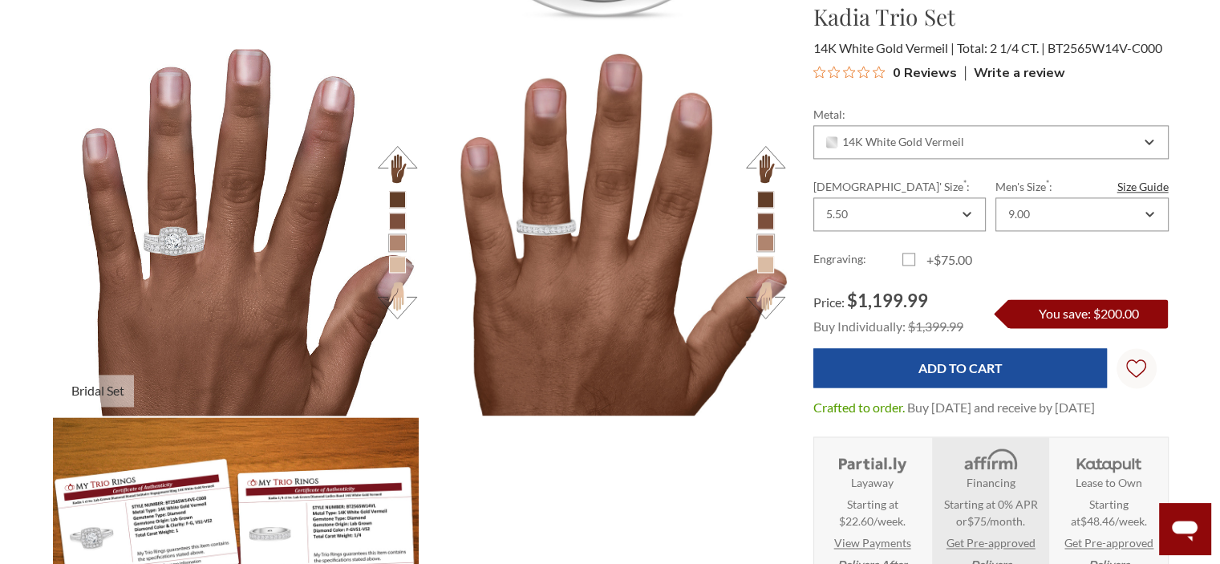
click at [160, 269] on img at bounding box center [235, 231] width 403 height 403
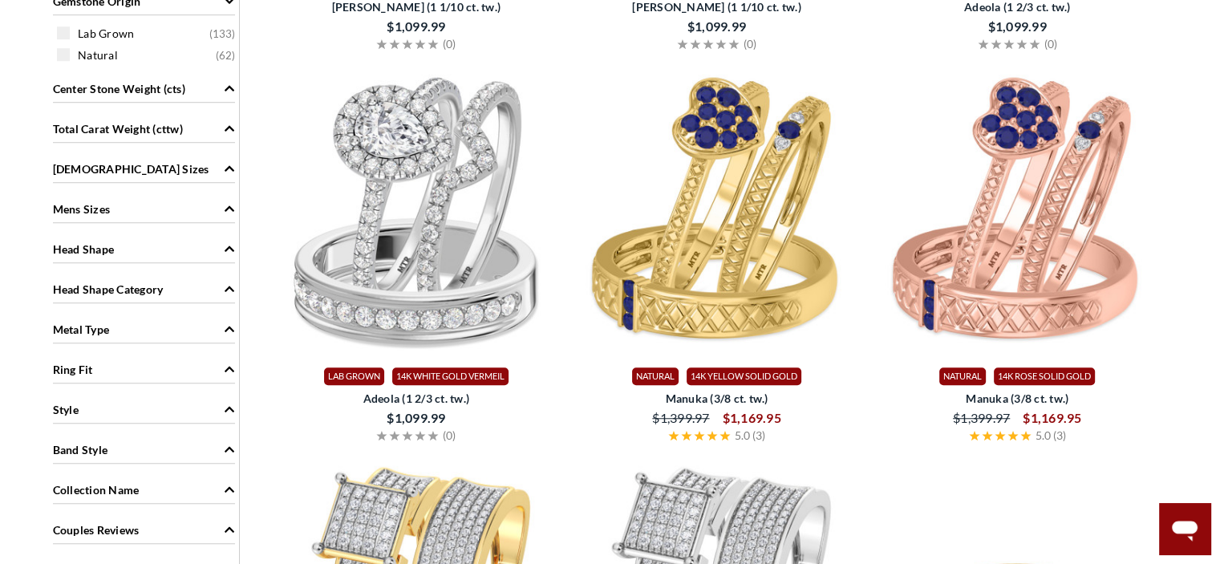
scroll to position [1203, 0]
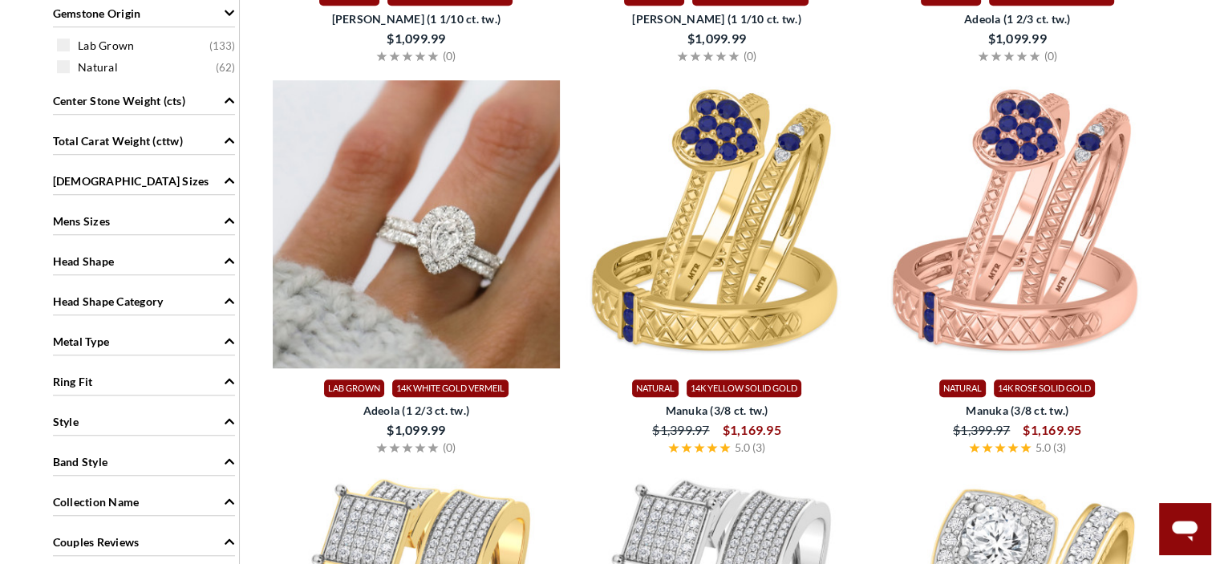
click at [471, 244] on img at bounding box center [417, 224] width 288 height 288
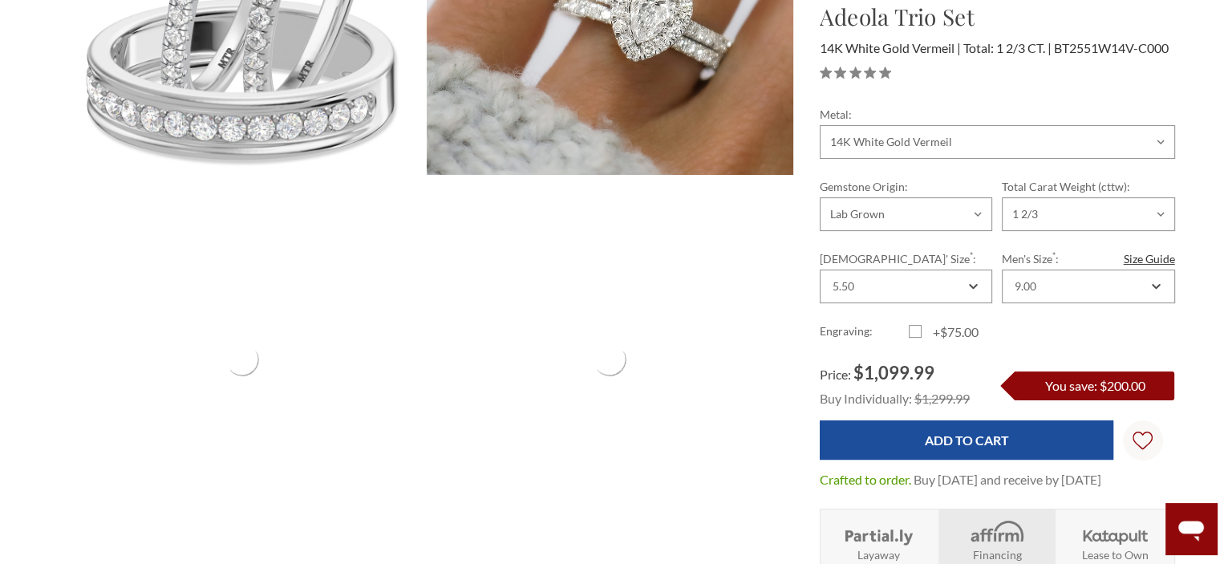
scroll to position [80, 0]
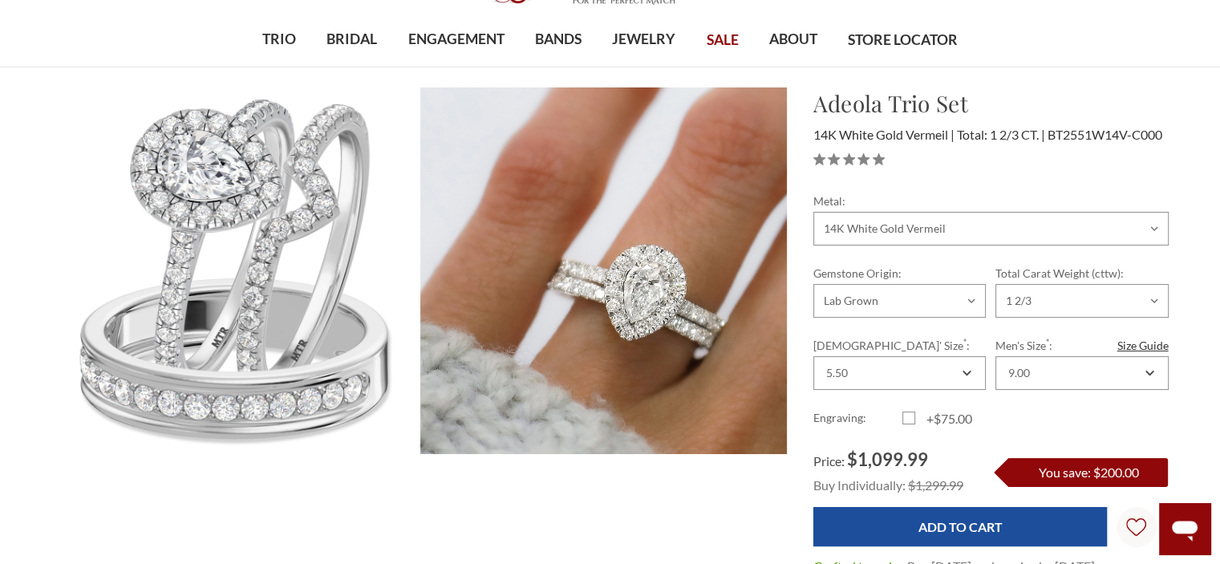
click at [596, 257] on img at bounding box center [603, 270] width 403 height 403
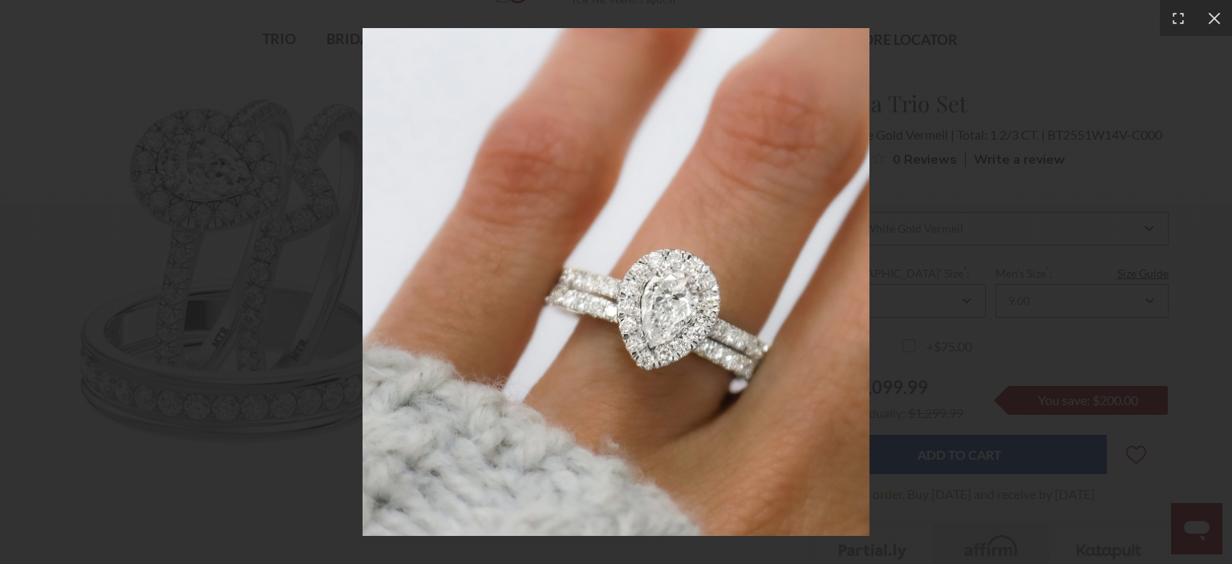
scroll to position [0, 0]
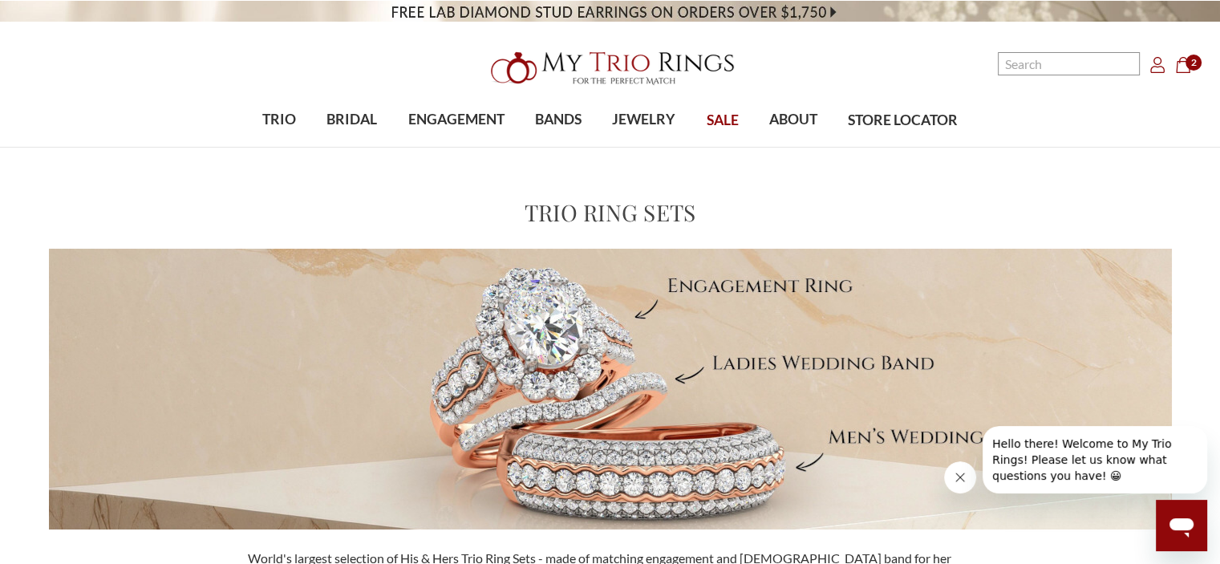
click at [1188, 66] on span "2" at bounding box center [1193, 63] width 16 height 16
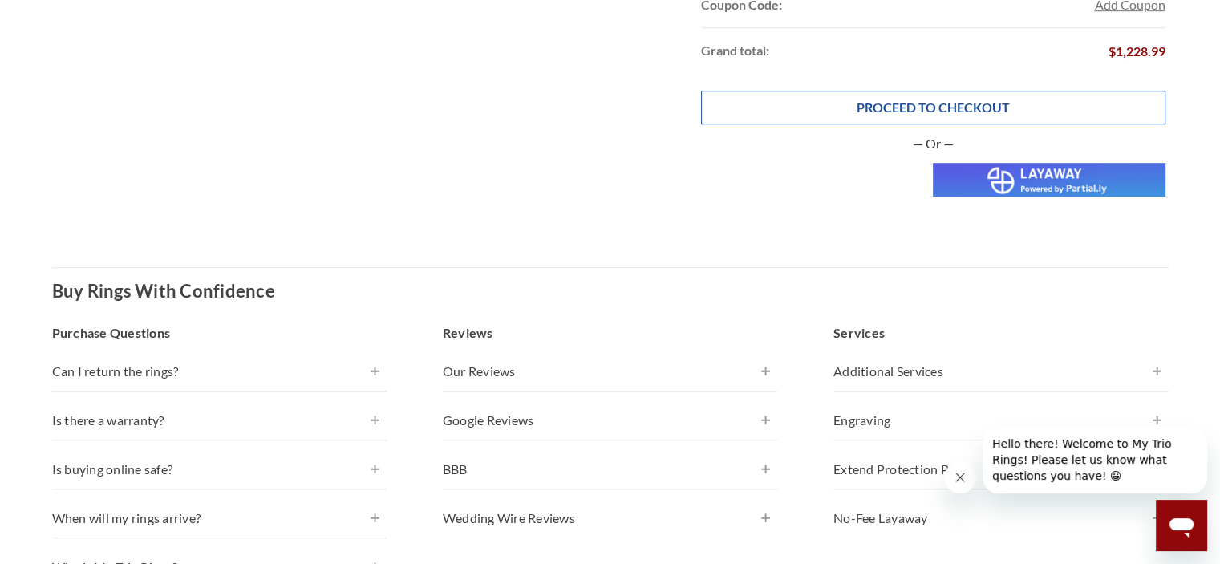
click at [940, 105] on link "PROCEED TO CHECKOUT" at bounding box center [933, 108] width 464 height 34
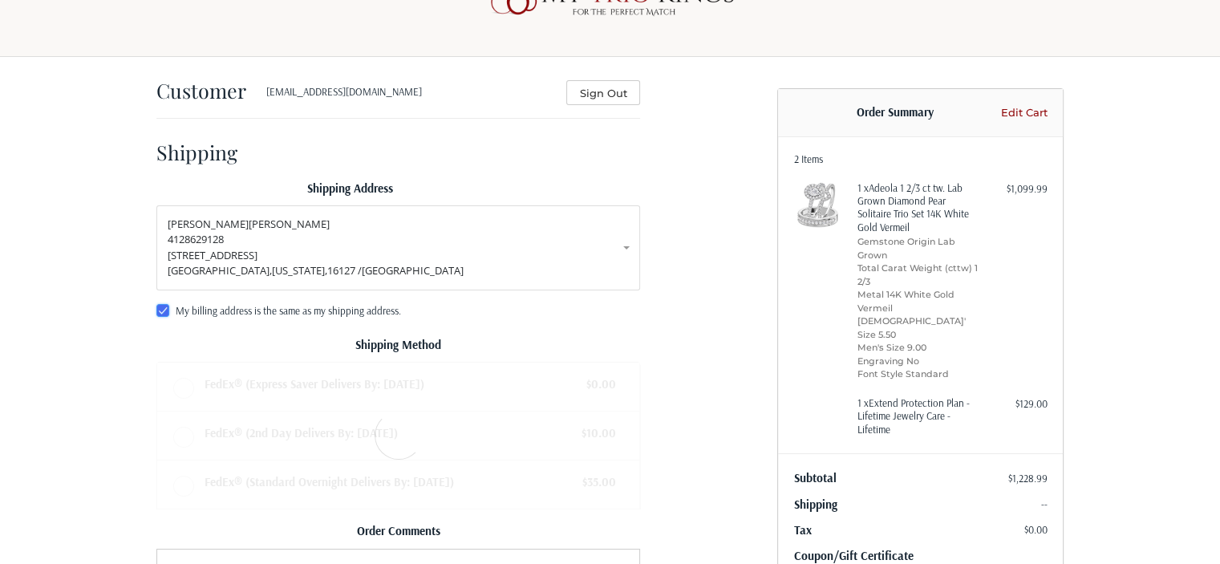
scroll to position [63, 0]
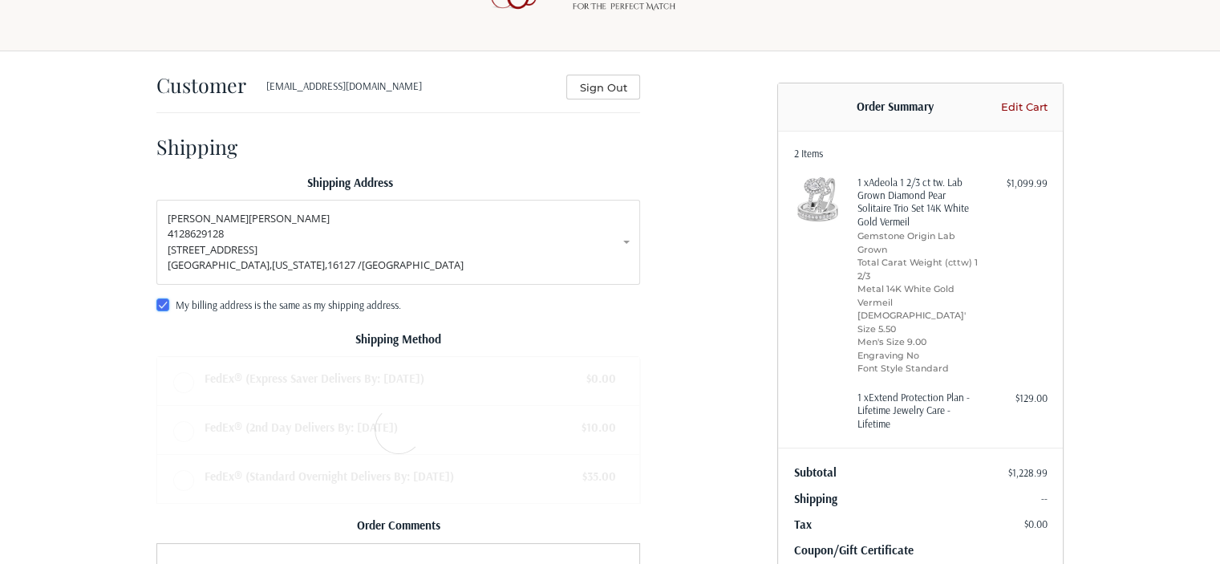
radio input "true"
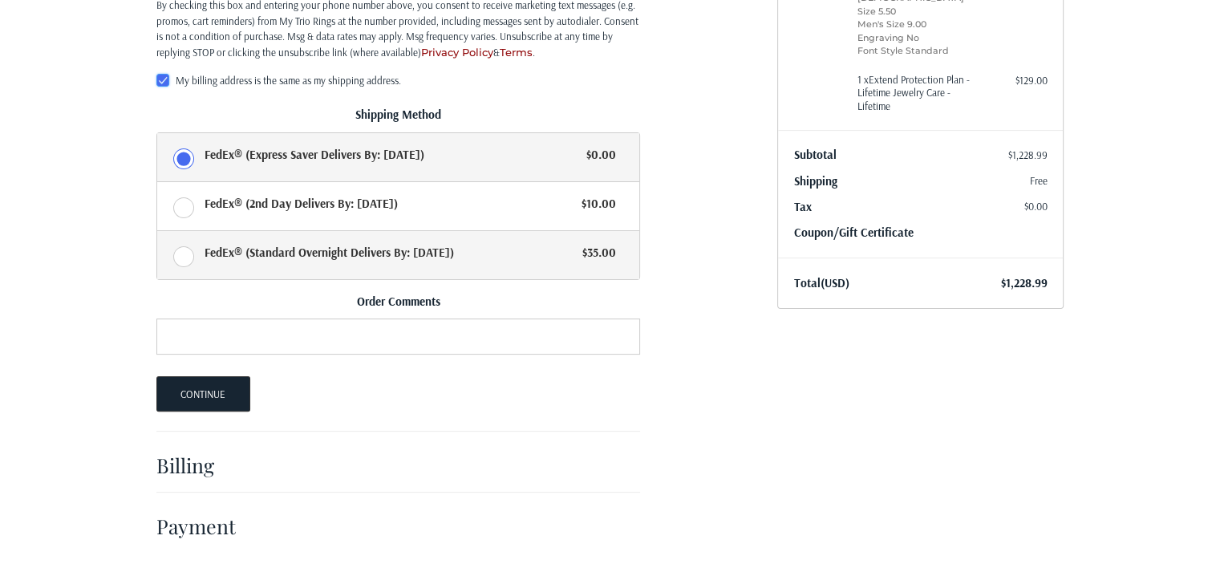
scroll to position [384, 0]
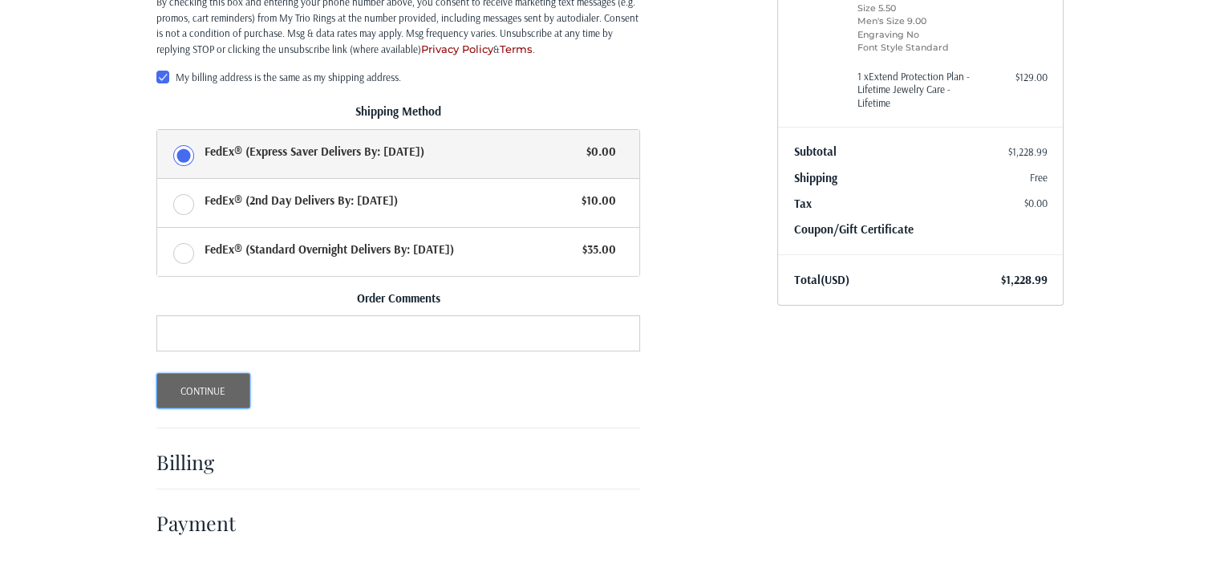
click at [213, 384] on button "Continue" at bounding box center [203, 390] width 94 height 35
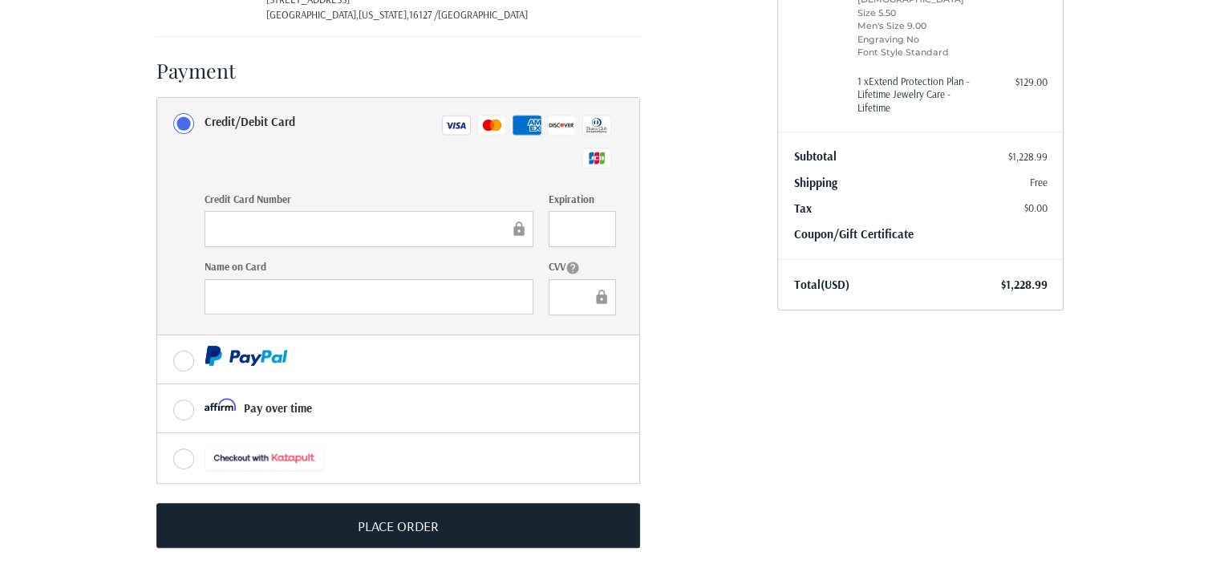
scroll to position [383, 0]
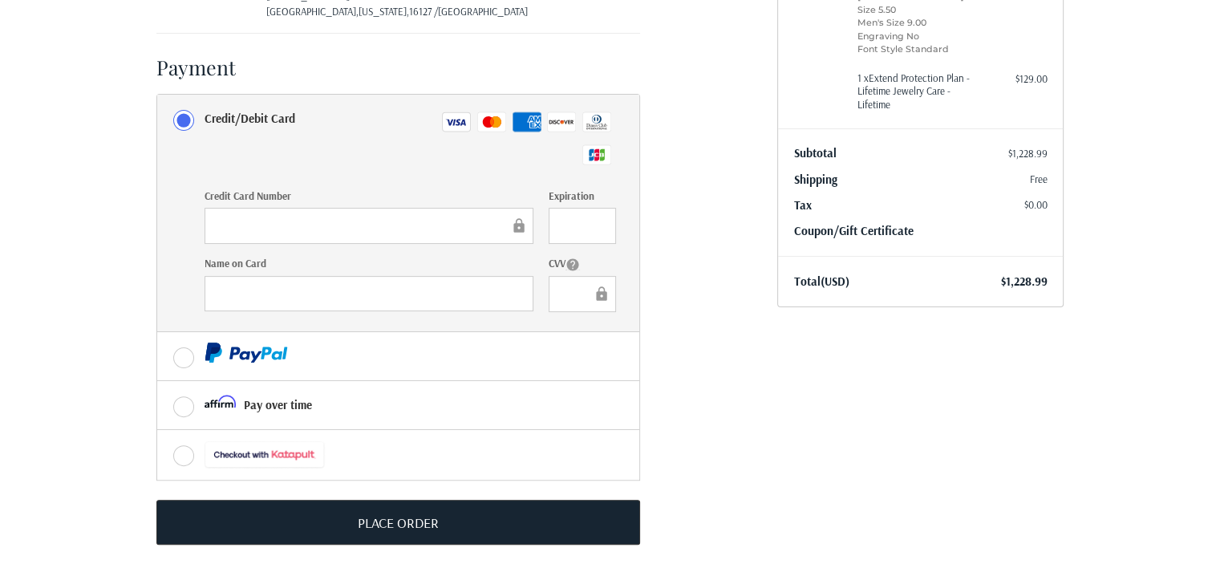
click at [453, 119] on icon at bounding box center [455, 122] width 20 height 6
click at [158, 95] on input "Credit/Debit Card Visa Master Amex Discover Diners Club JCB" at bounding box center [157, 95] width 1 height 1
click at [459, 118] on rect at bounding box center [456, 121] width 28 height 19
click at [158, 95] on input "Credit/Debit Card Visa Master Amex Discover Diners Club JCB" at bounding box center [157, 95] width 1 height 1
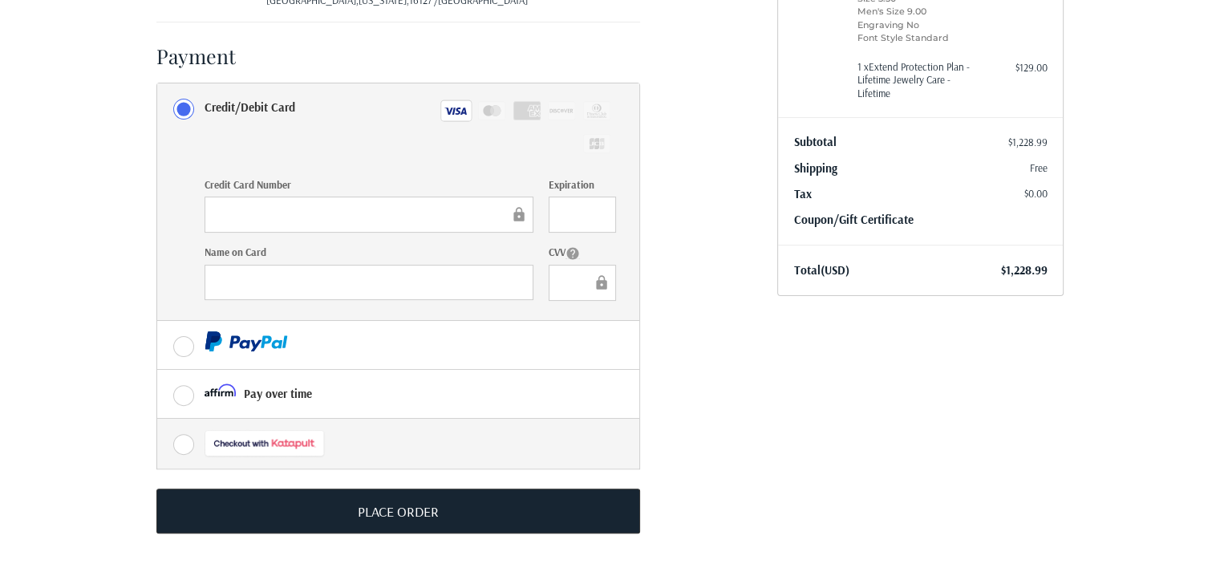
scroll to position [396, 0]
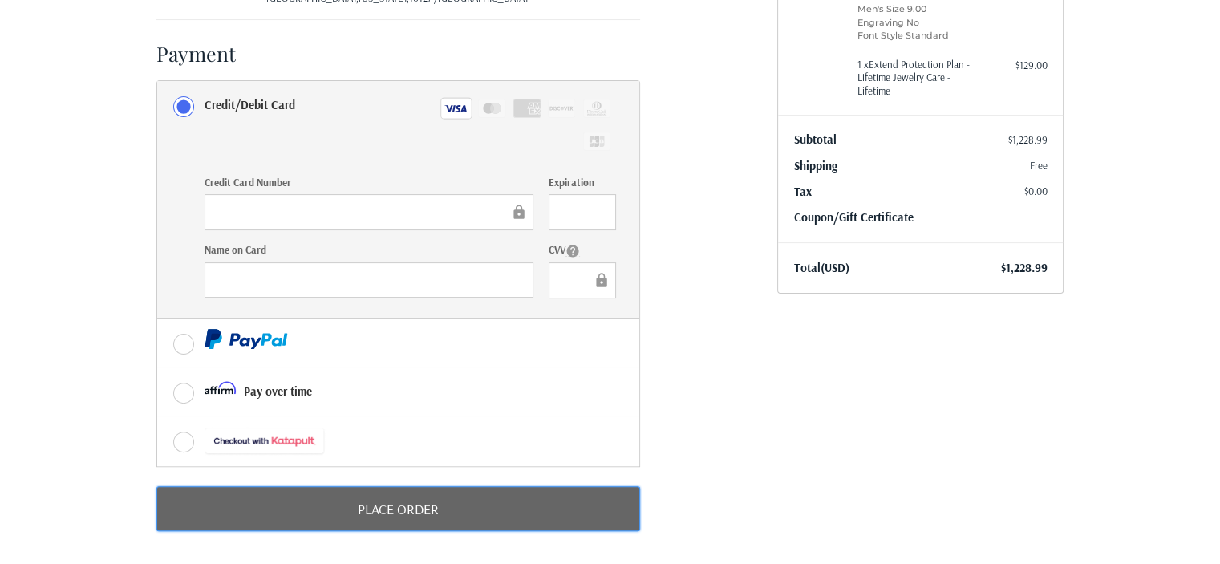
click at [417, 510] on button "Place Order" at bounding box center [398, 508] width 484 height 45
click at [484, 510] on button "Place Order" at bounding box center [398, 508] width 484 height 45
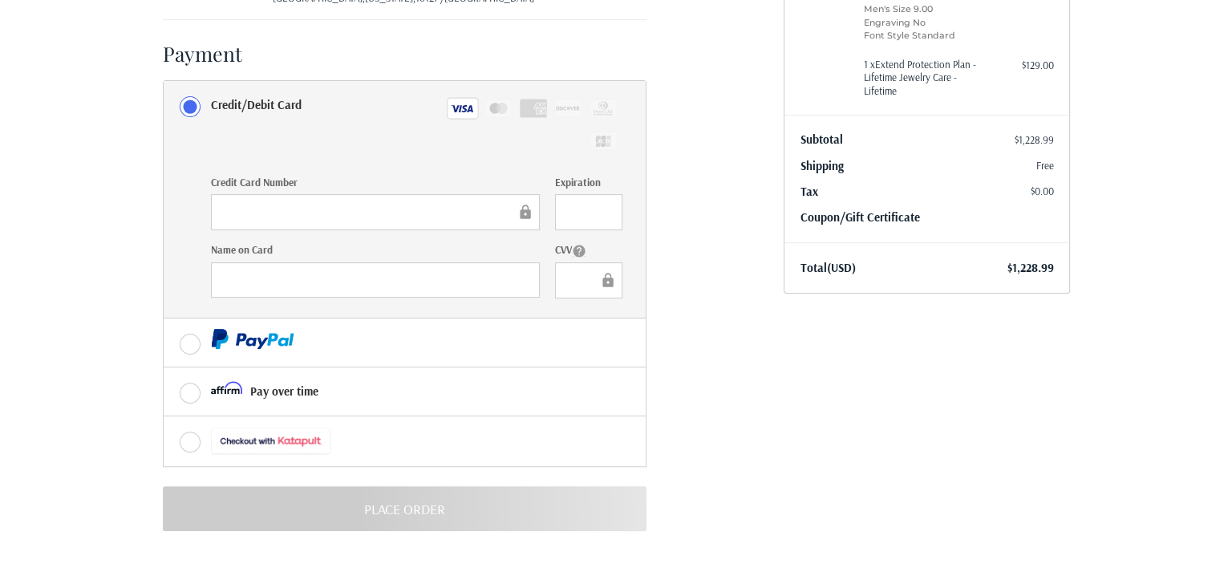
scroll to position [0, 0]
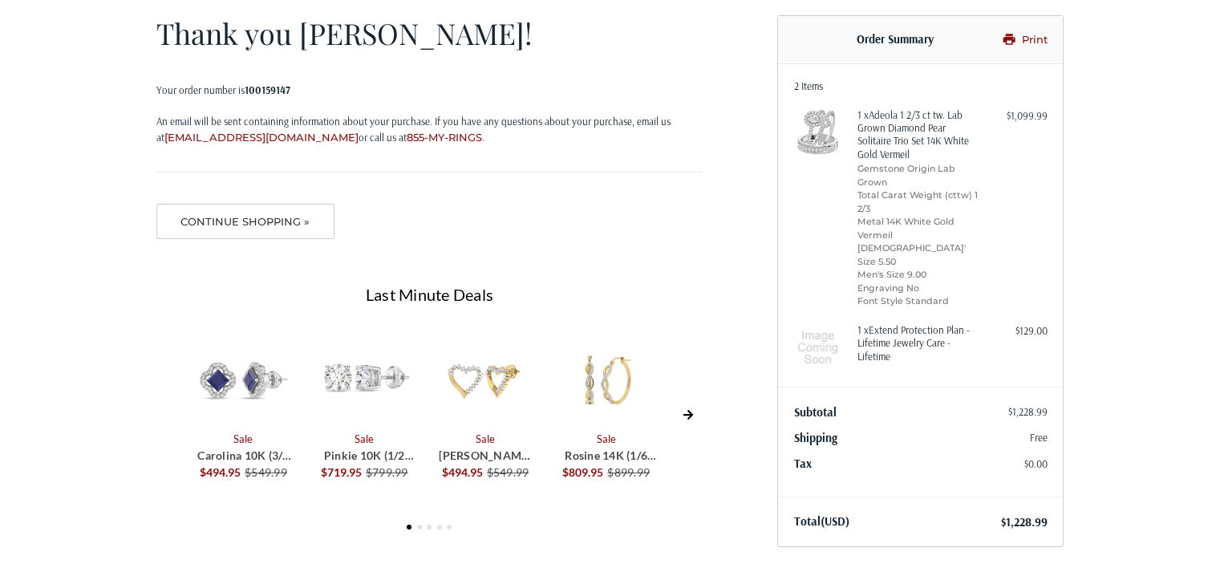
scroll to position [132, 0]
click at [1039, 34] on link "Print" at bounding box center [1021, 39] width 51 height 16
